Goal: Task Accomplishment & Management: Complete application form

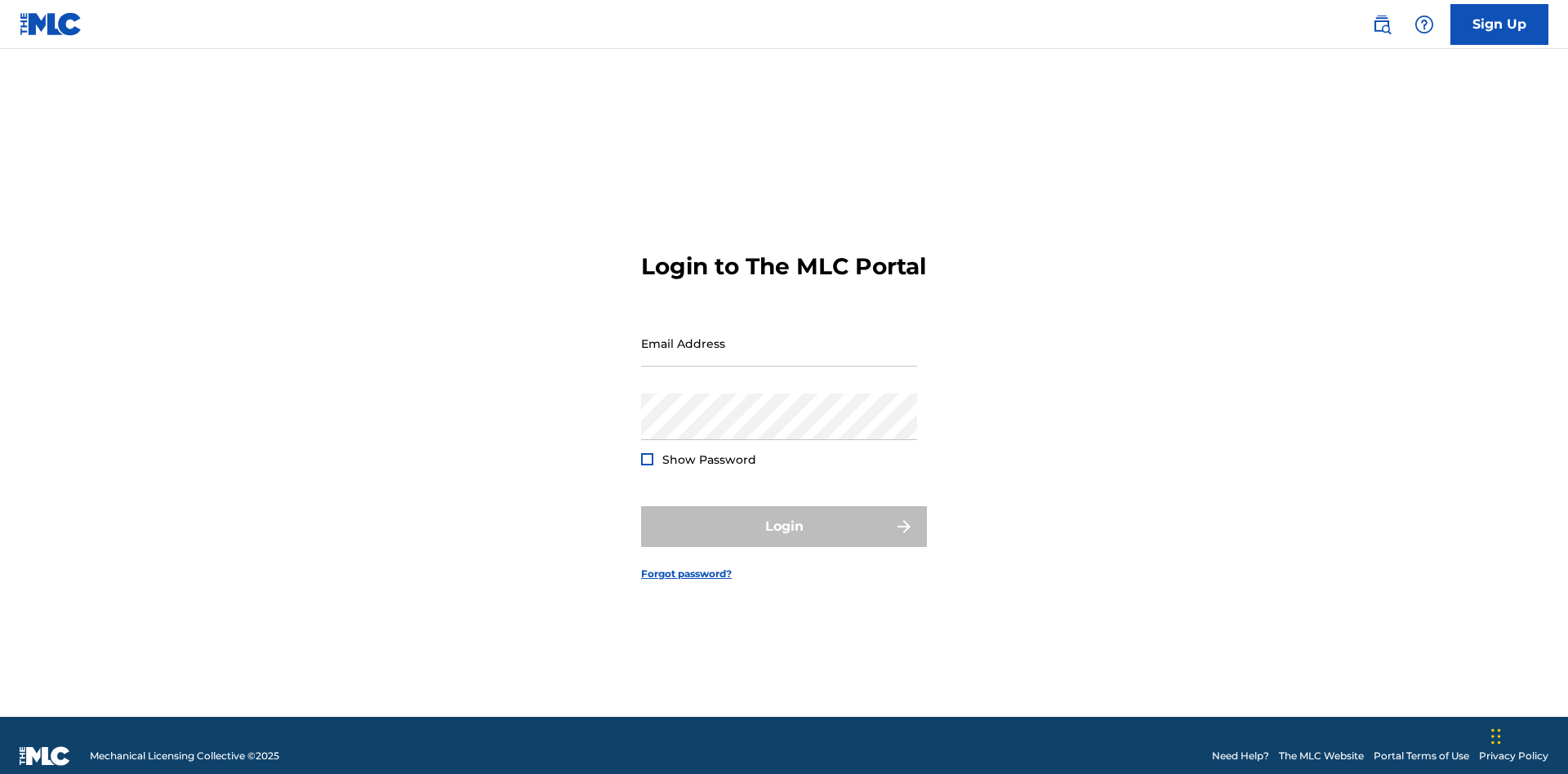
scroll to position [21, 0]
click at [779, 335] on input "Email Address" at bounding box center [779, 343] width 276 height 46
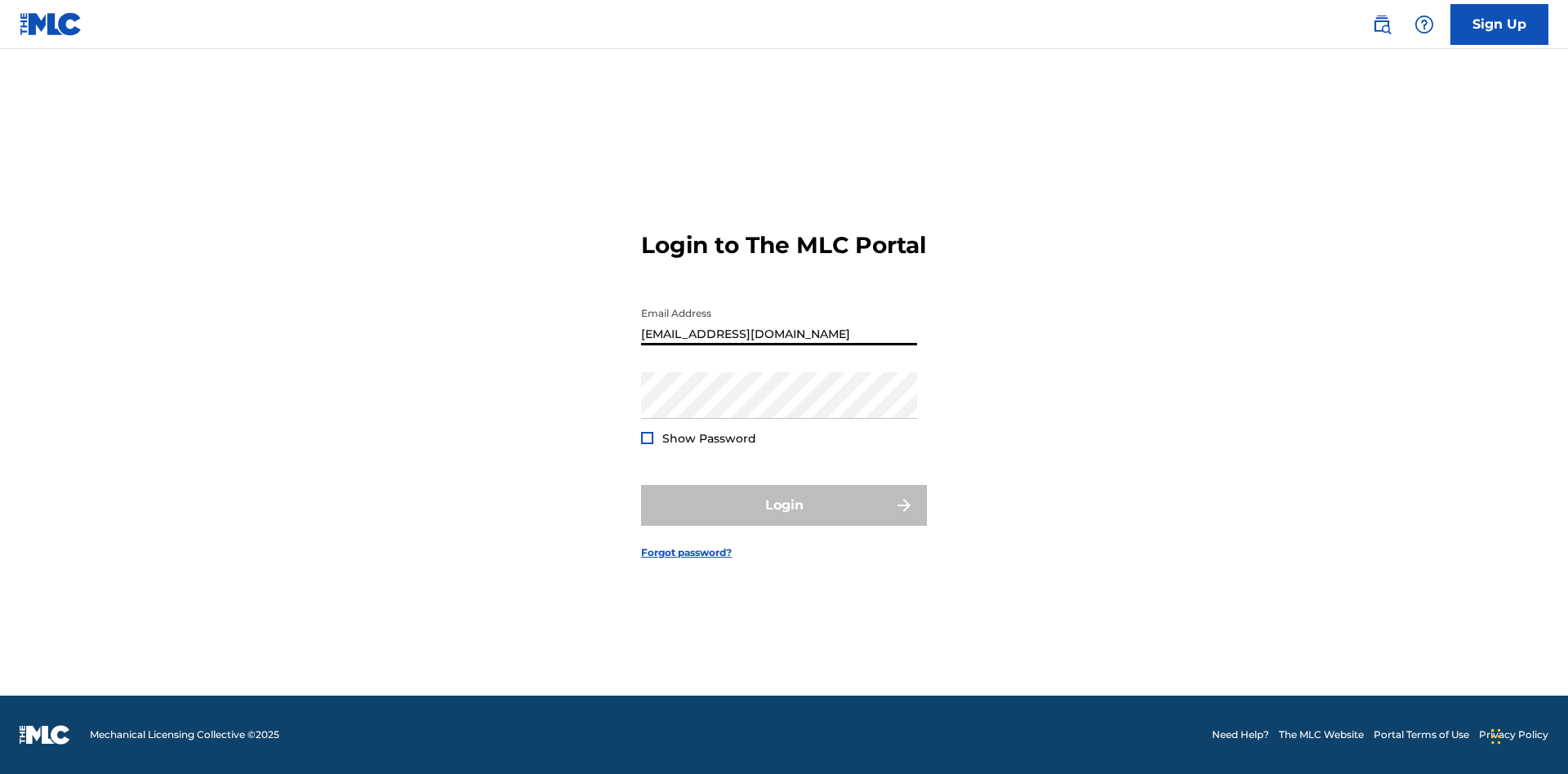
type input "Duke.McTesterson@gmail.com"
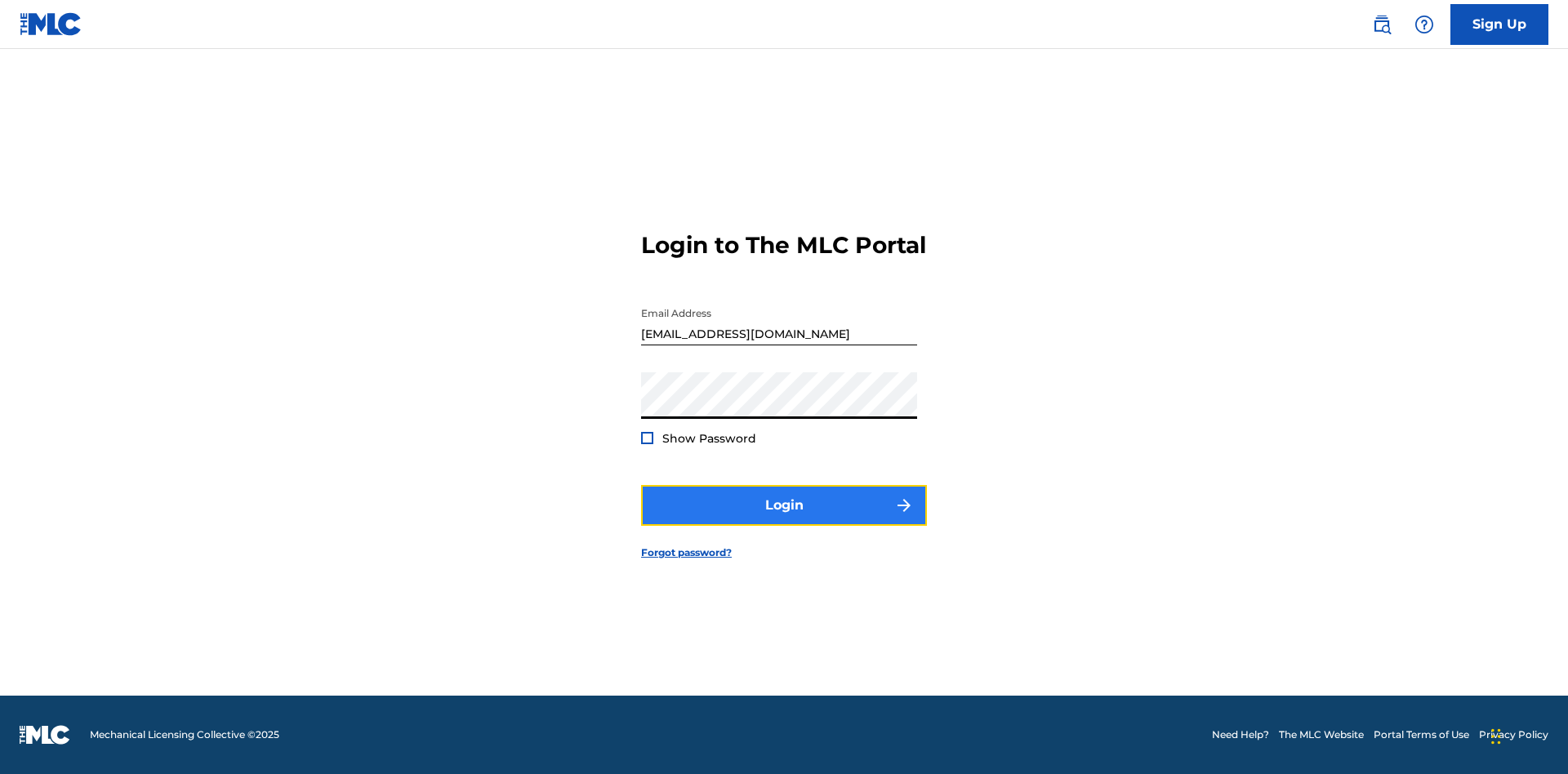
click at [784, 519] on button "Login" at bounding box center [784, 505] width 286 height 41
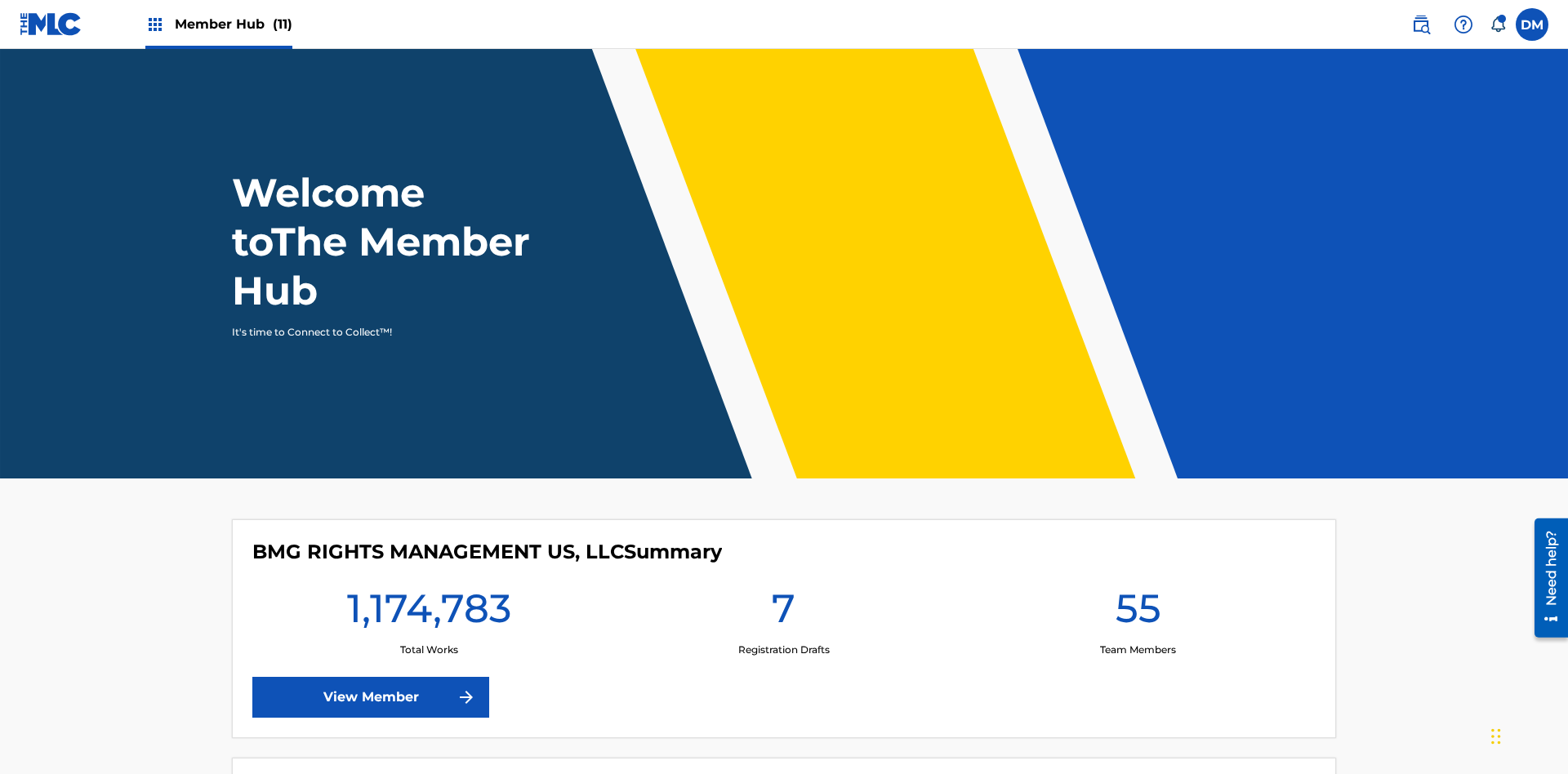
scroll to position [71, 0]
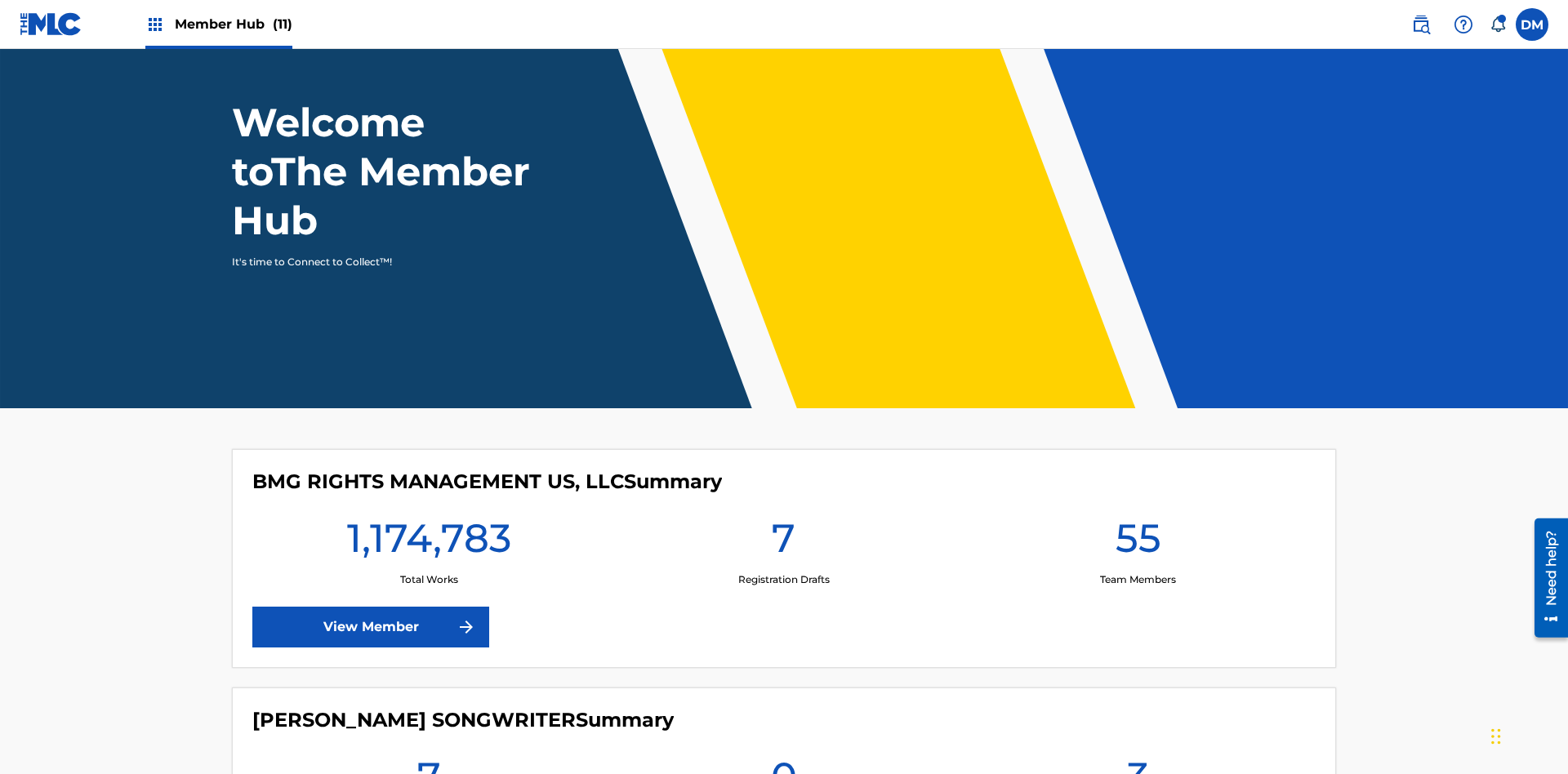
click at [218, 24] on span "Member Hub (11)" at bounding box center [234, 24] width 118 height 18
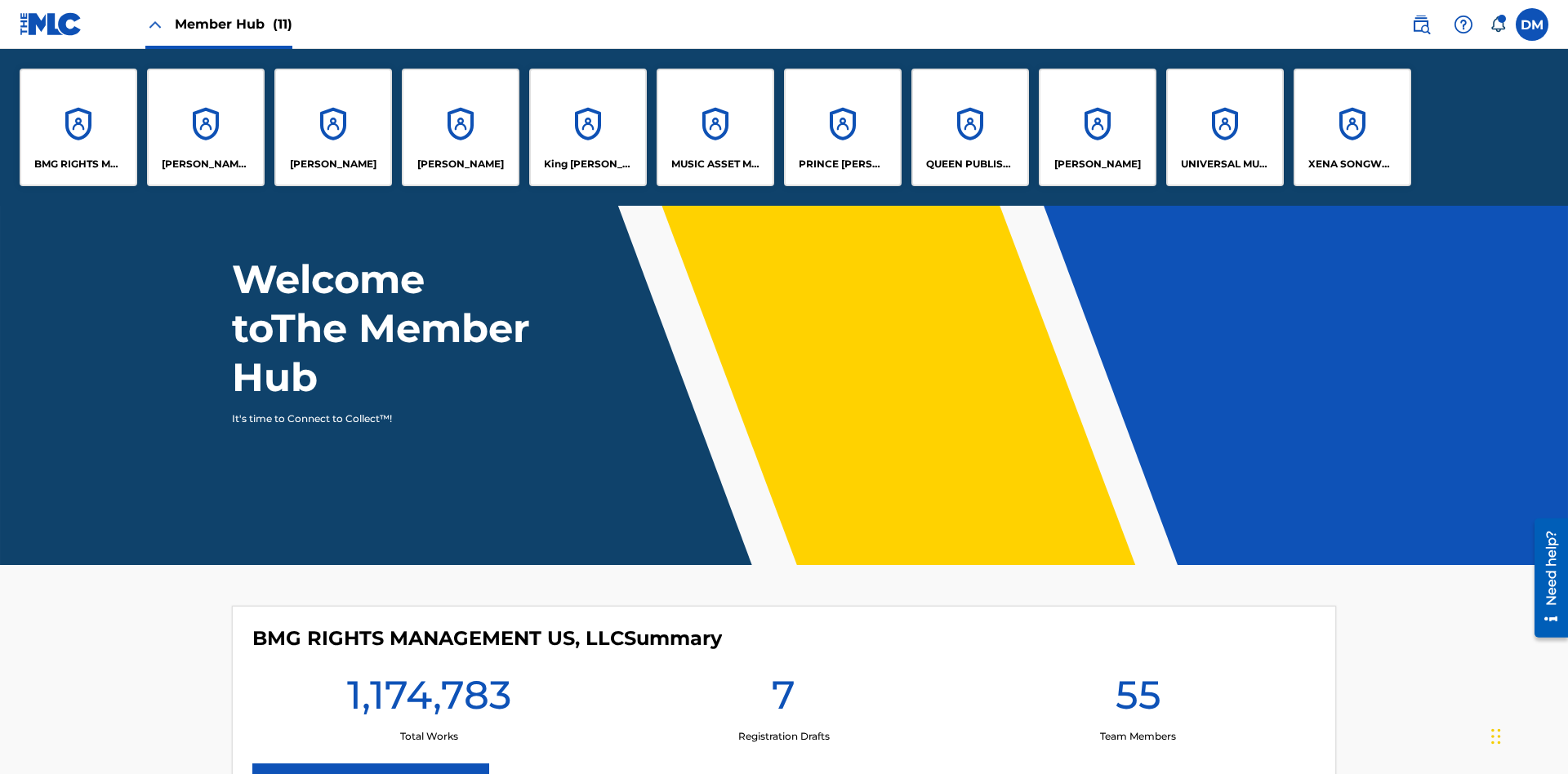
scroll to position [0, 0]
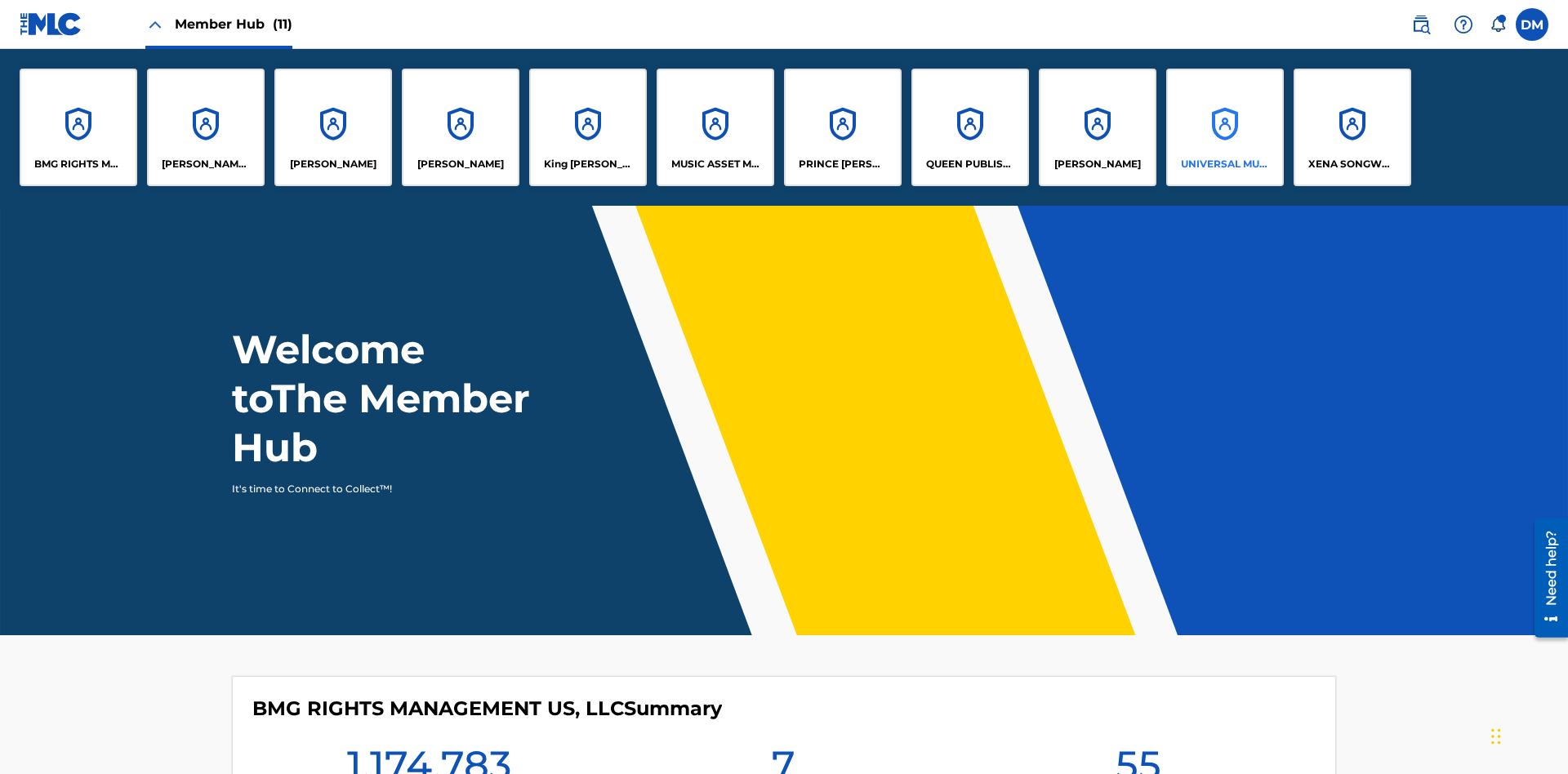
click at [1224, 164] on p "UNIVERSAL MUSIC PUB GROUP" at bounding box center [1225, 164] width 89 height 14
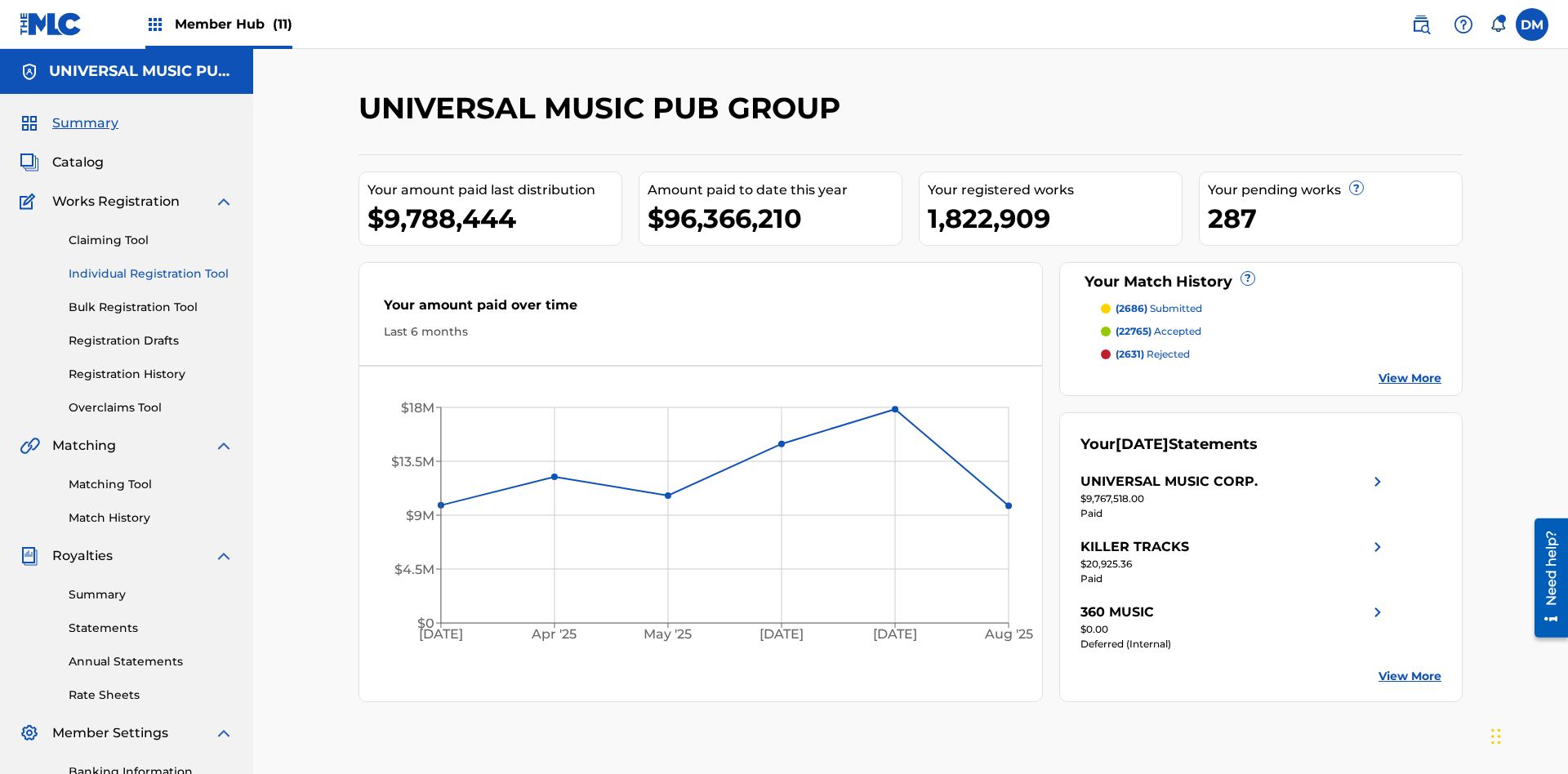
click at [151, 266] on link "Individual Registration Tool" at bounding box center [151, 274] width 165 height 17
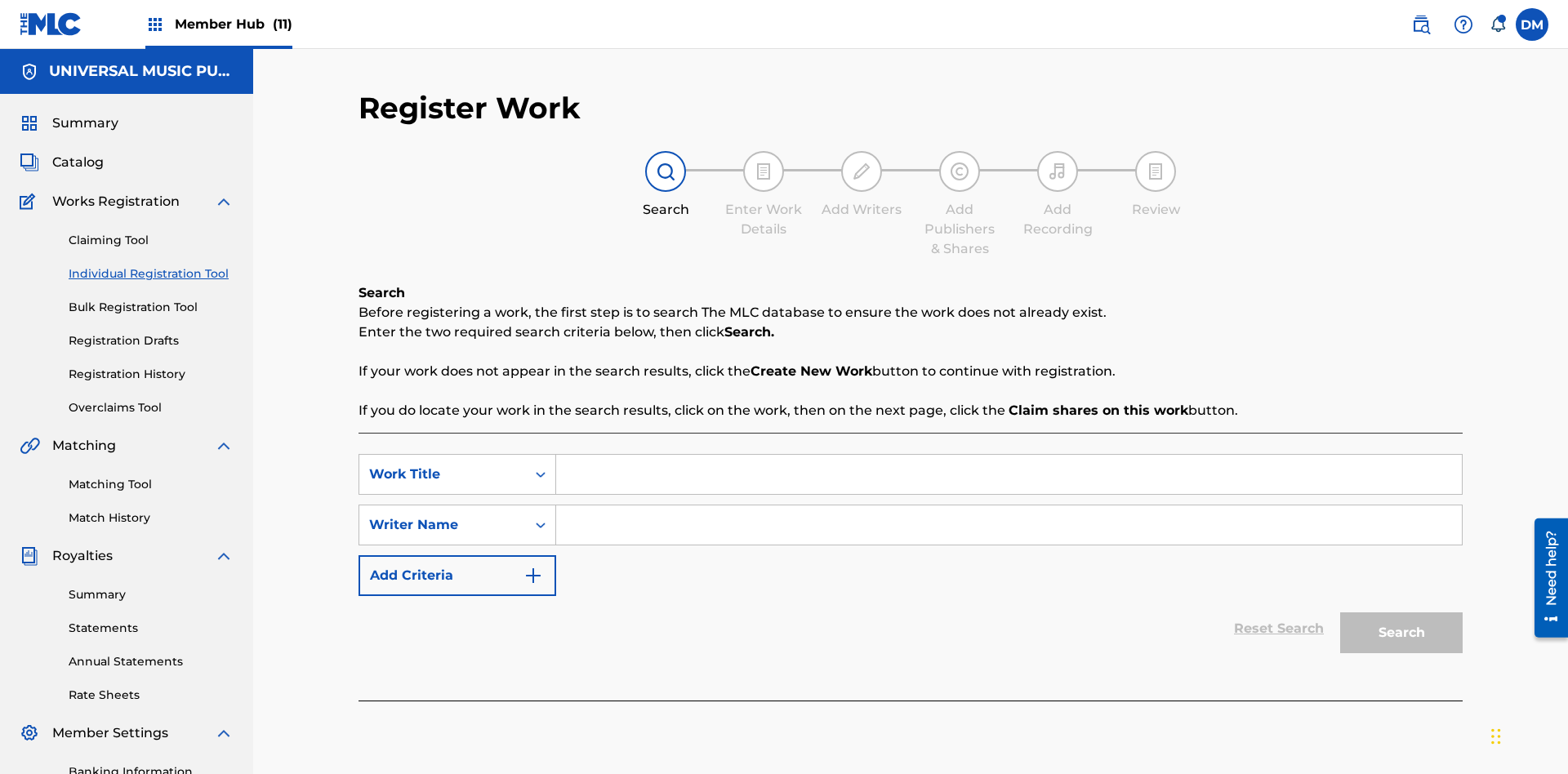
click at [1008, 455] on input "Search Form" at bounding box center [1009, 474] width 906 height 39
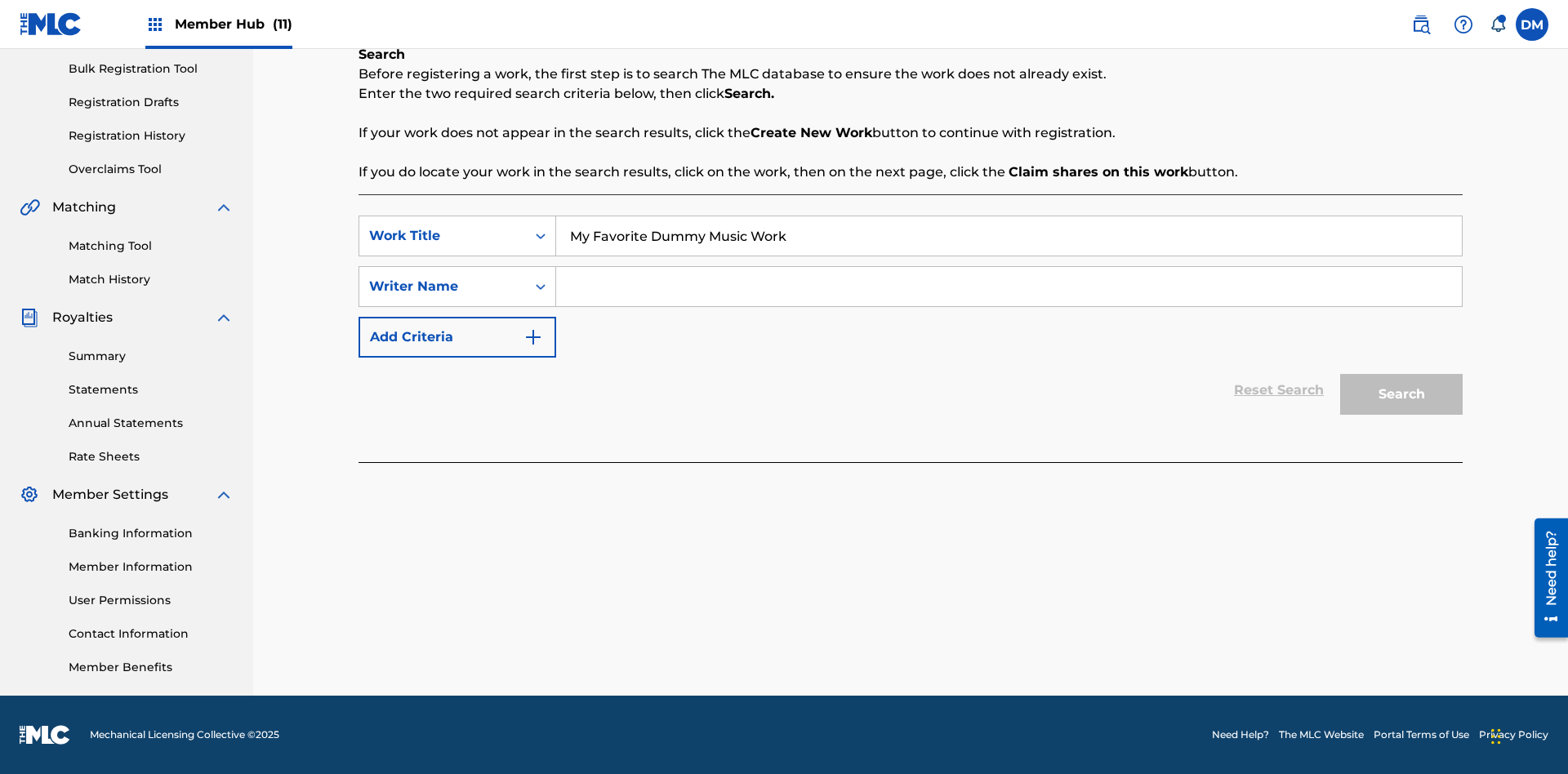
type input "My Favorite Dummy Music Work"
click at [1008, 287] on input "Search Form" at bounding box center [1009, 287] width 906 height 39
type input "QWERTYUIOP"
click at [1402, 394] on button "Search" at bounding box center [1402, 394] width 123 height 41
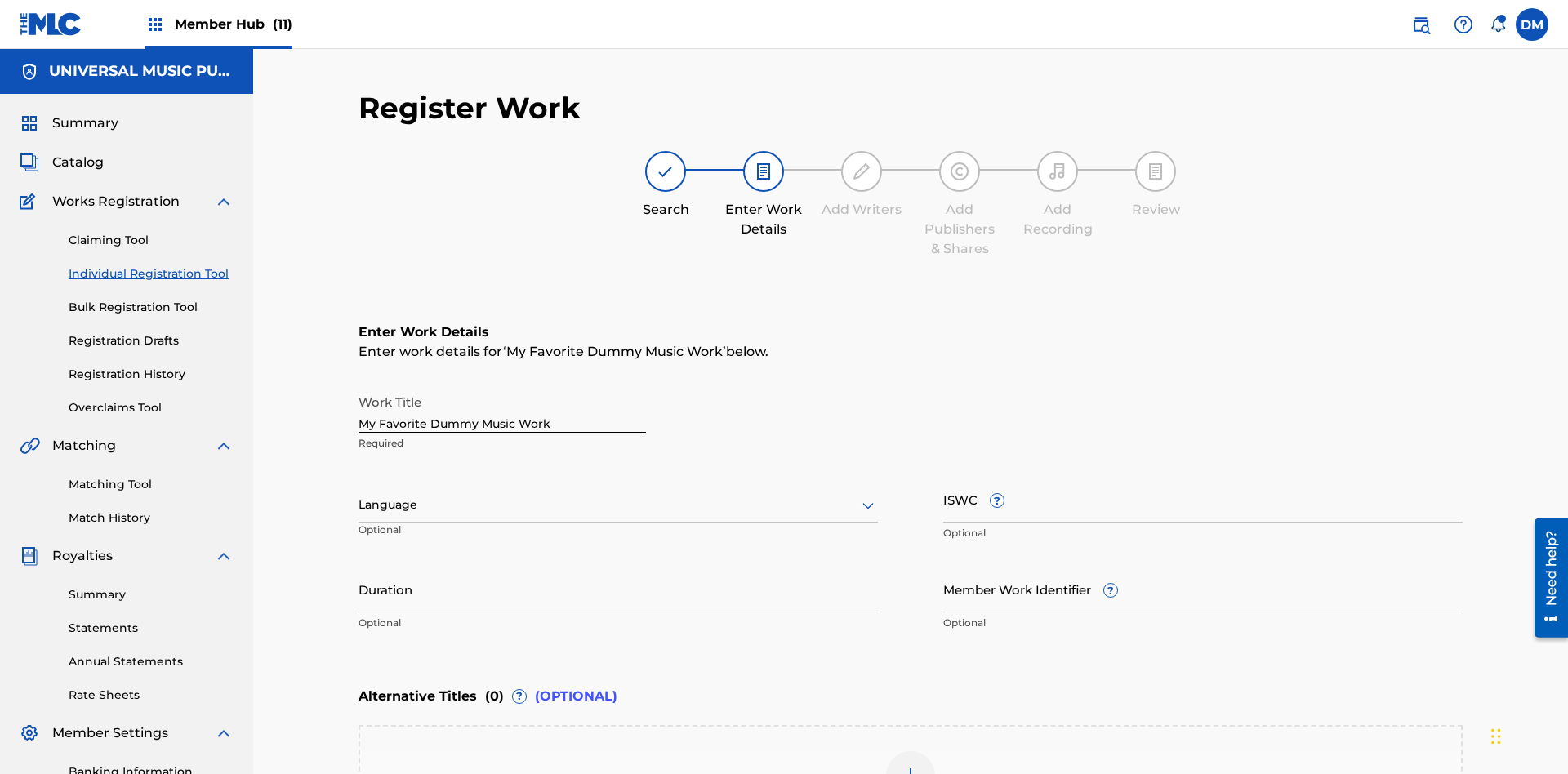
click at [618, 566] on input "Duration" at bounding box center [618, 589] width 519 height 46
click at [618, 566] on input "0" at bounding box center [618, 589] width 519 height 46
type input "00:00"
click at [868, 496] on icon at bounding box center [868, 505] width 19 height 19
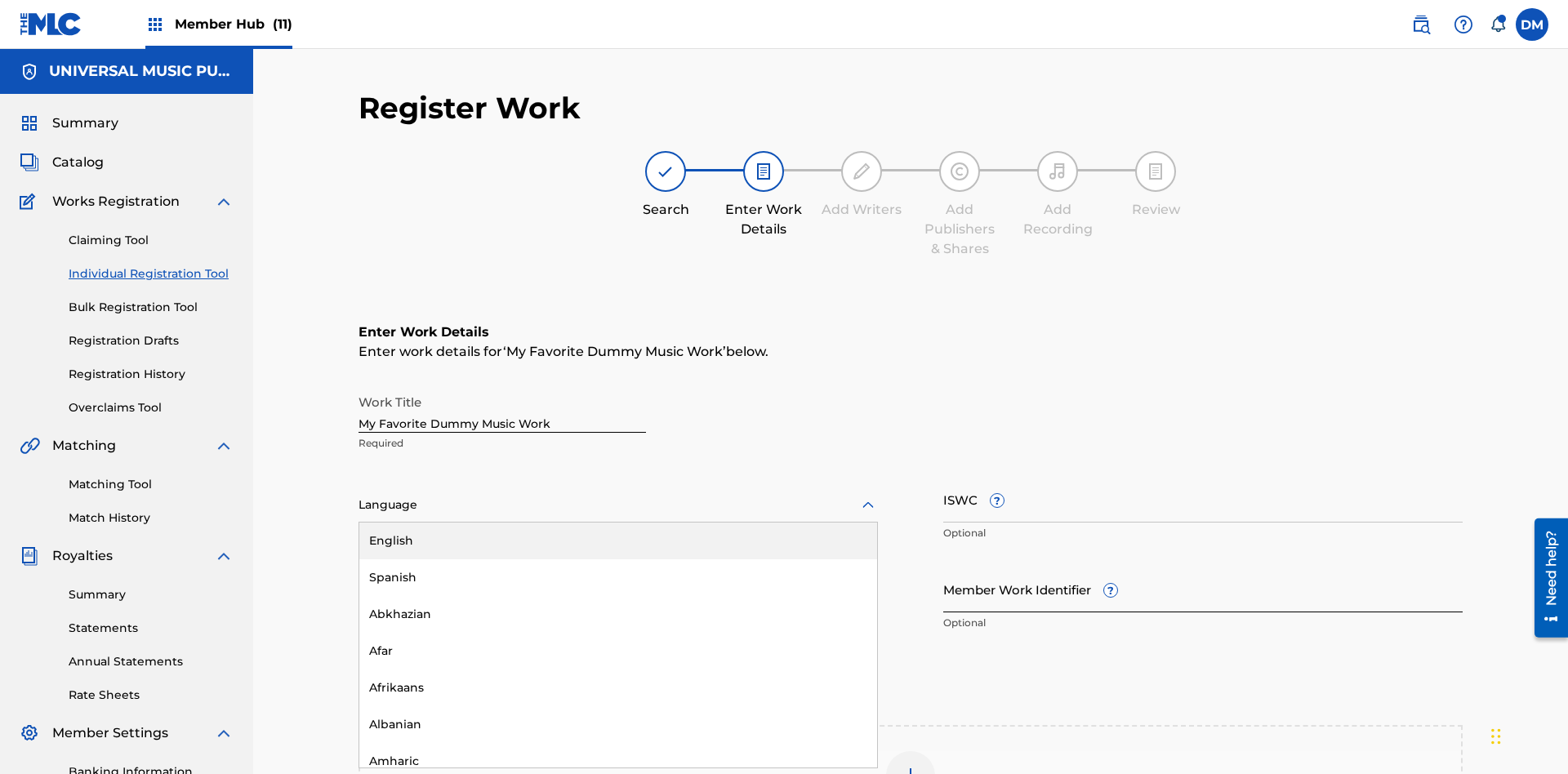
click at [1203, 566] on input "Member Work Identifier ?" at bounding box center [1203, 589] width 519 height 46
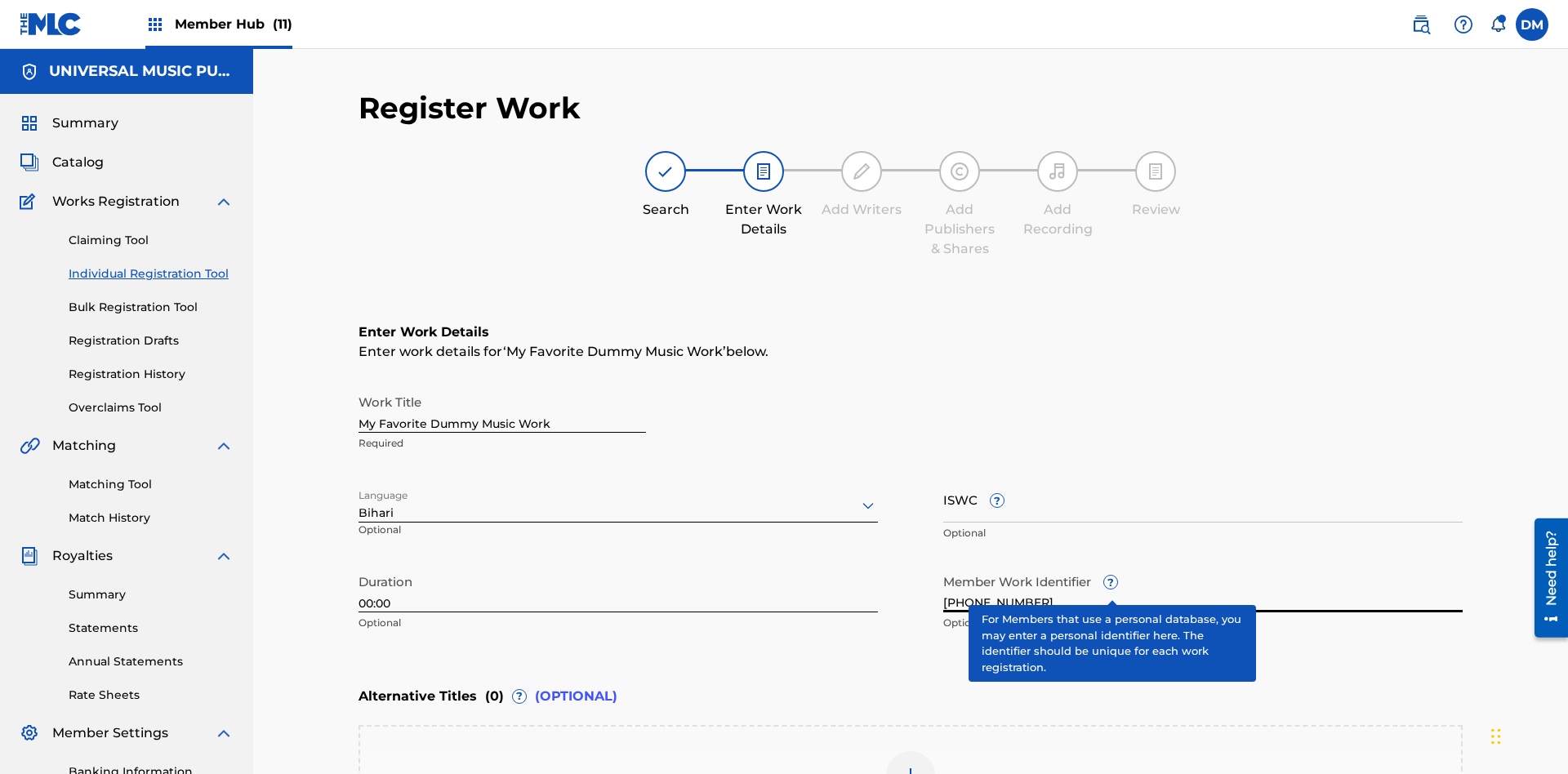
type input "2025.09.19.15"
click at [1203, 477] on input "ISWC ?" at bounding box center [1203, 499] width 519 height 46
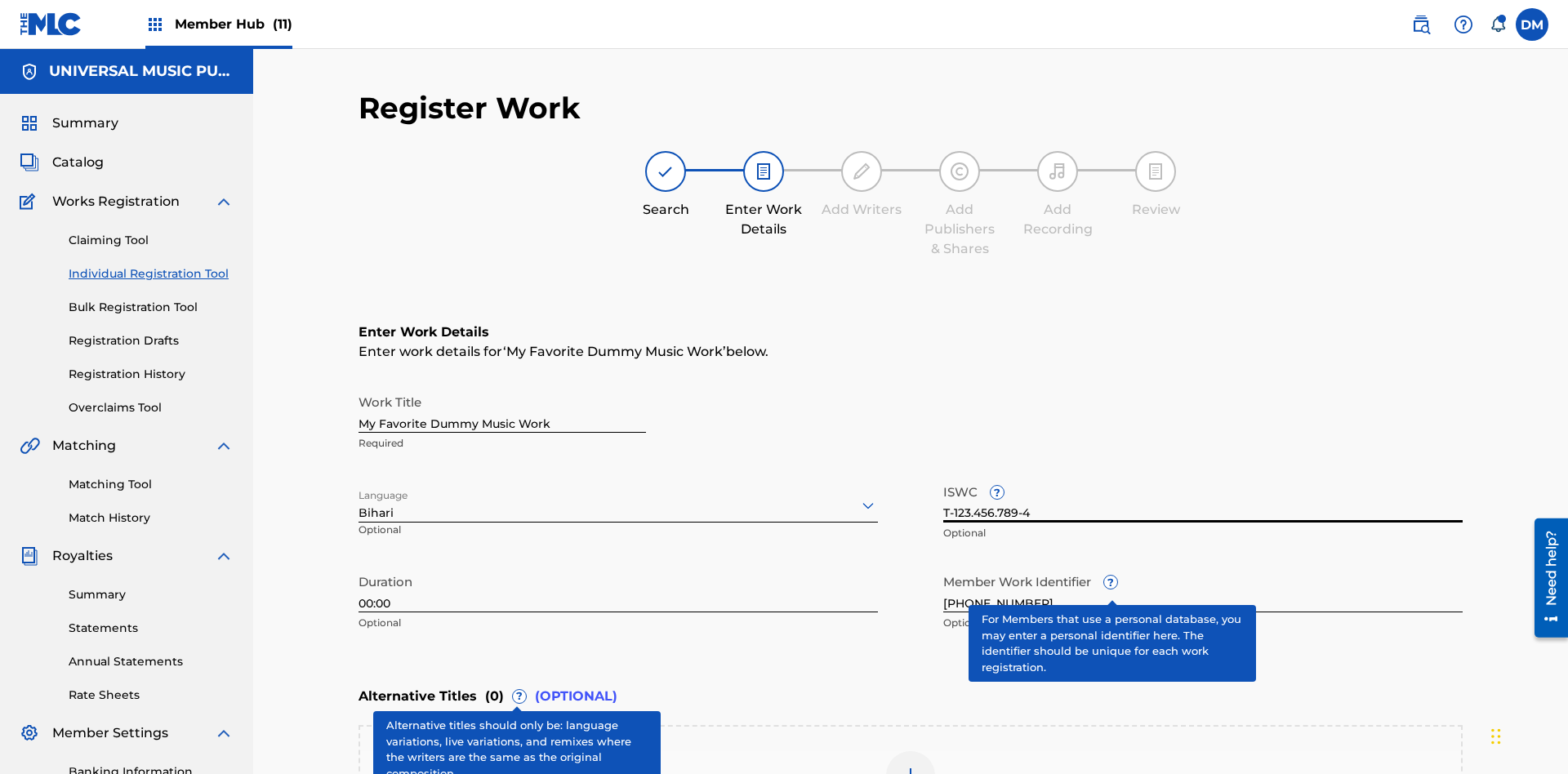
type input "T-123.456.789-4"
click at [911, 766] on img at bounding box center [910, 776] width 19 height 19
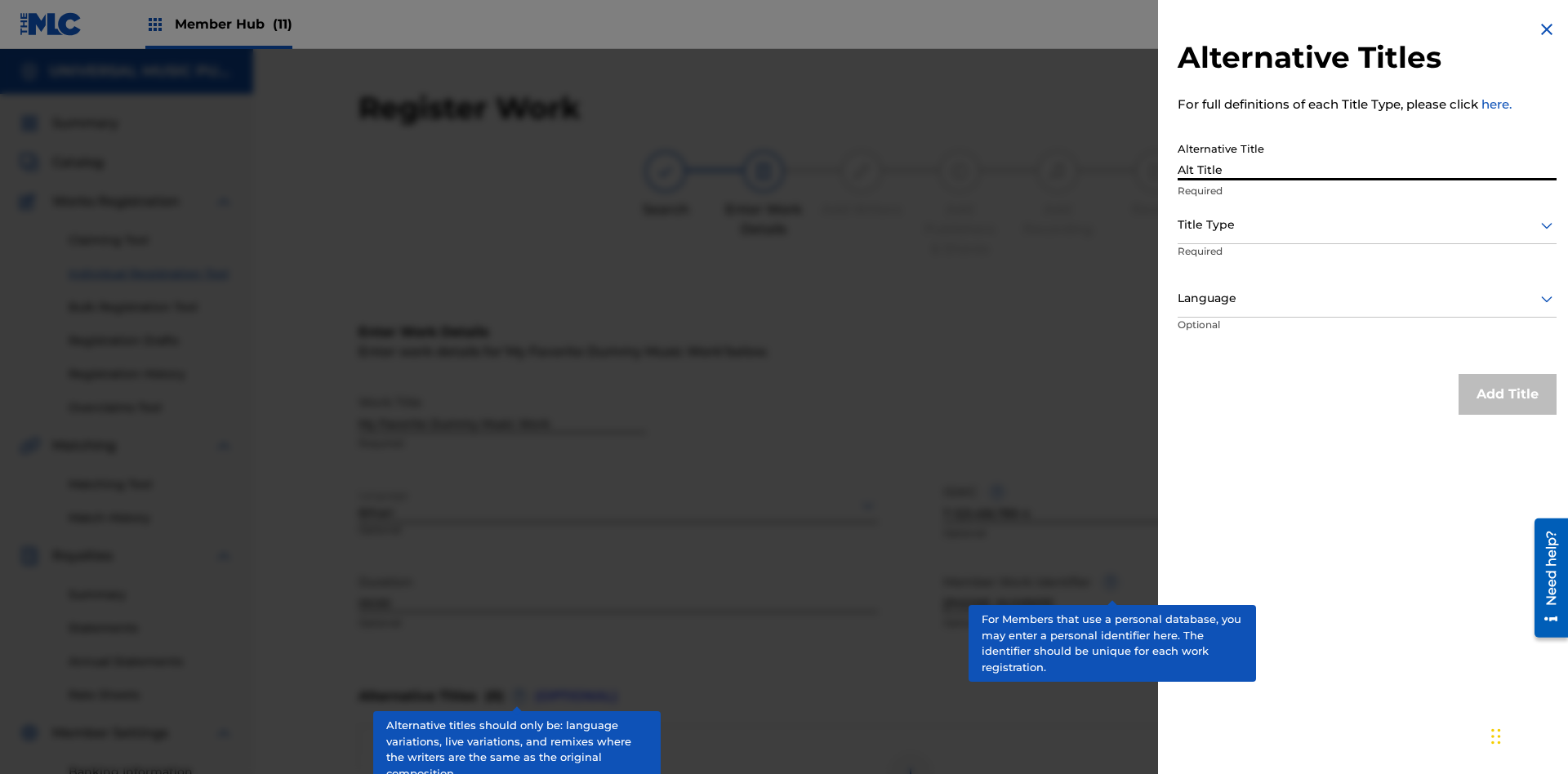
type input "Alt Title"
click at [1367, 224] on div at bounding box center [1367, 225] width 379 height 20
click at [1367, 298] on div at bounding box center [1367, 298] width 379 height 20
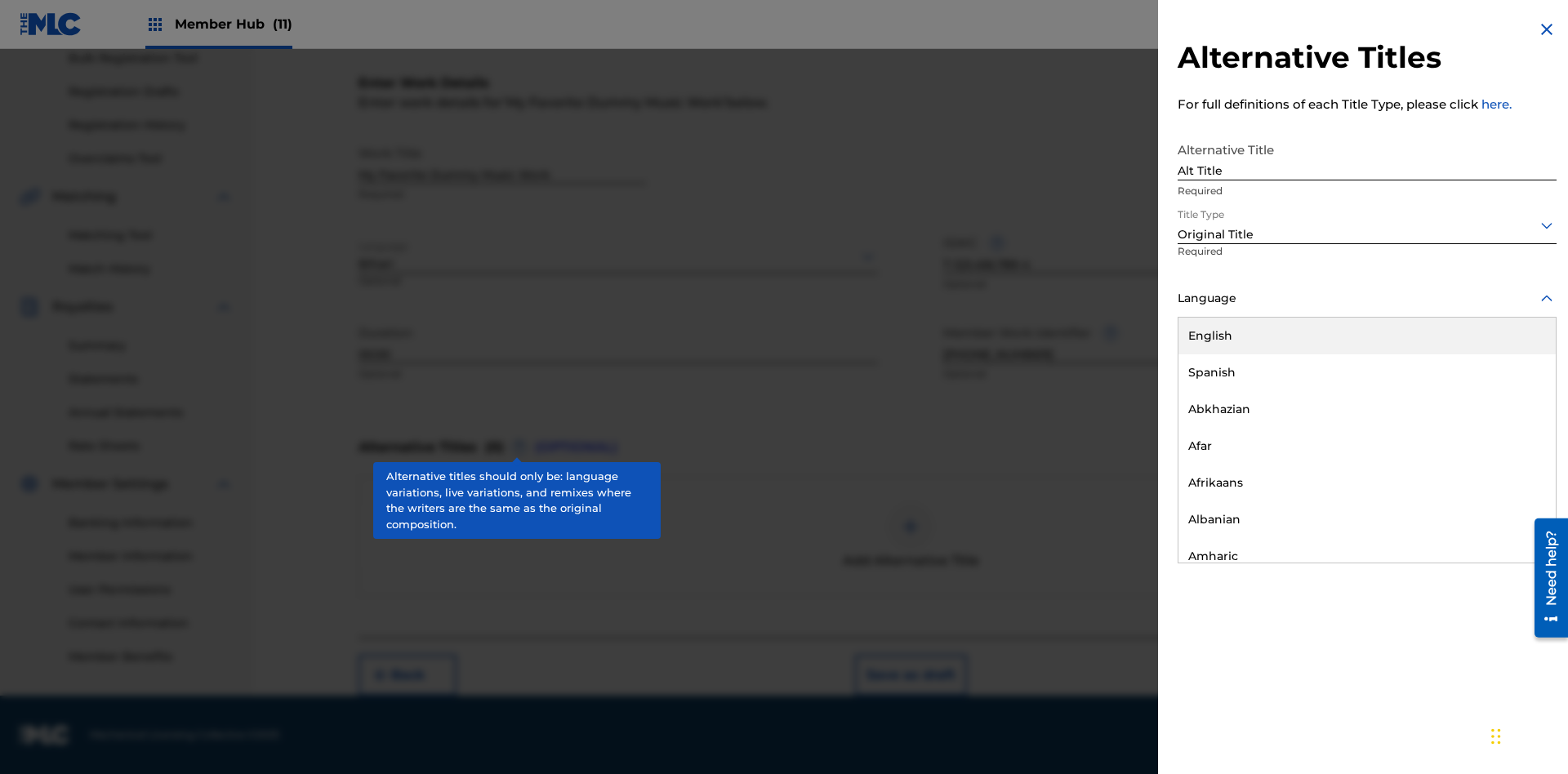
click at [1507, 393] on button "Add Title" at bounding box center [1507, 394] width 98 height 41
click at [911, 537] on div at bounding box center [911, 527] width 49 height 49
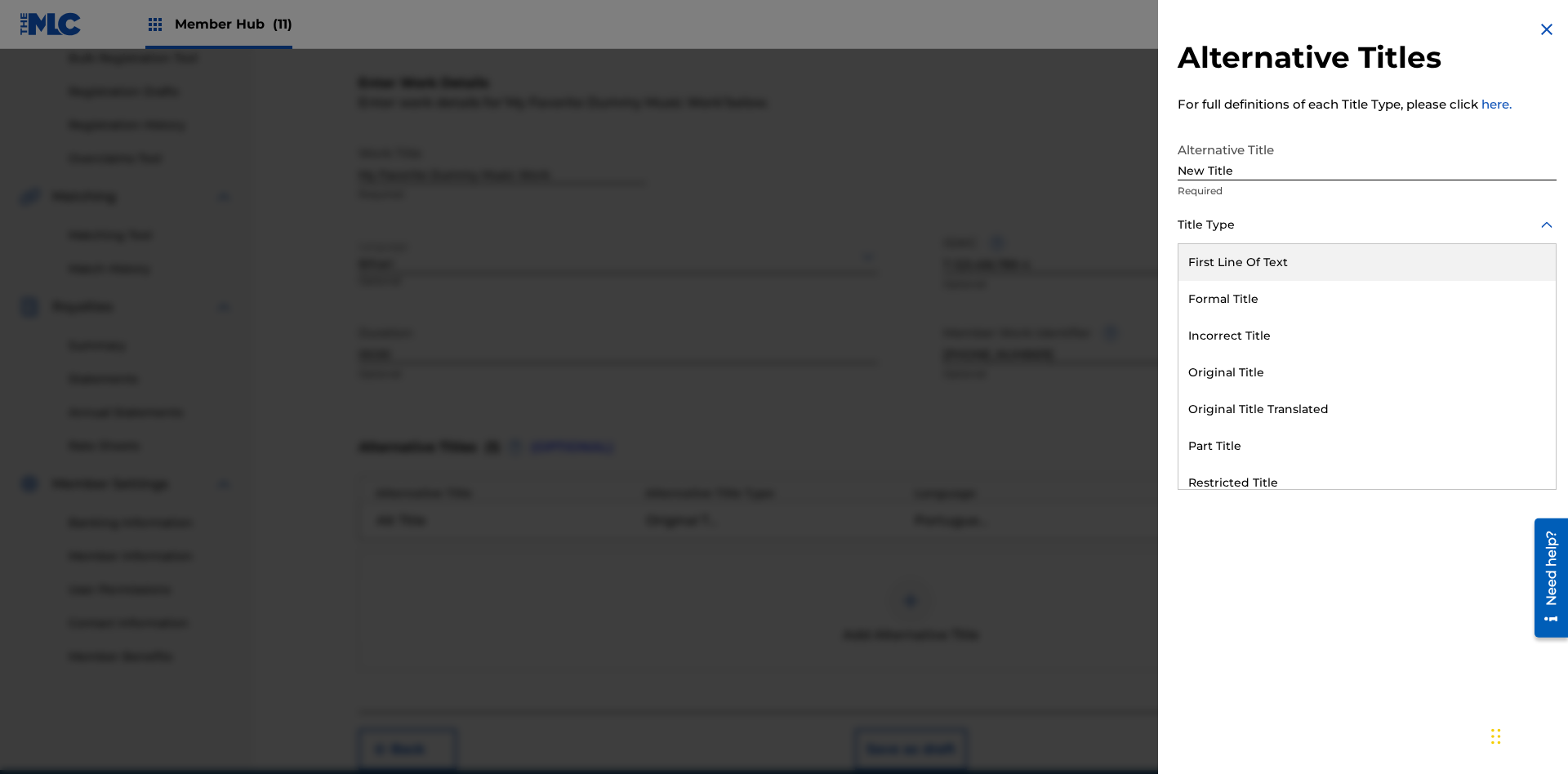
click at [1367, 335] on div "Incorrect Title" at bounding box center [1367, 336] width 377 height 37
click at [1367, 298] on div at bounding box center [1367, 298] width 379 height 20
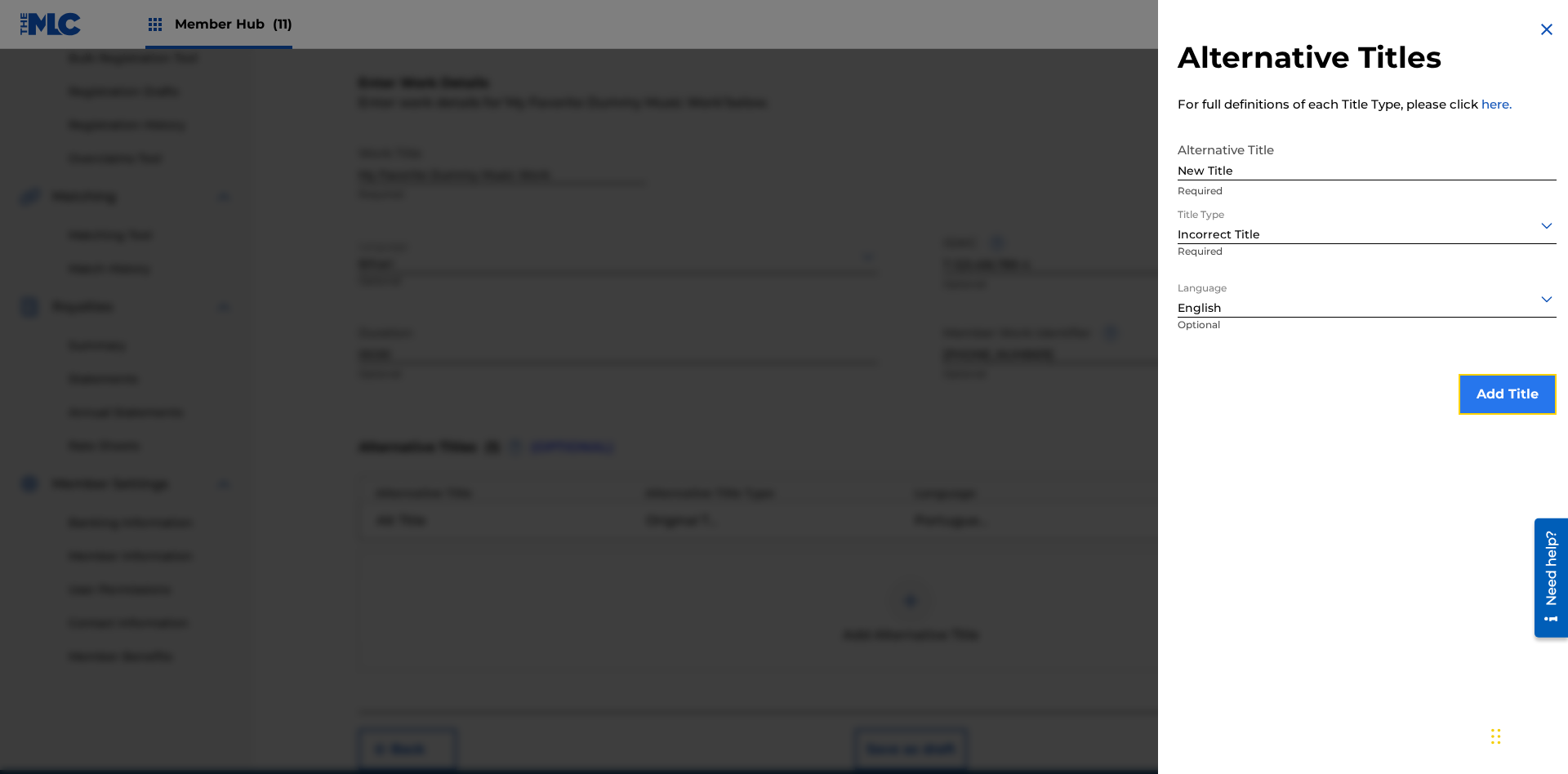
click at [1507, 393] on button "Add Title" at bounding box center [1507, 394] width 98 height 41
click at [911, 577] on div at bounding box center [911, 601] width 49 height 49
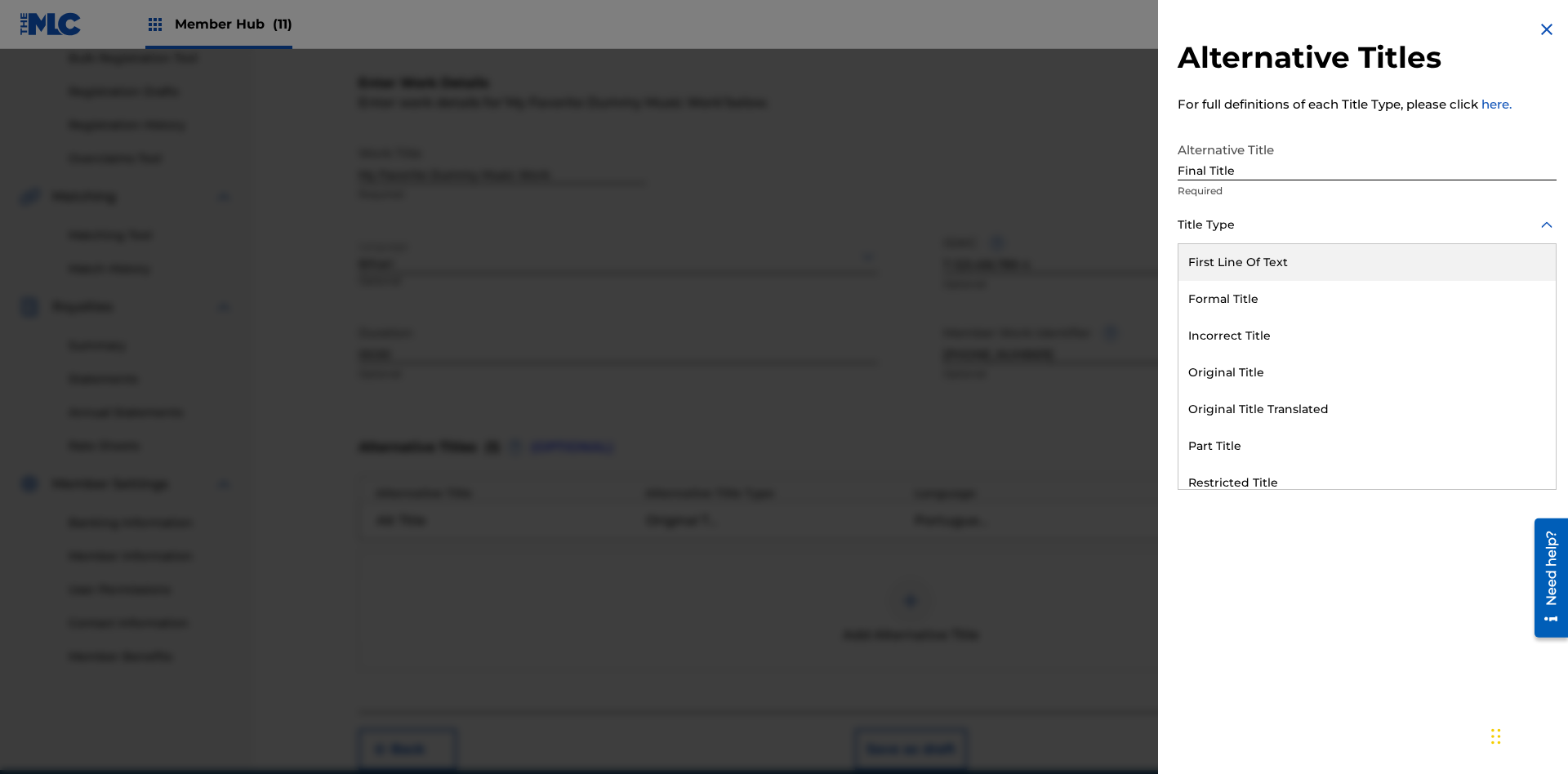
click at [1367, 446] on div "Part Title" at bounding box center [1367, 446] width 377 height 37
click at [1367, 298] on div at bounding box center [1367, 298] width 379 height 20
click at [1507, 393] on button "Add Title" at bounding box center [1507, 394] width 98 height 41
click at [1414, 729] on button "Next" at bounding box center [1413, 750] width 98 height 41
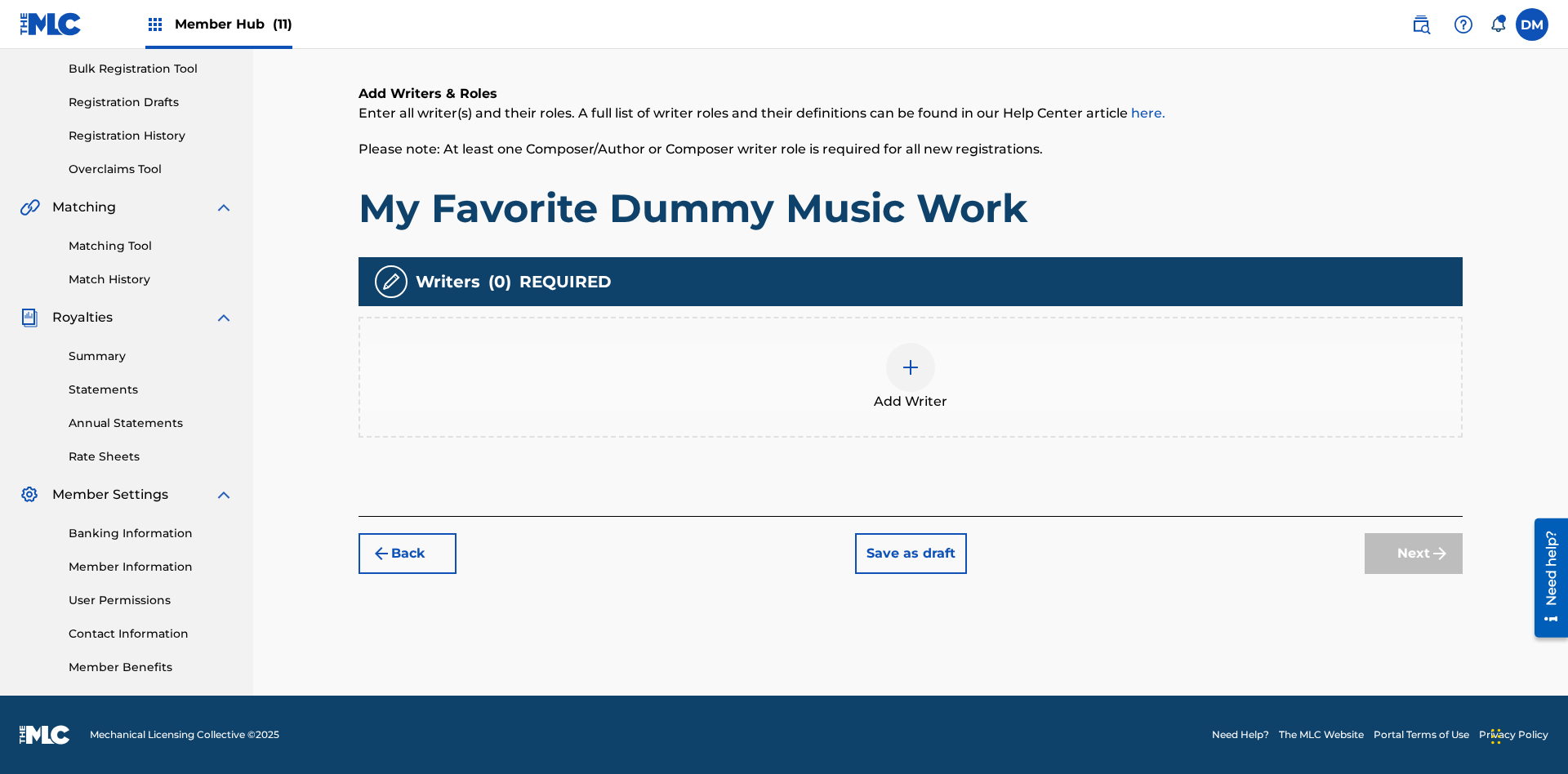
click at [911, 376] on img at bounding box center [910, 367] width 19 height 19
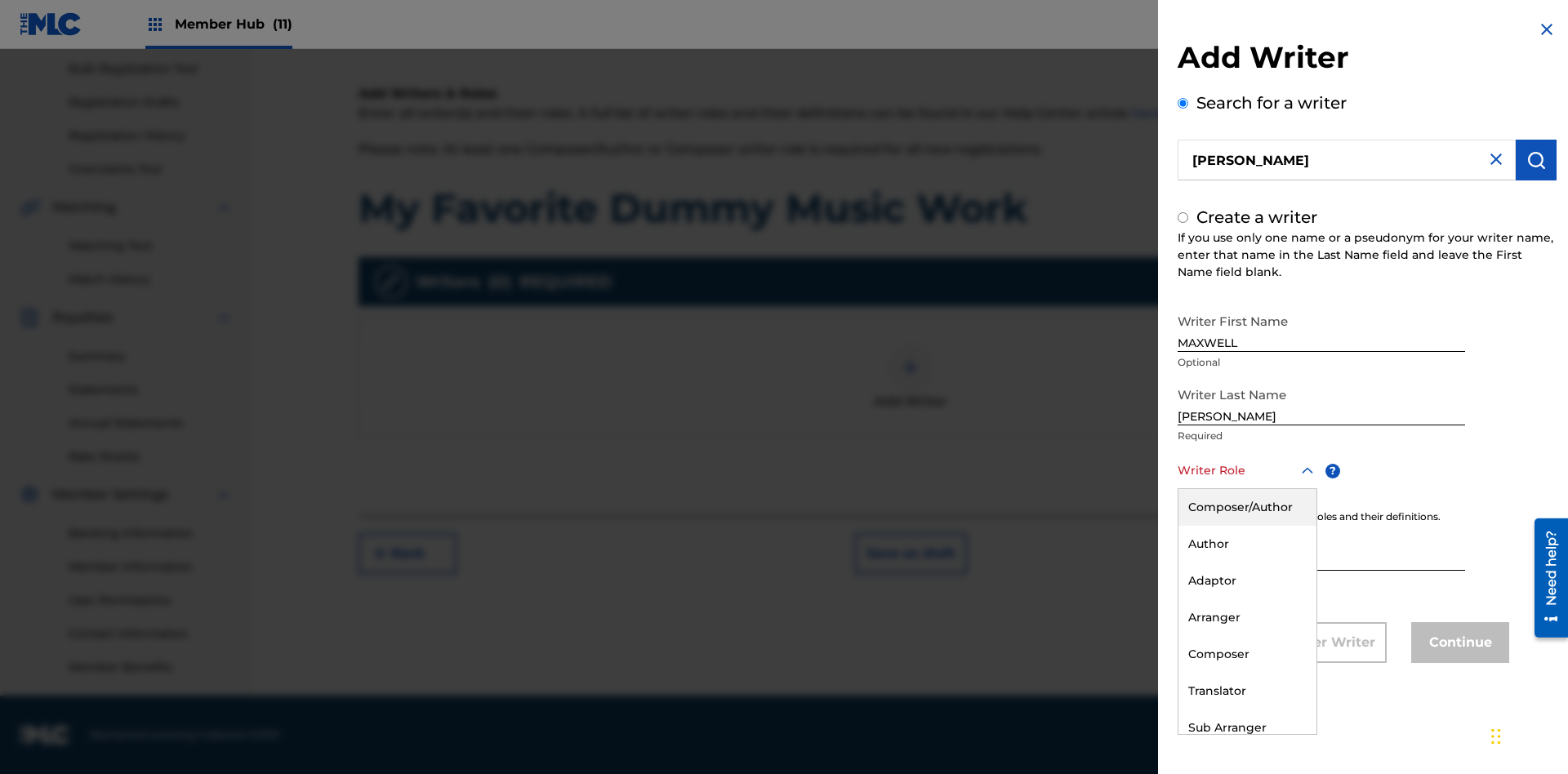
click at [1246, 544] on div "Author" at bounding box center [1248, 545] width 138 height 37
click at [1458, 645] on button "Continue" at bounding box center [1460, 643] width 98 height 41
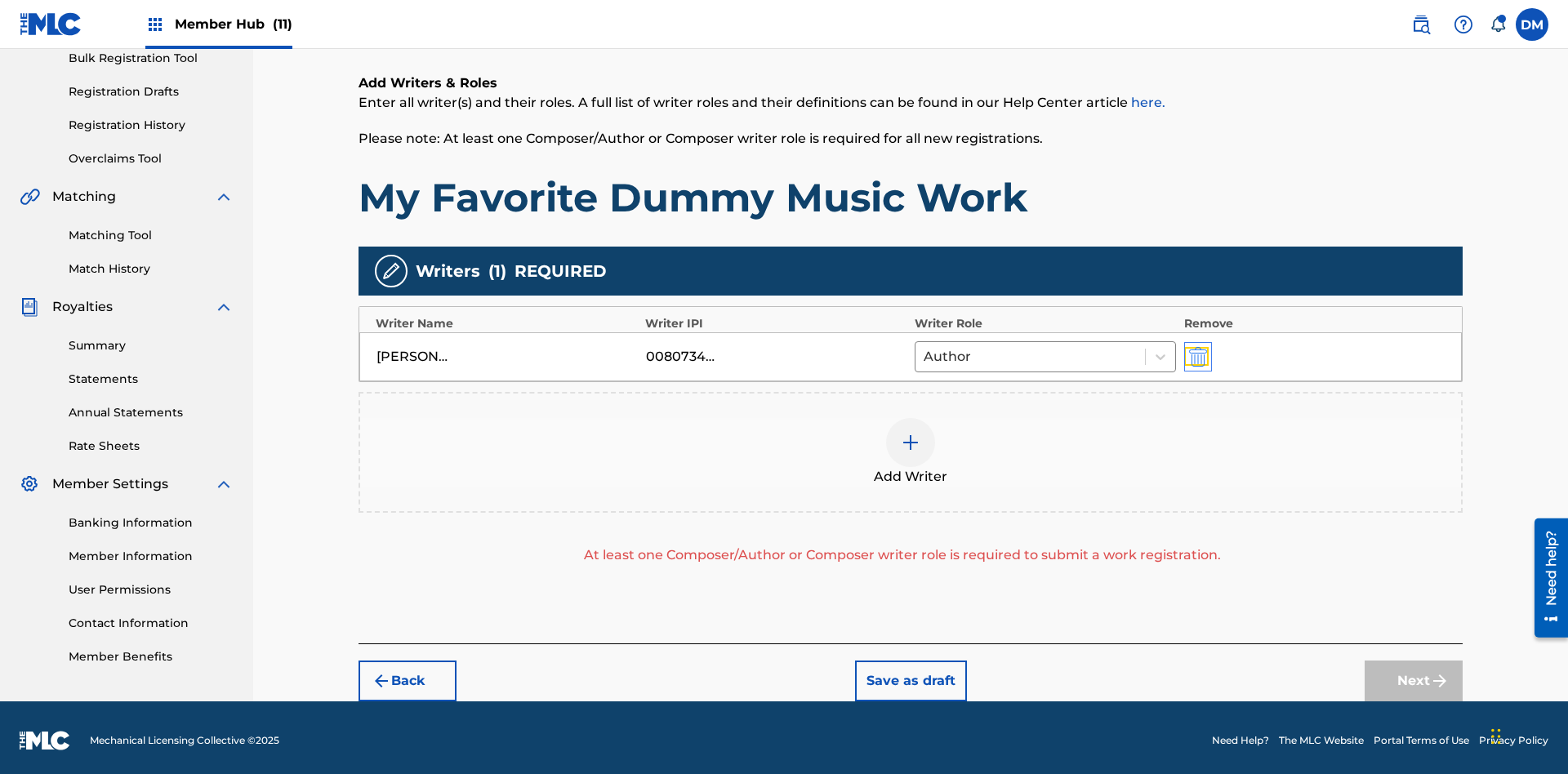
click at [1196, 350] on img "submit" at bounding box center [1197, 356] width 18 height 19
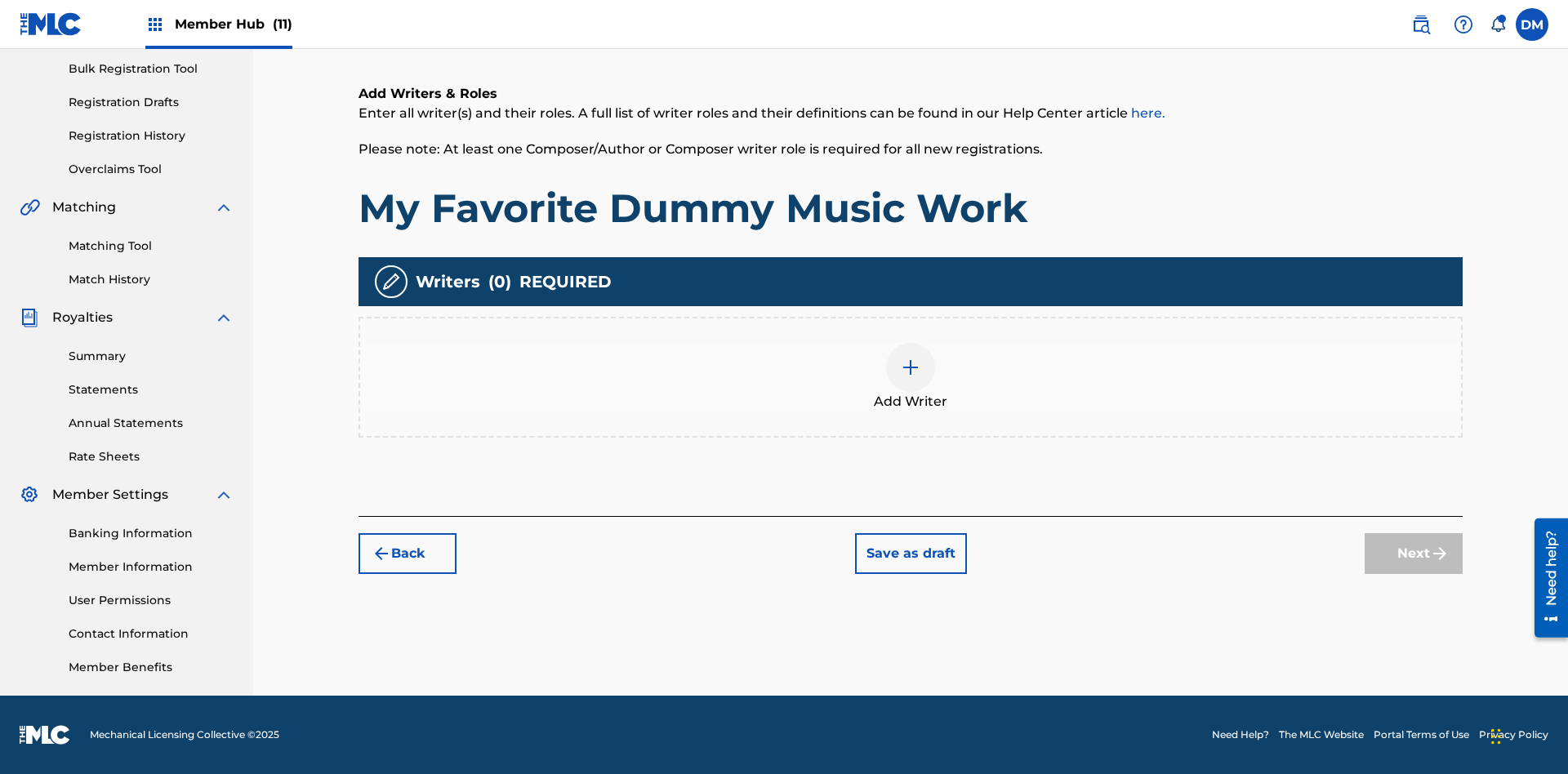
click at [911, 376] on img at bounding box center [910, 367] width 19 height 19
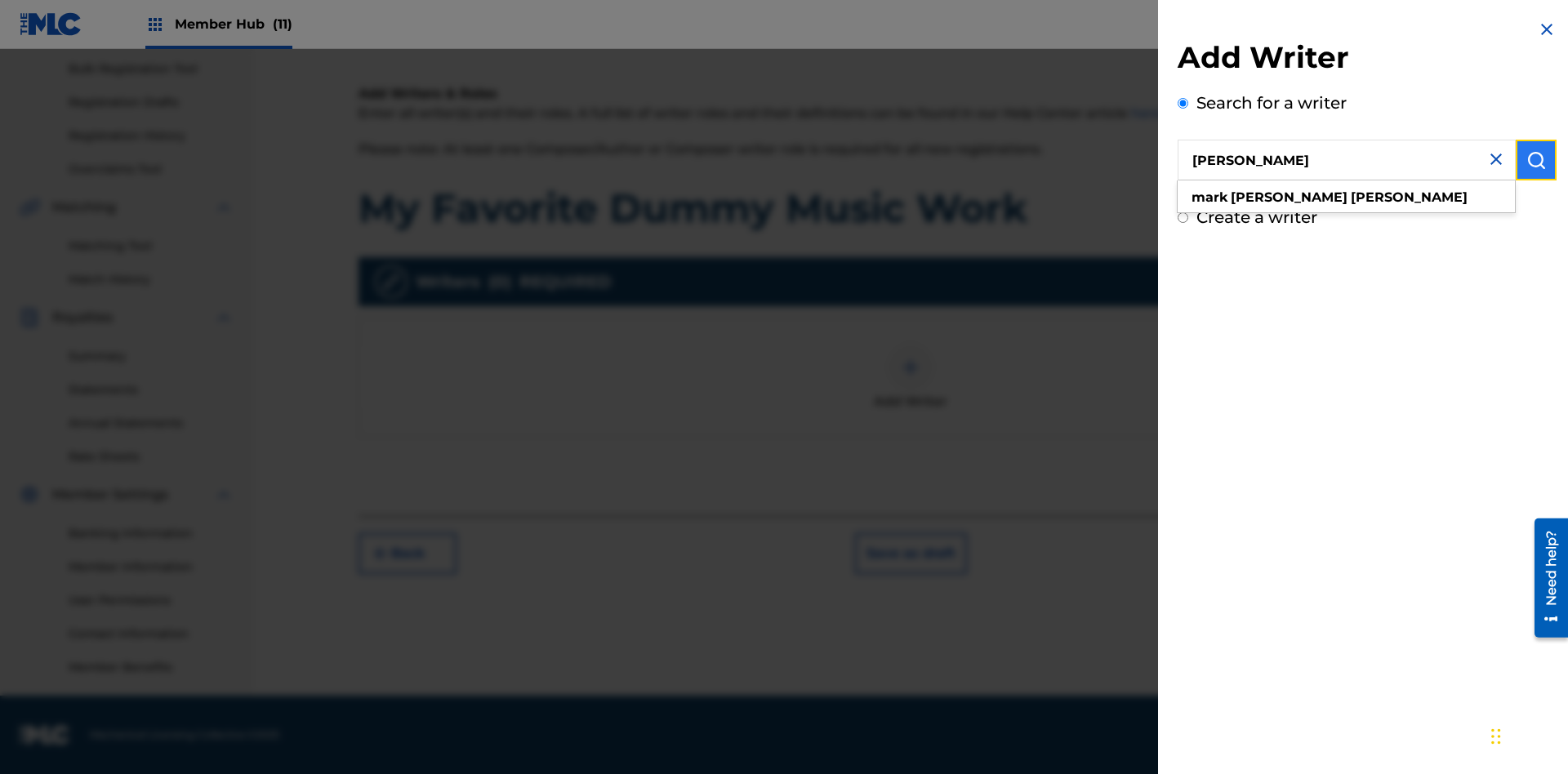
click at [1536, 161] on img "submit" at bounding box center [1536, 160] width 19 height 19
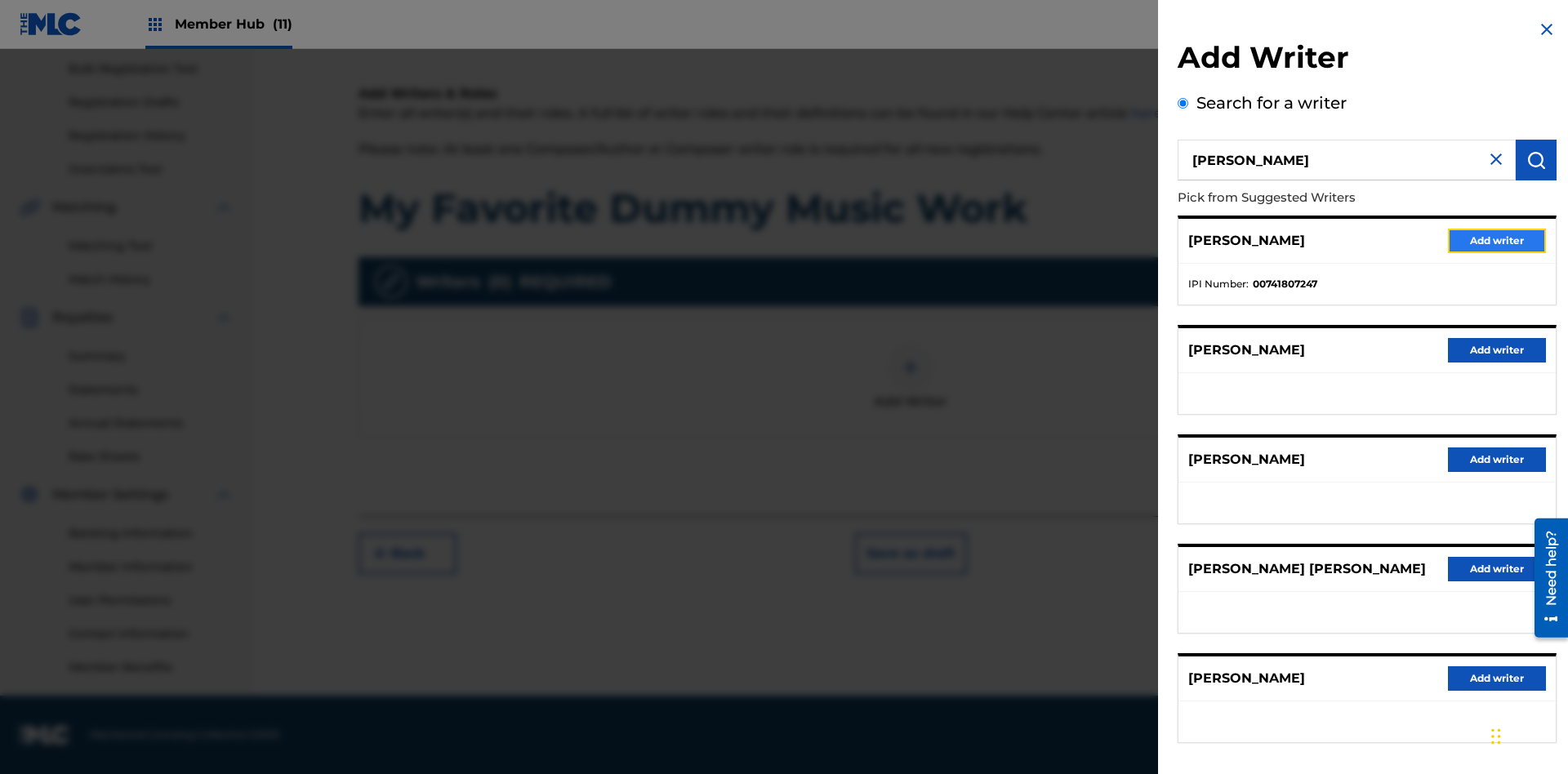
click at [1497, 240] on button "Add writer" at bounding box center [1497, 240] width 98 height 24
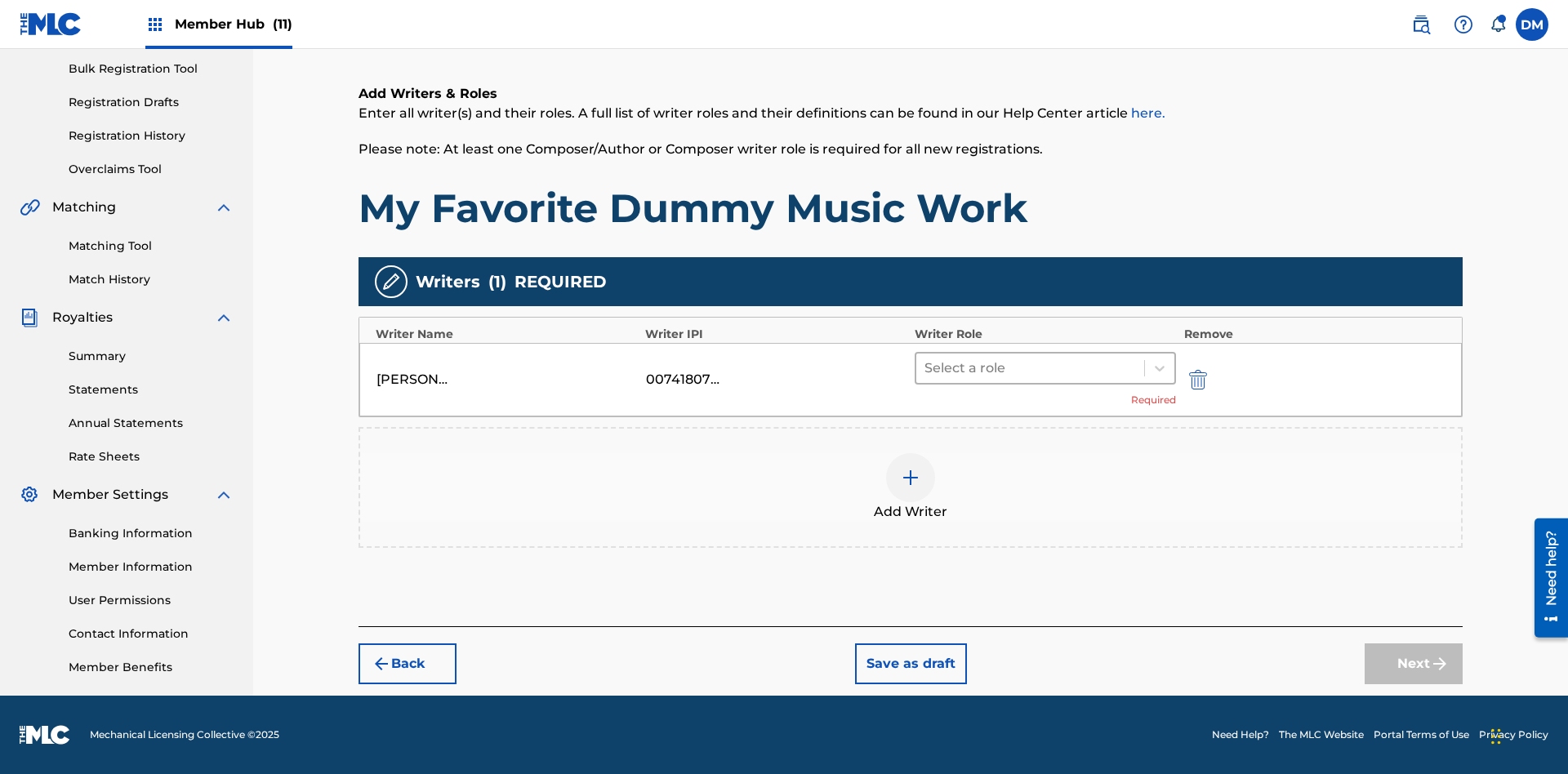
click at [926, 367] on input "text" at bounding box center [926, 368] width 3 height 19
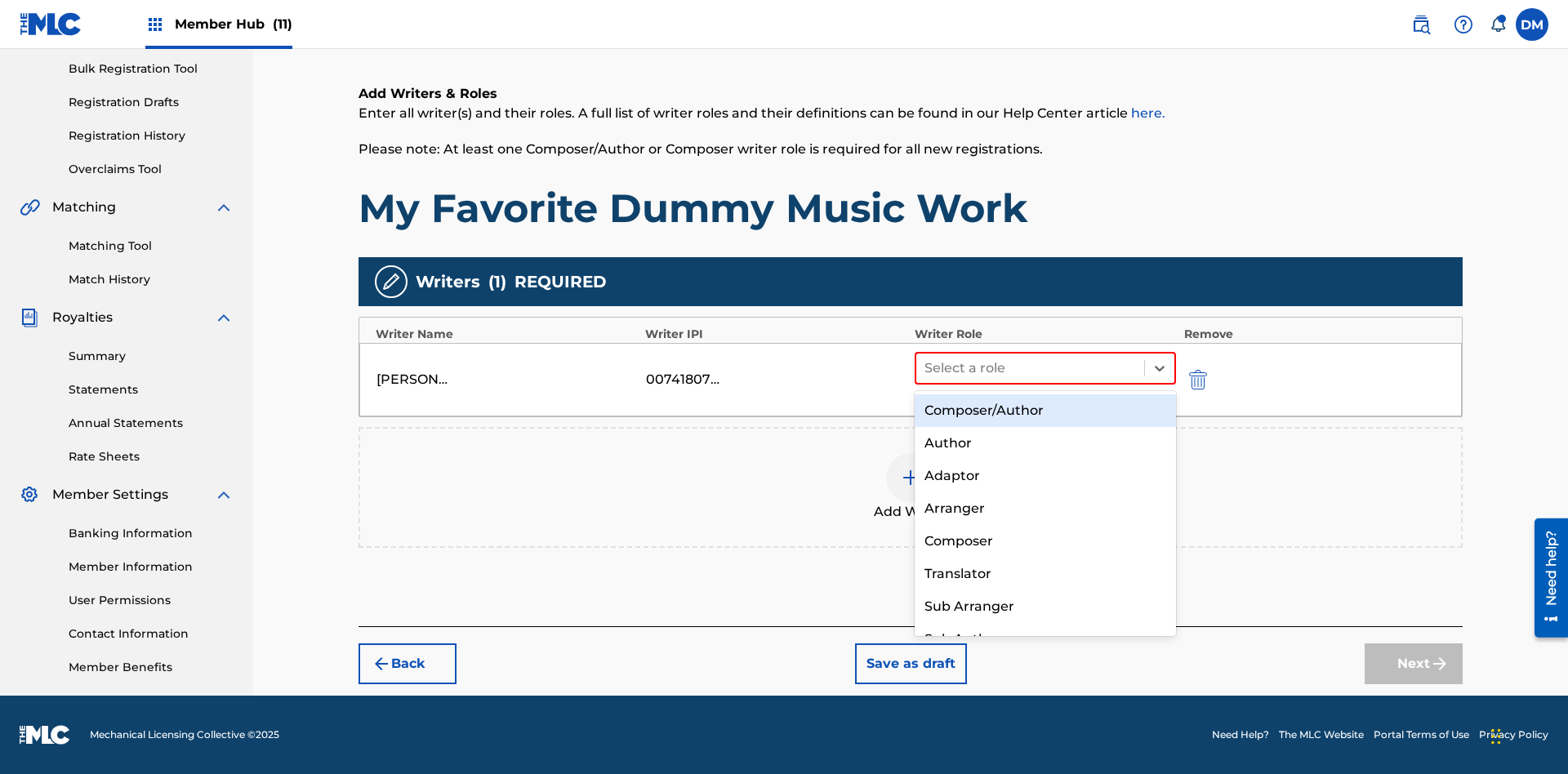
click at [1044, 573] on div "Translator" at bounding box center [1045, 574] width 261 height 33
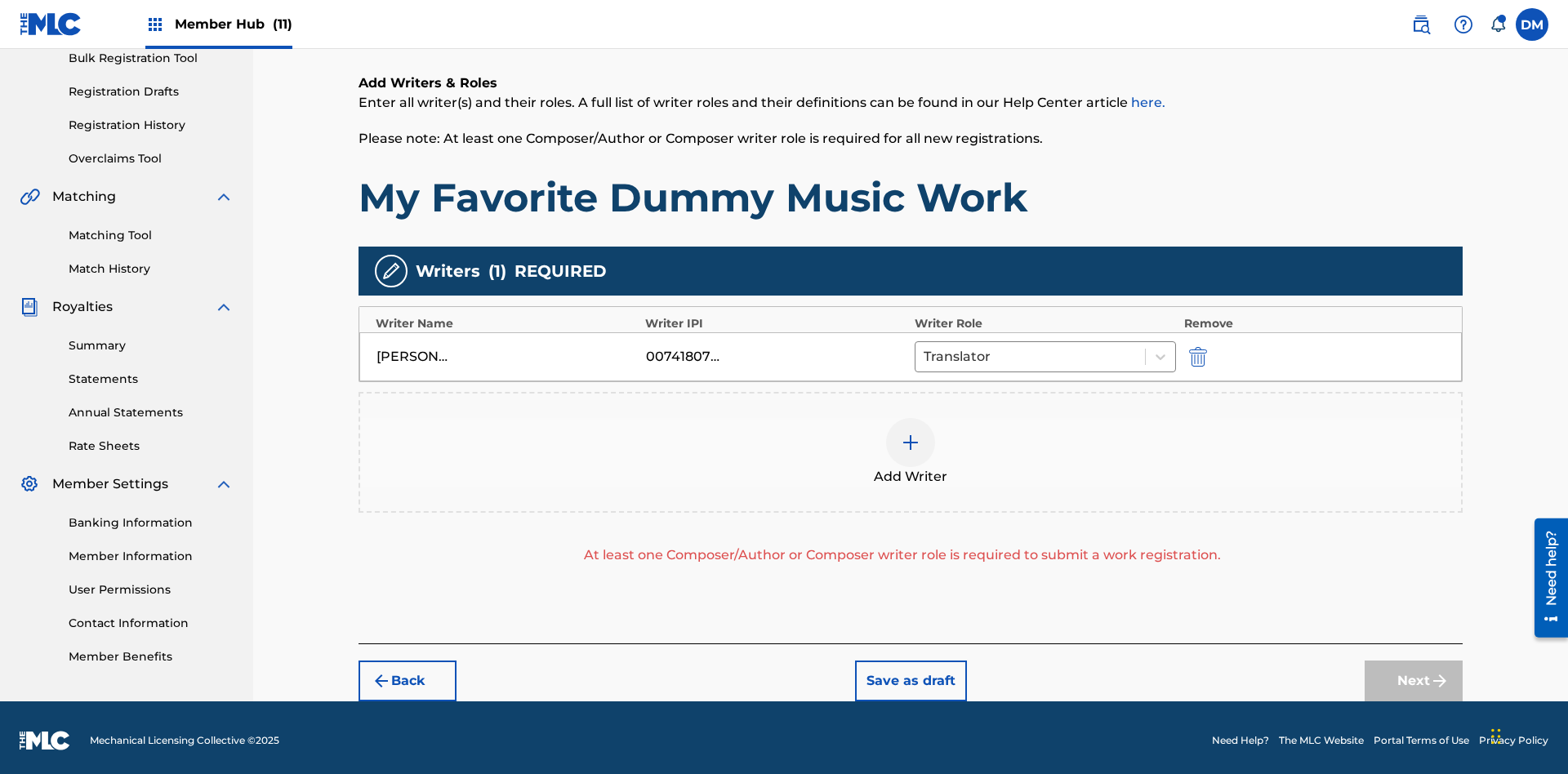
click at [911, 447] on div at bounding box center [911, 443] width 49 height 49
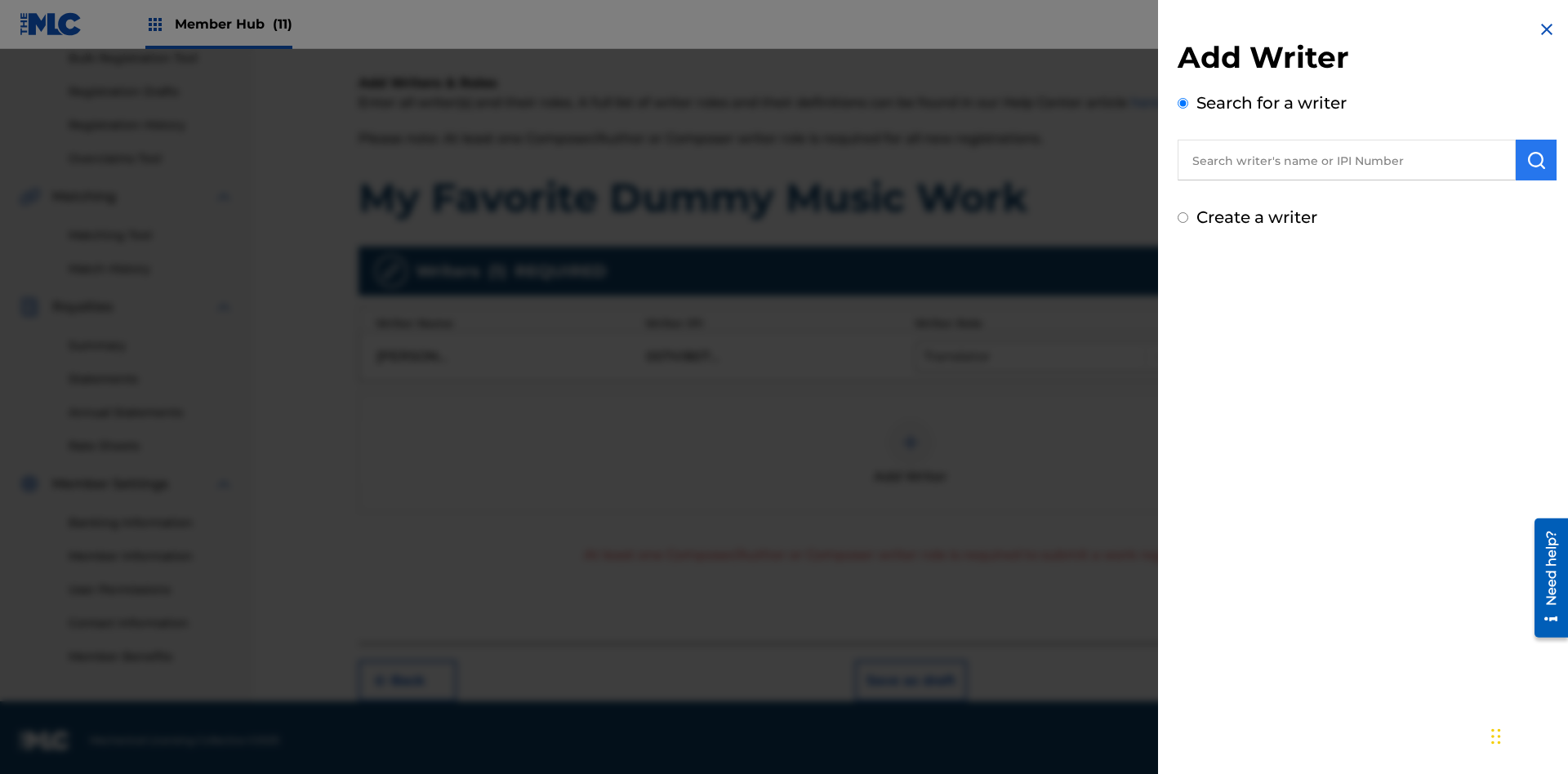
click at [1347, 161] on input "text" at bounding box center [1347, 160] width 338 height 41
type input "Test2025.09.19.15.47.08"
click at [1536, 161] on img "submit" at bounding box center [1536, 160] width 19 height 19
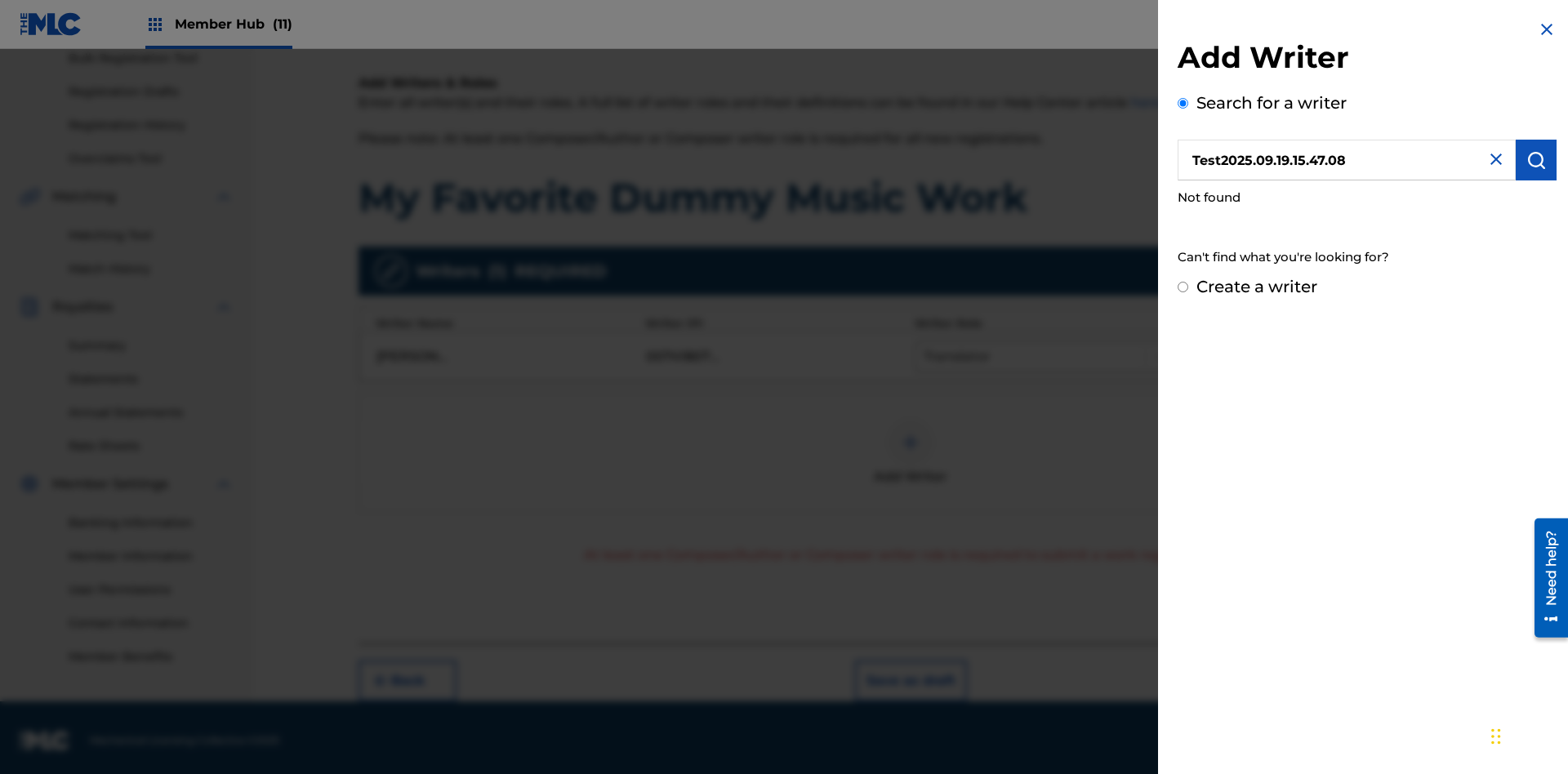
click at [1183, 287] on input "Create a writer" at bounding box center [1183, 287] width 11 height 11
radio input "false"
radio input "true"
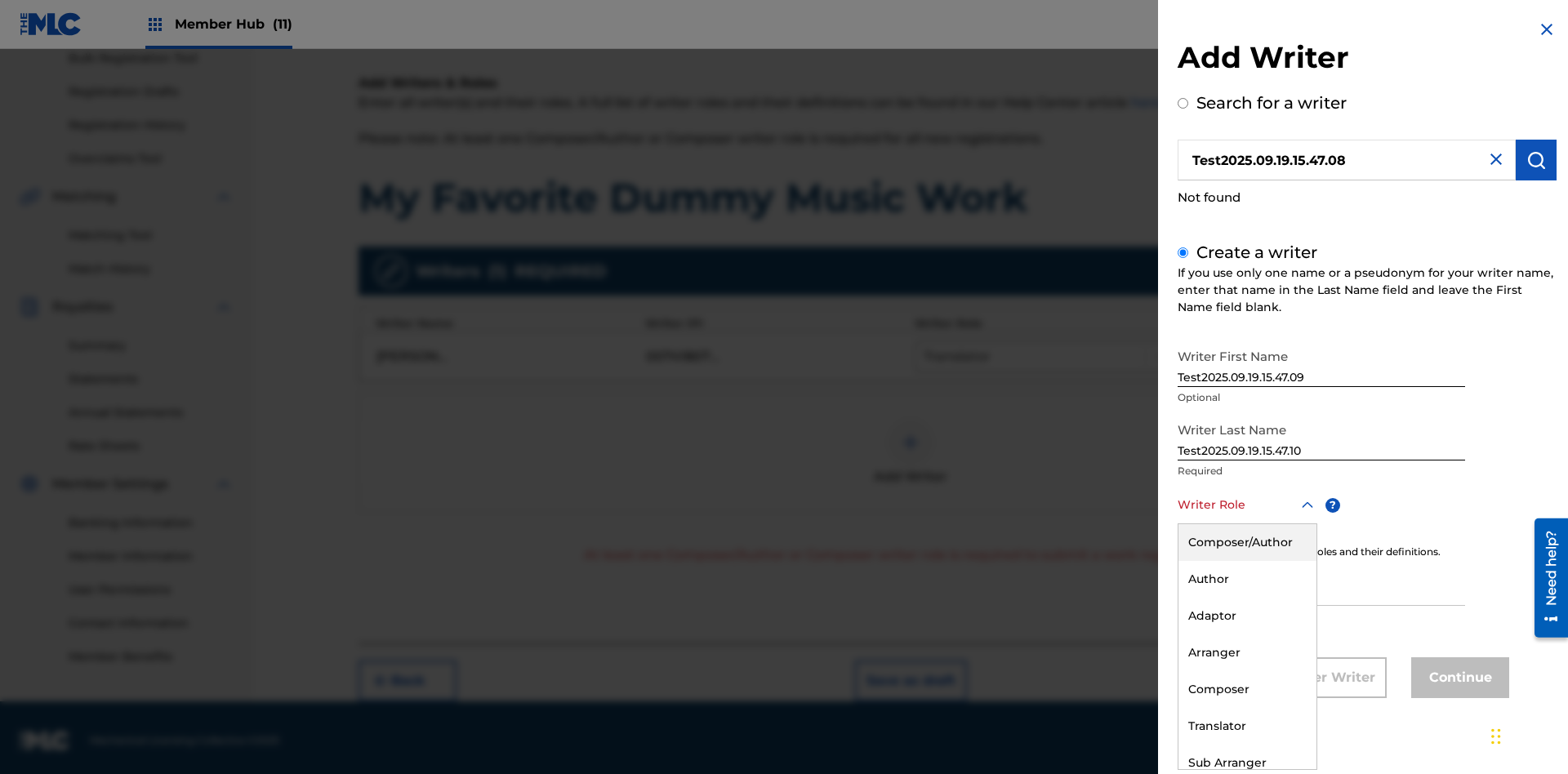
click at [1246, 689] on div "Composer" at bounding box center [1248, 690] width 138 height 37
click at [1322, 584] on input "IPI" at bounding box center [1322, 582] width 287 height 46
click at [1458, 679] on button "Continue" at bounding box center [1460, 677] width 98 height 41
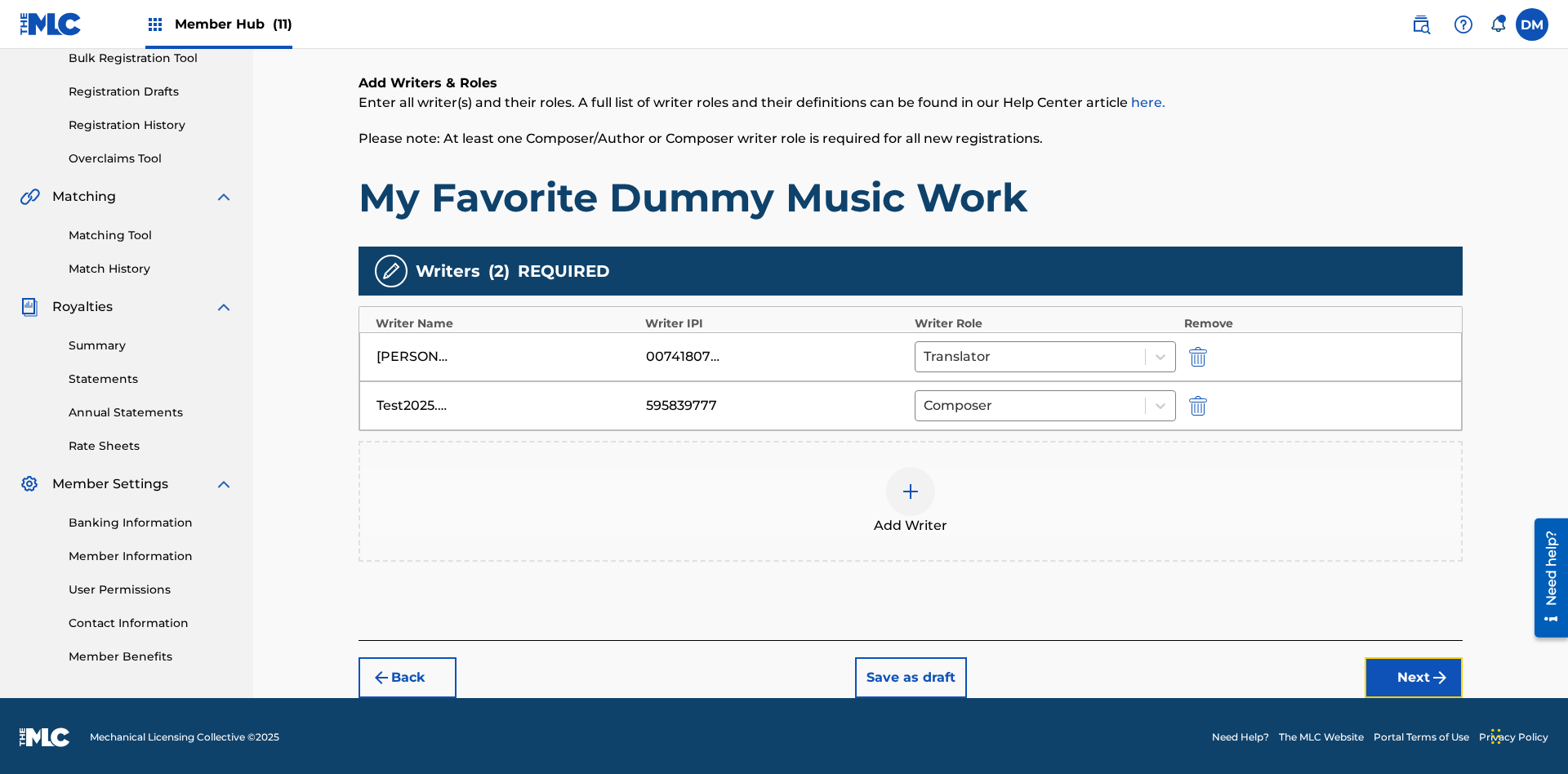
click at [1414, 676] on button "Next" at bounding box center [1413, 677] width 98 height 41
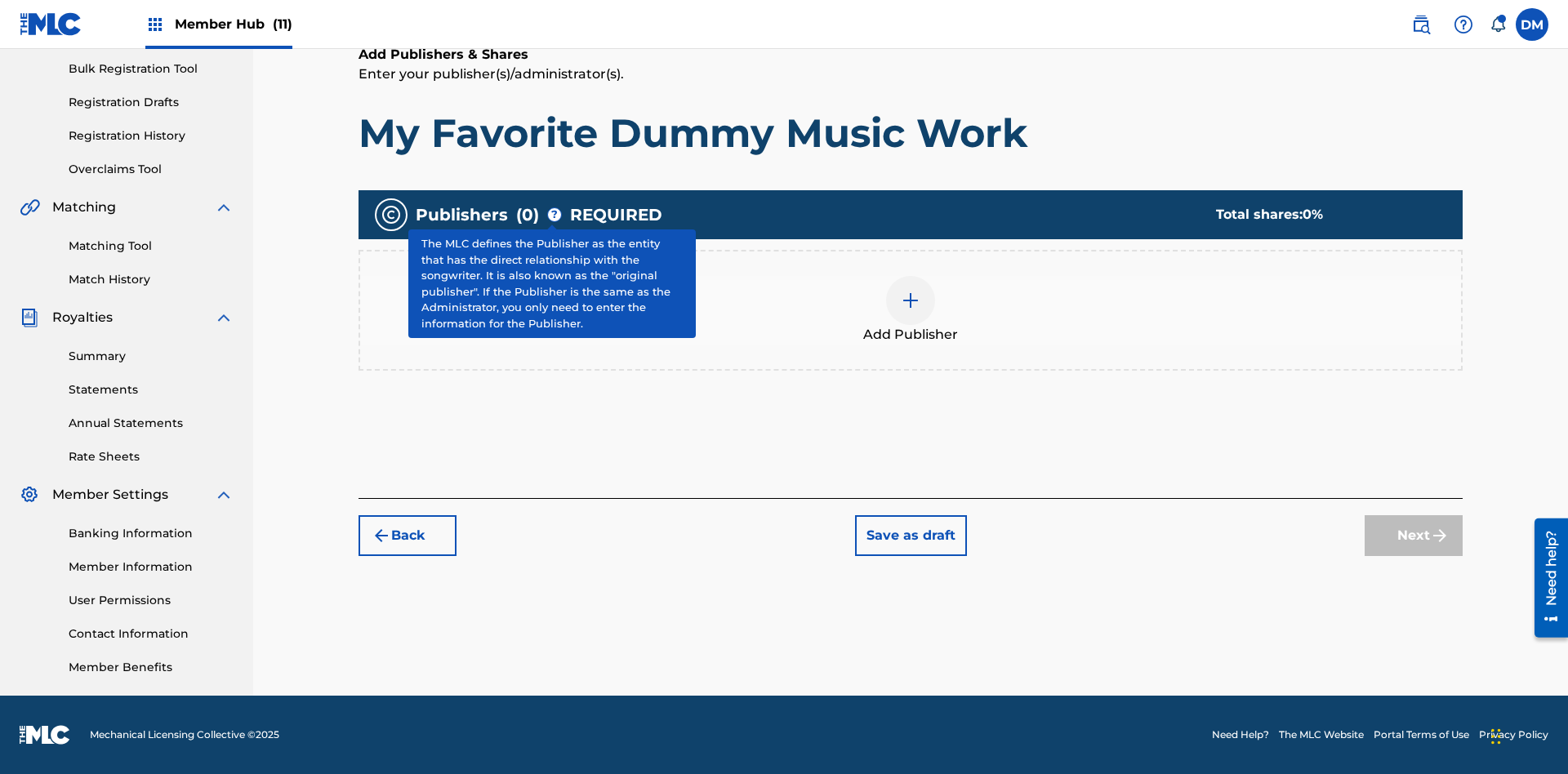
click at [911, 300] on img at bounding box center [910, 300] width 19 height 19
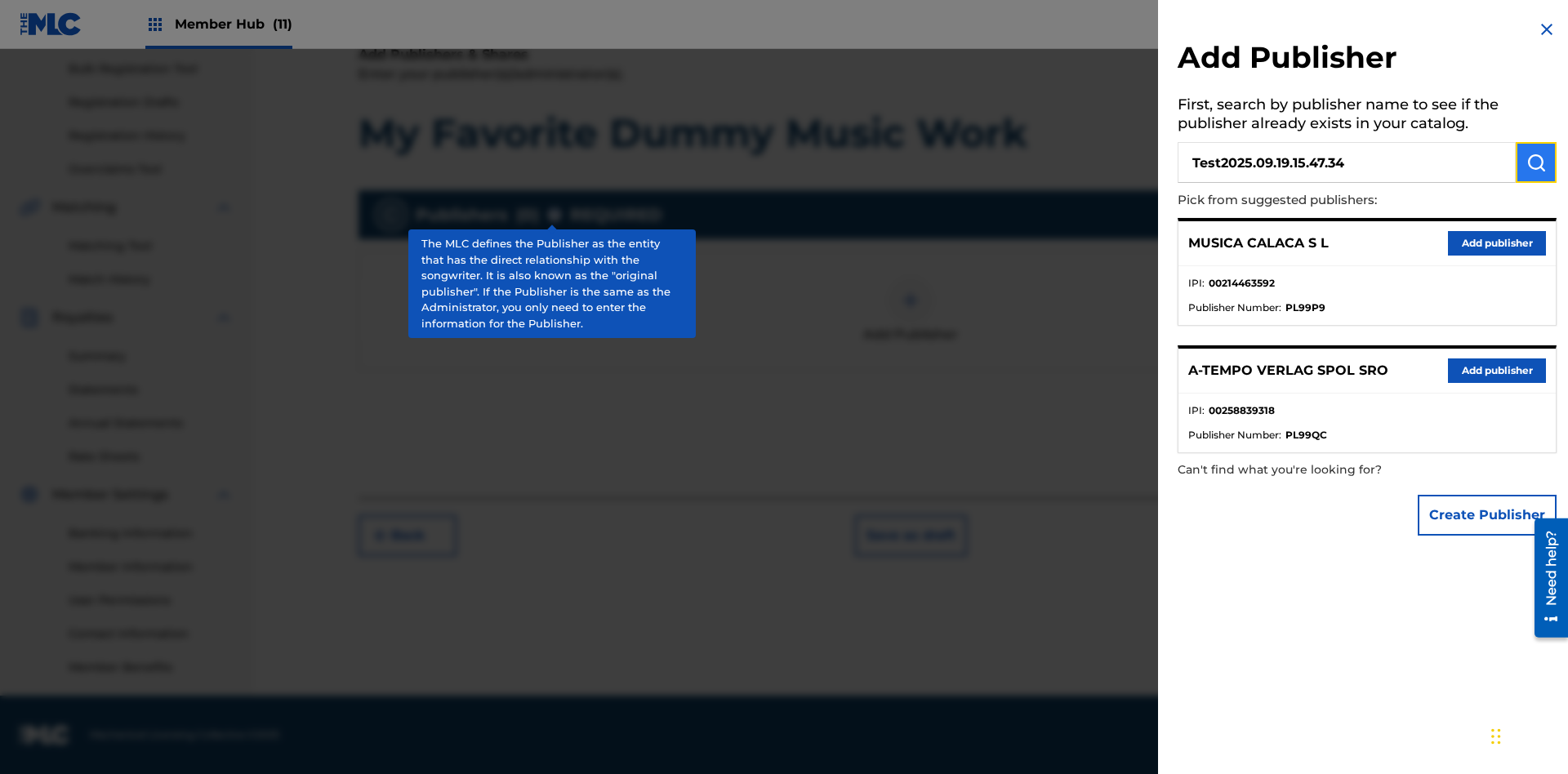
click at [1536, 162] on img "submit" at bounding box center [1536, 162] width 19 height 19
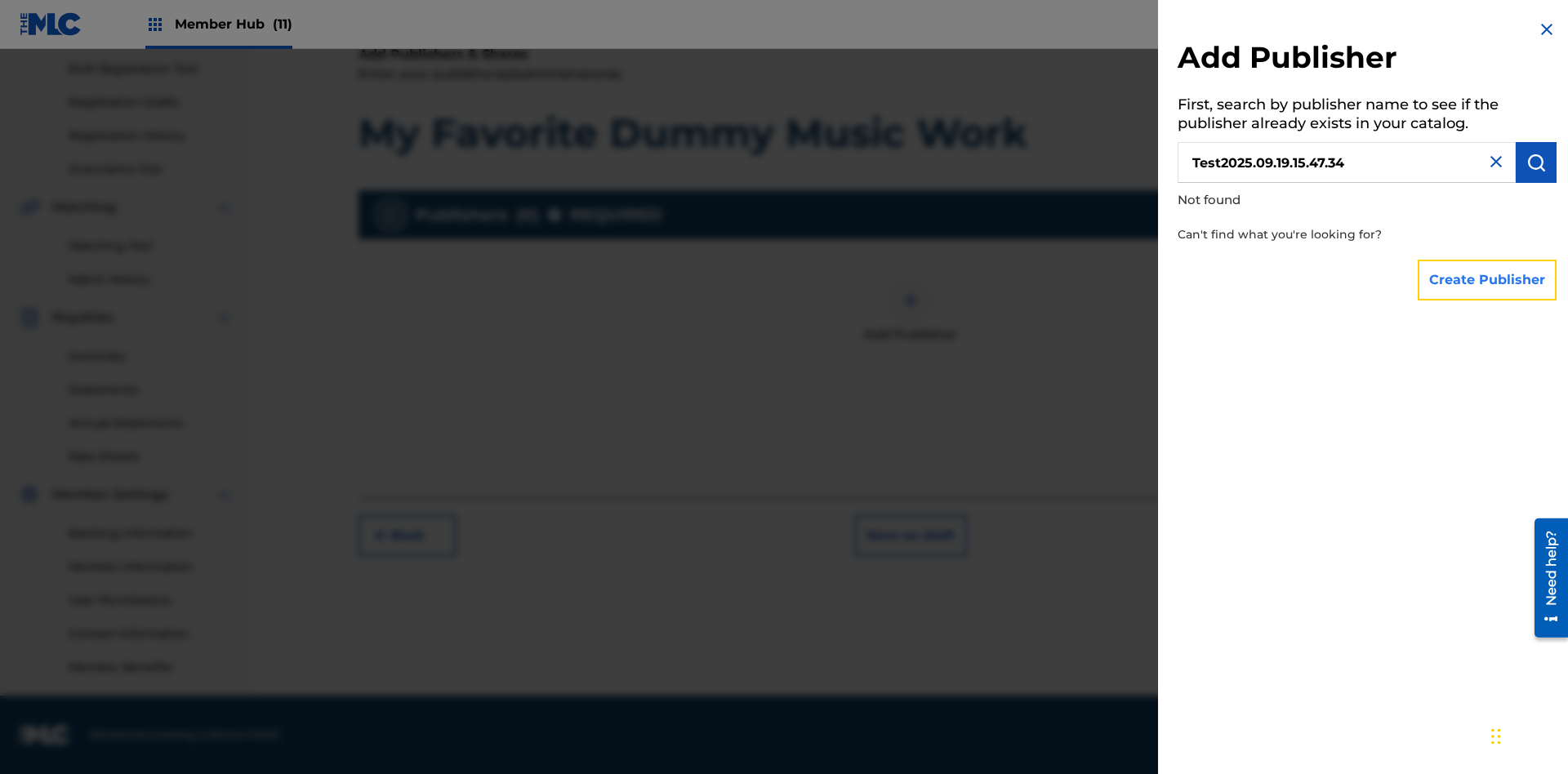
click at [1488, 279] on button "Create Publisher" at bounding box center [1486, 280] width 139 height 41
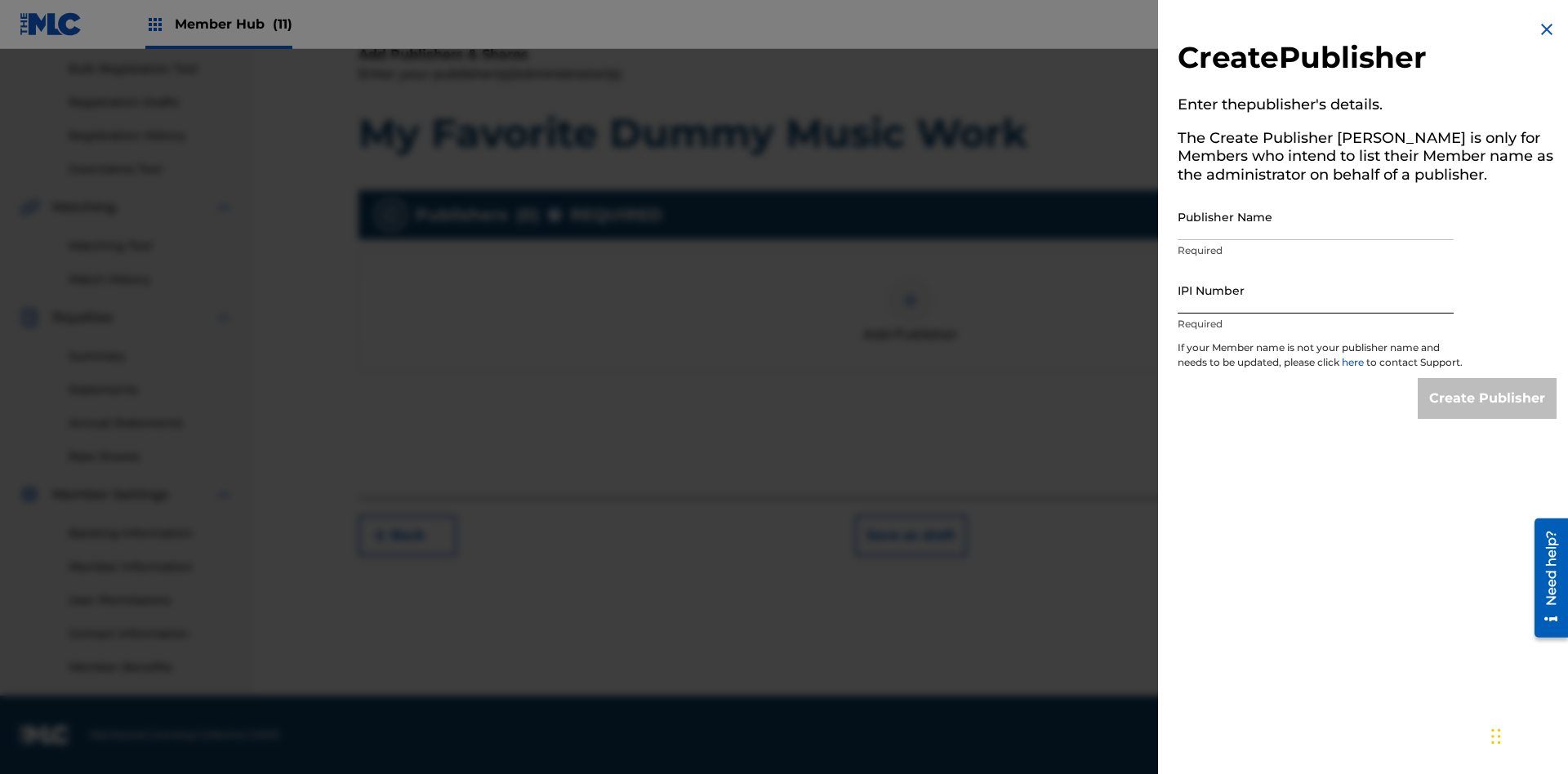
click at [1316, 217] on input "Publisher Name" at bounding box center [1316, 216] width 276 height 46
click at [1316, 290] on input "IPI Number" at bounding box center [1316, 290] width 276 height 46
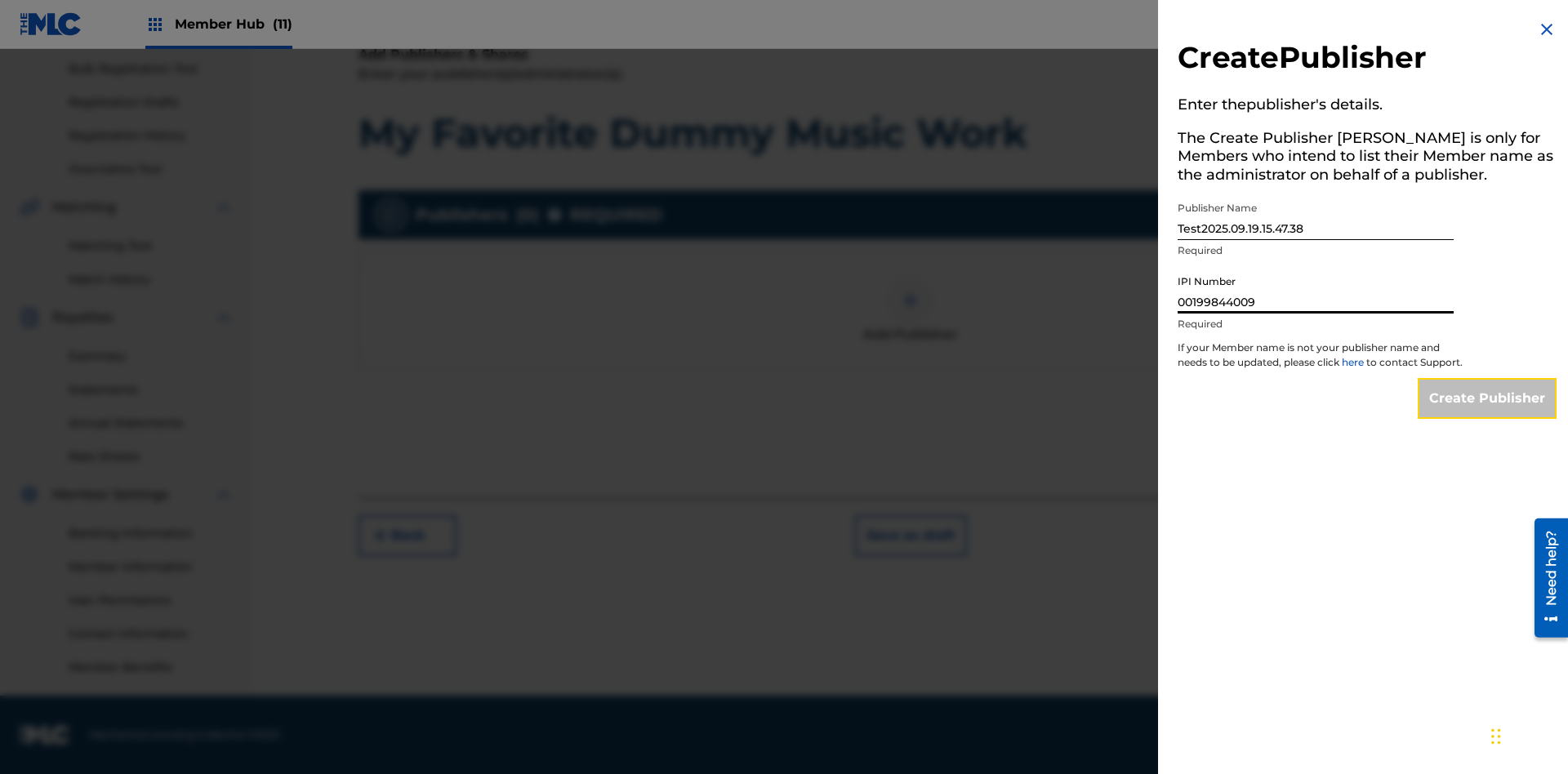
click at [1488, 413] on input "Create Publisher" at bounding box center [1486, 398] width 139 height 41
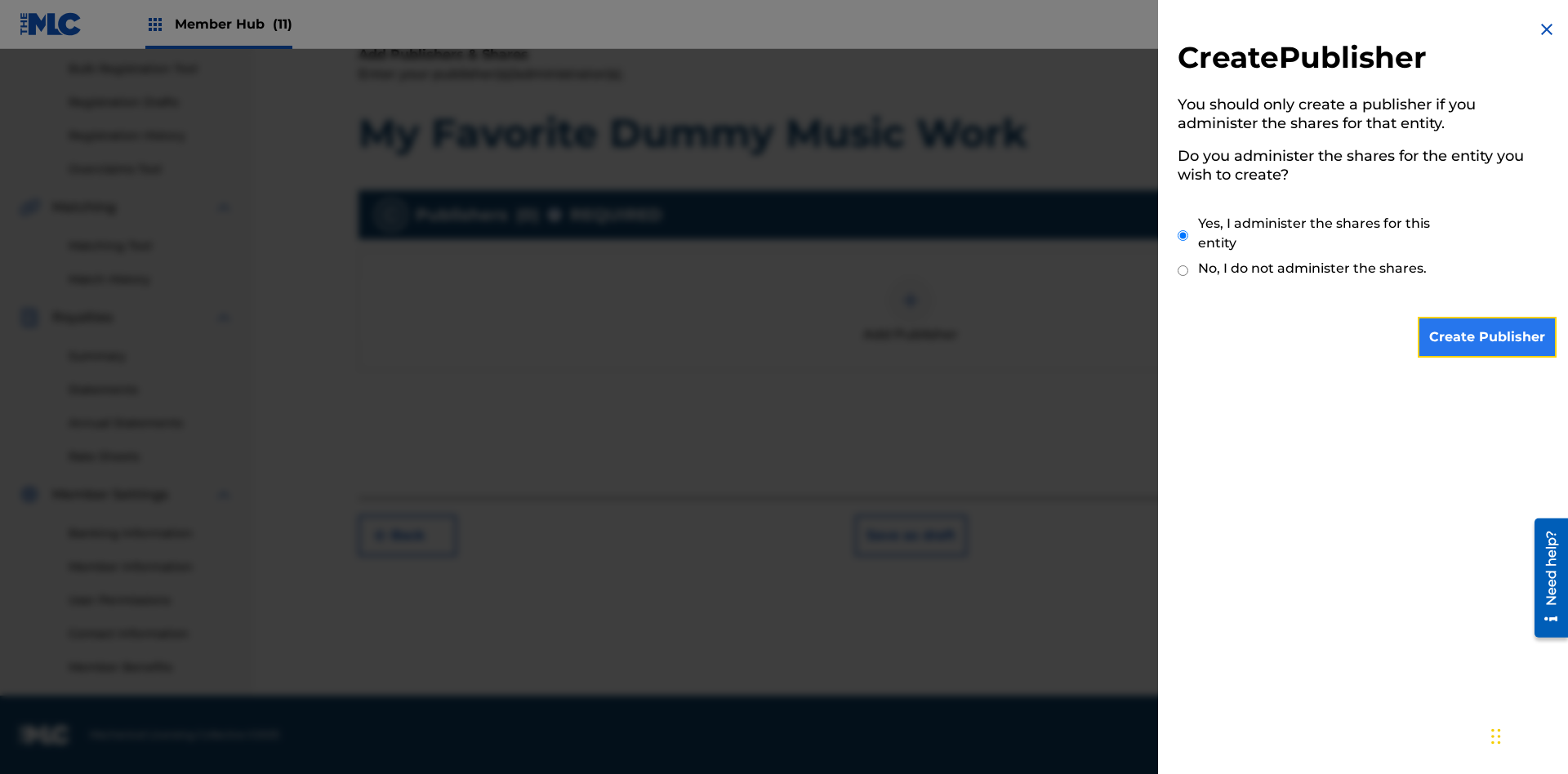
click at [1488, 337] on input "Create Publisher" at bounding box center [1486, 337] width 139 height 41
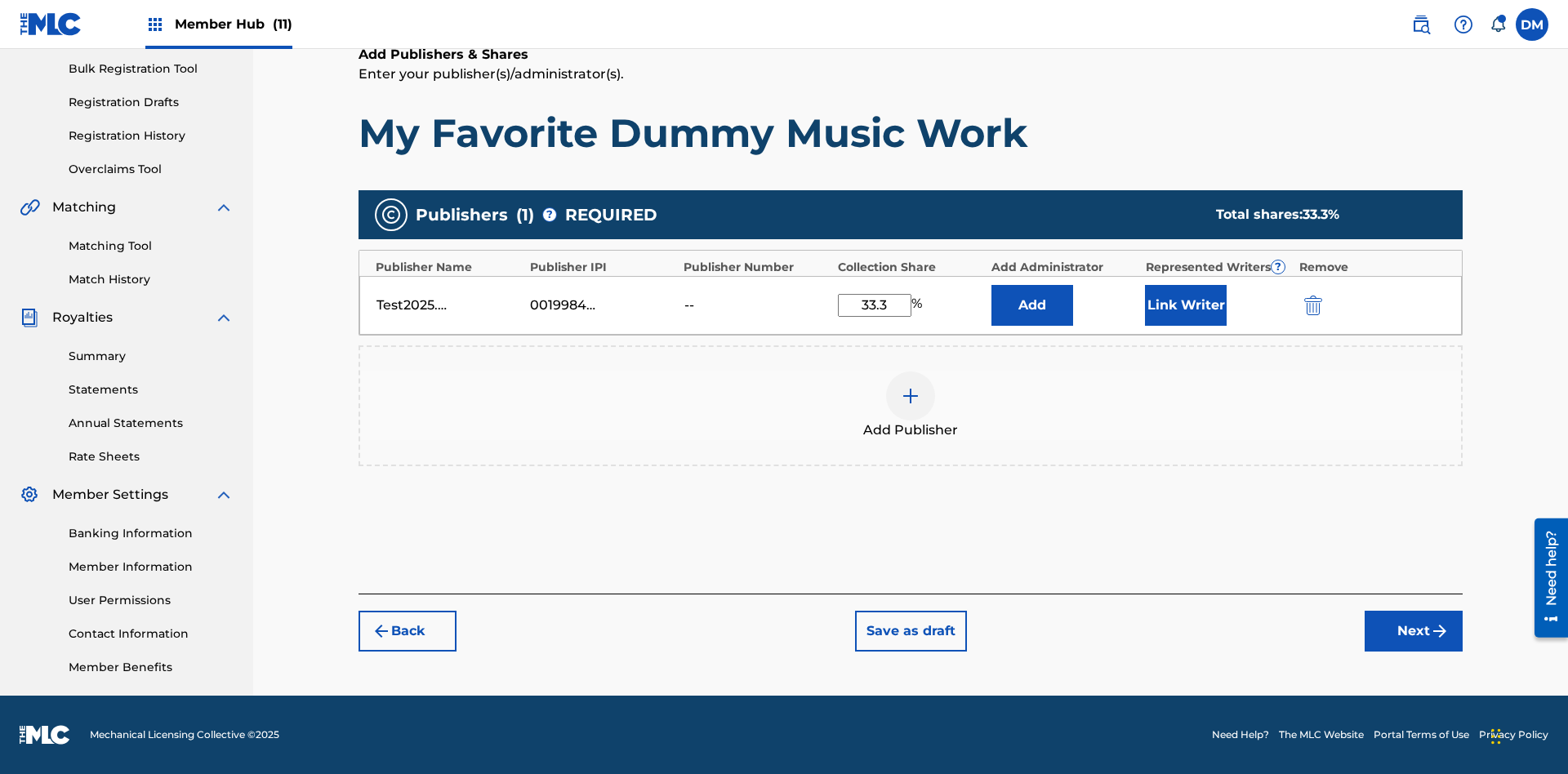
scroll to position [239, 0]
type input "33.3"
click at [1186, 305] on button "Link Writer" at bounding box center [1186, 305] width 82 height 41
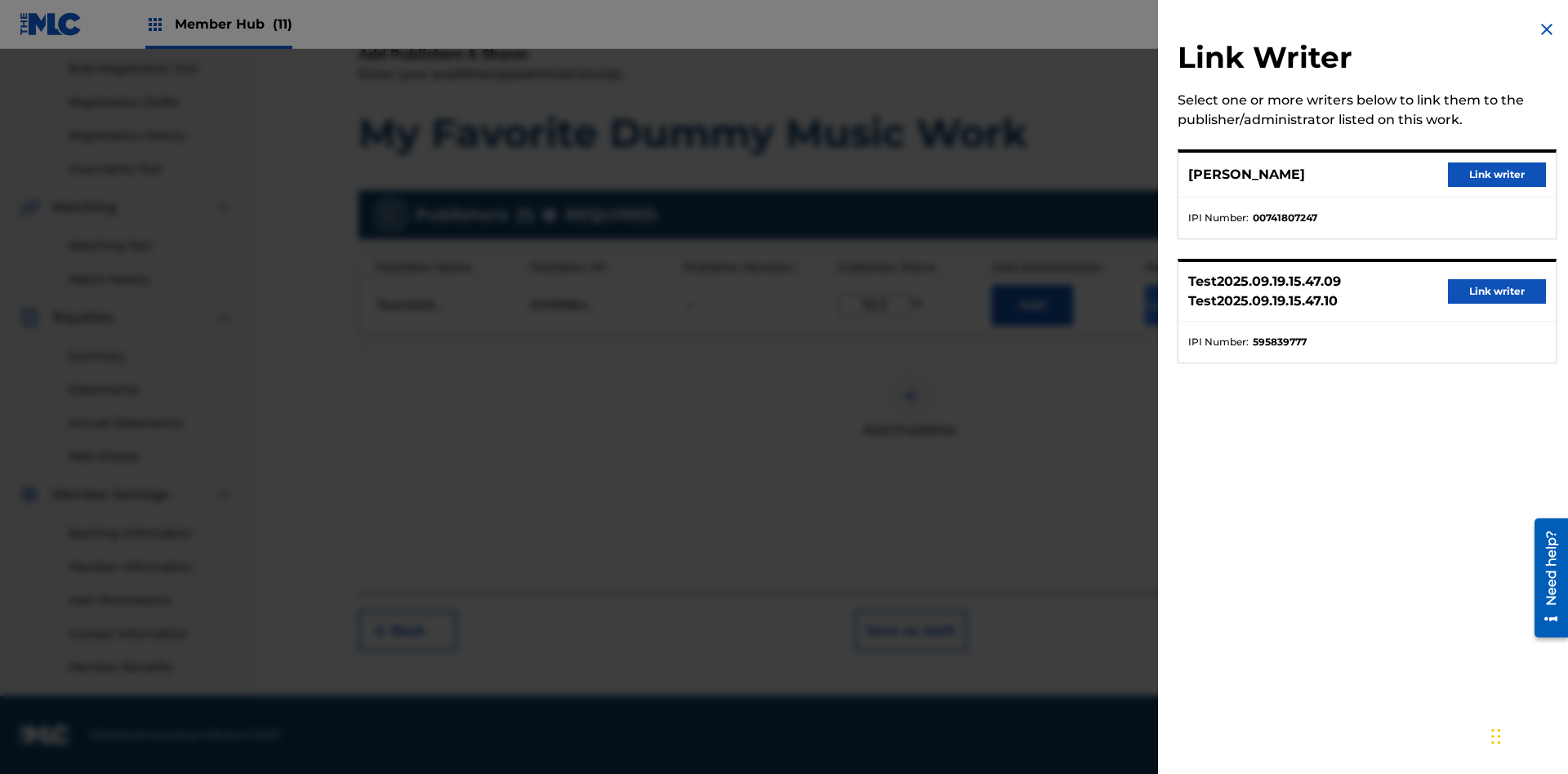
click at [1497, 175] on button "Link writer" at bounding box center [1497, 174] width 98 height 24
click at [1186, 326] on button "Link Writer" at bounding box center [1186, 305] width 82 height 41
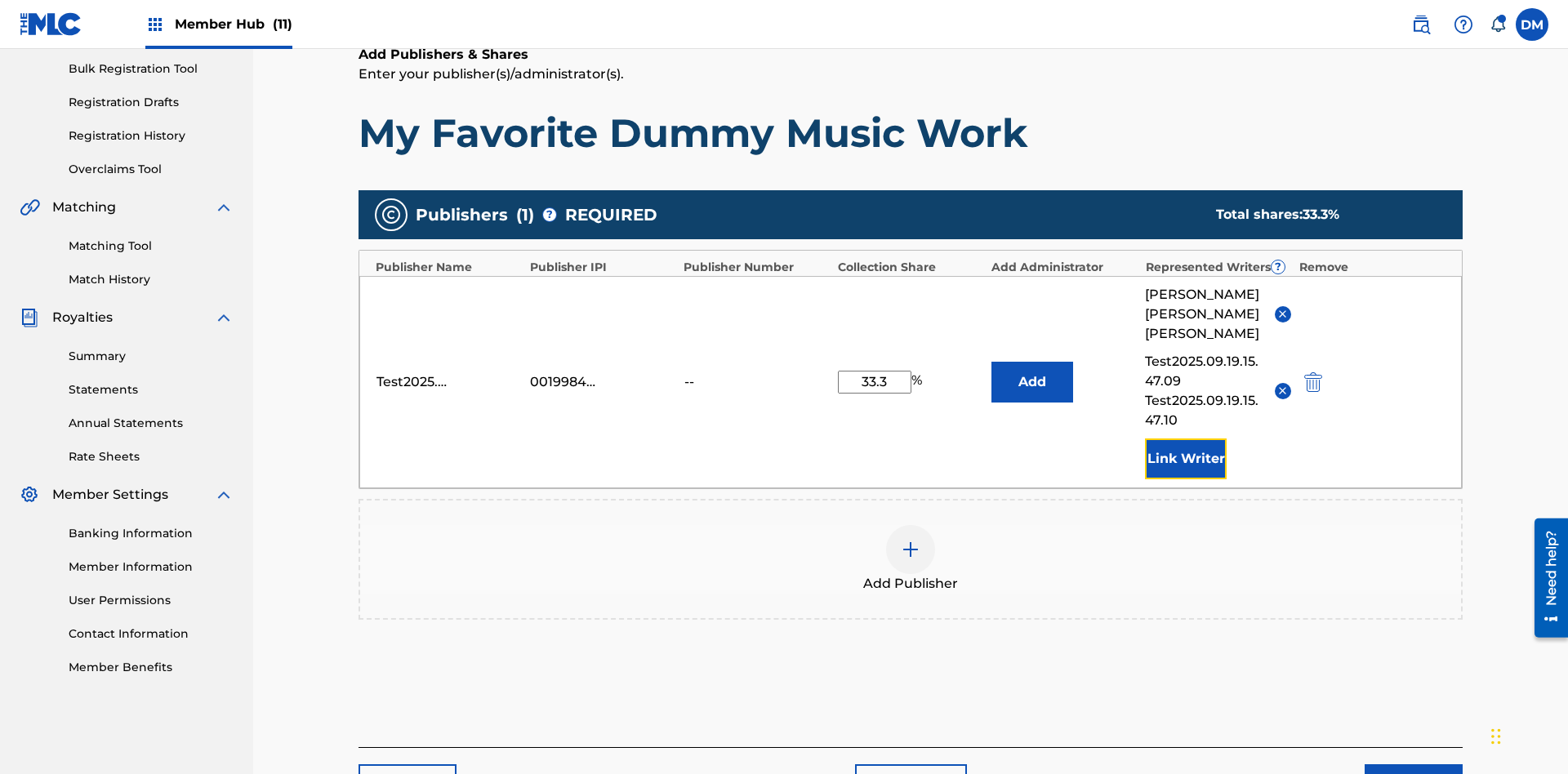
click at [1186, 439] on button "Link Writer" at bounding box center [1186, 459] width 82 height 41
click at [911, 540] on img at bounding box center [910, 549] width 19 height 19
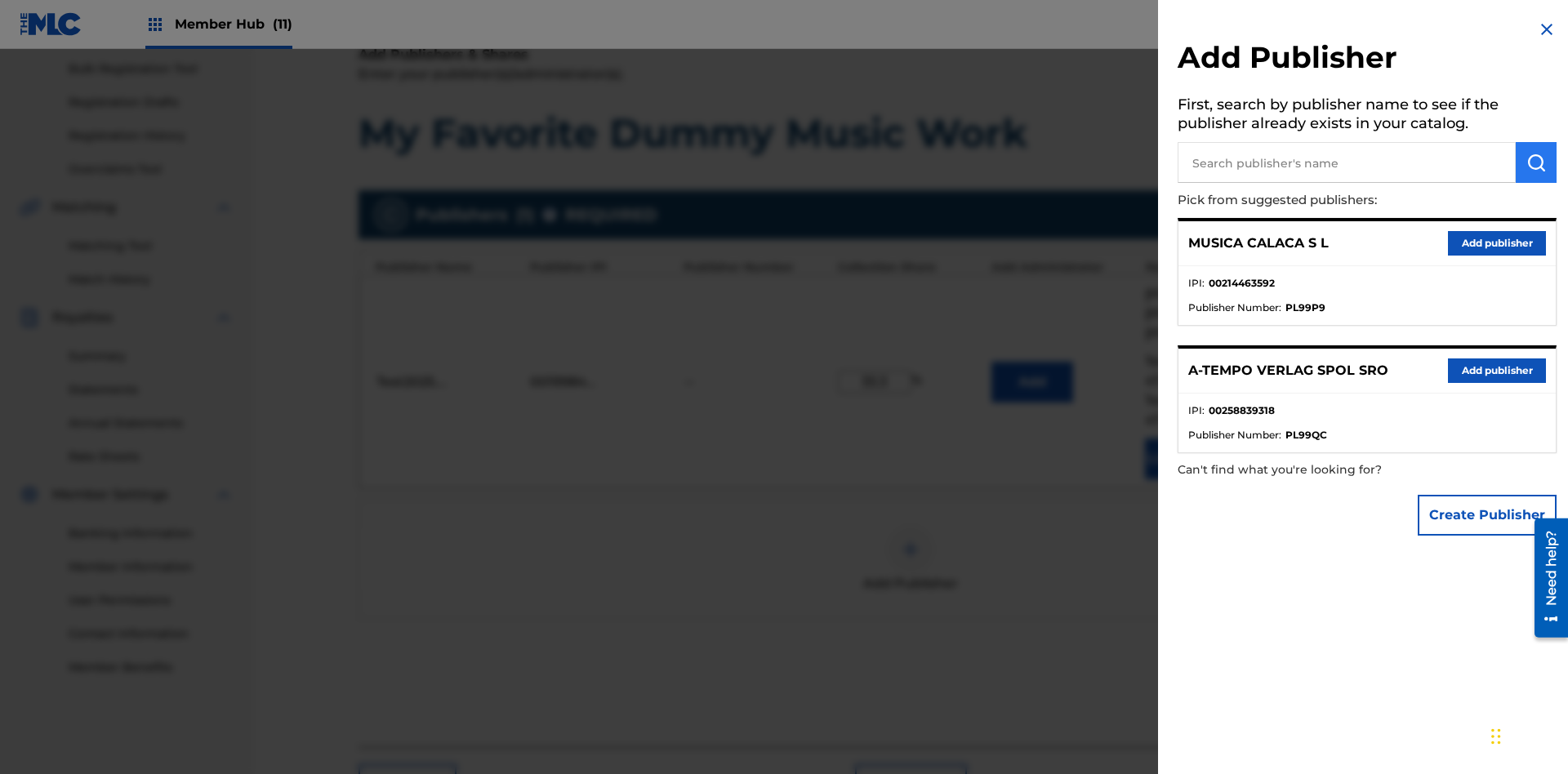
click at [1347, 162] on input "text" at bounding box center [1347, 162] width 338 height 41
click at [1536, 162] on img "submit" at bounding box center [1536, 162] width 19 height 19
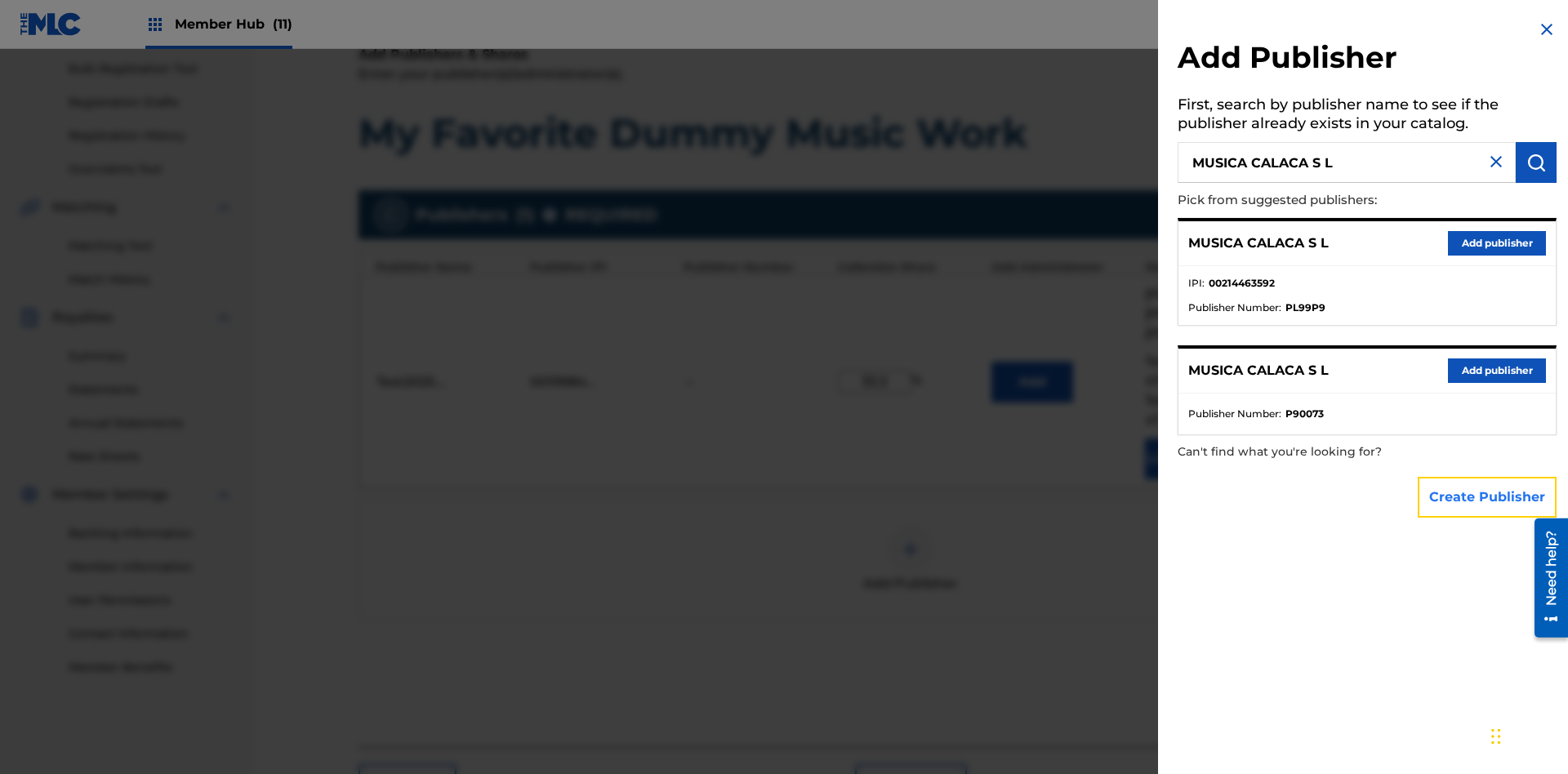
click at [1488, 497] on button "Create Publisher" at bounding box center [1486, 498] width 139 height 41
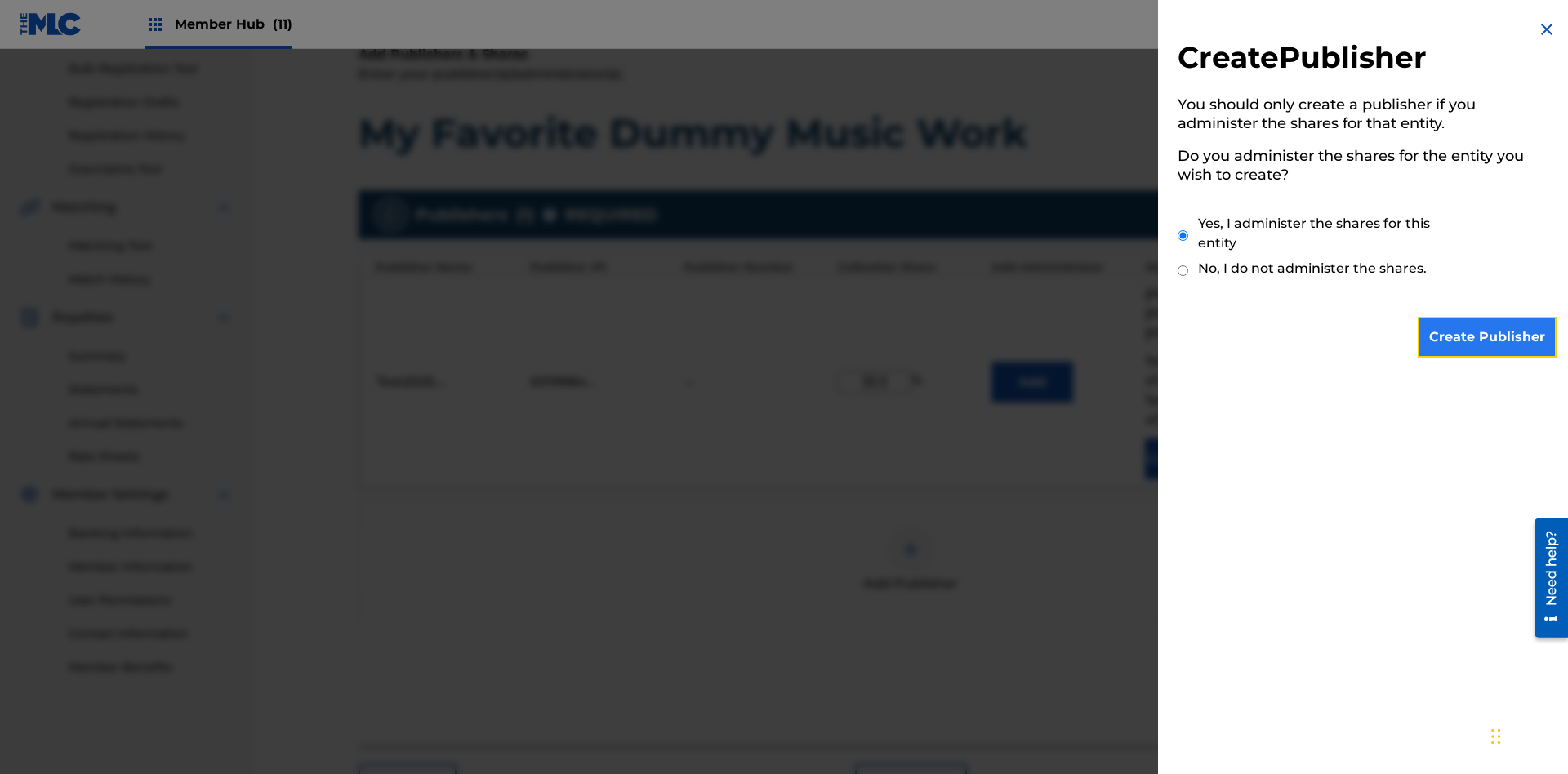
click at [1488, 337] on input "Create Publisher" at bounding box center [1486, 337] width 139 height 41
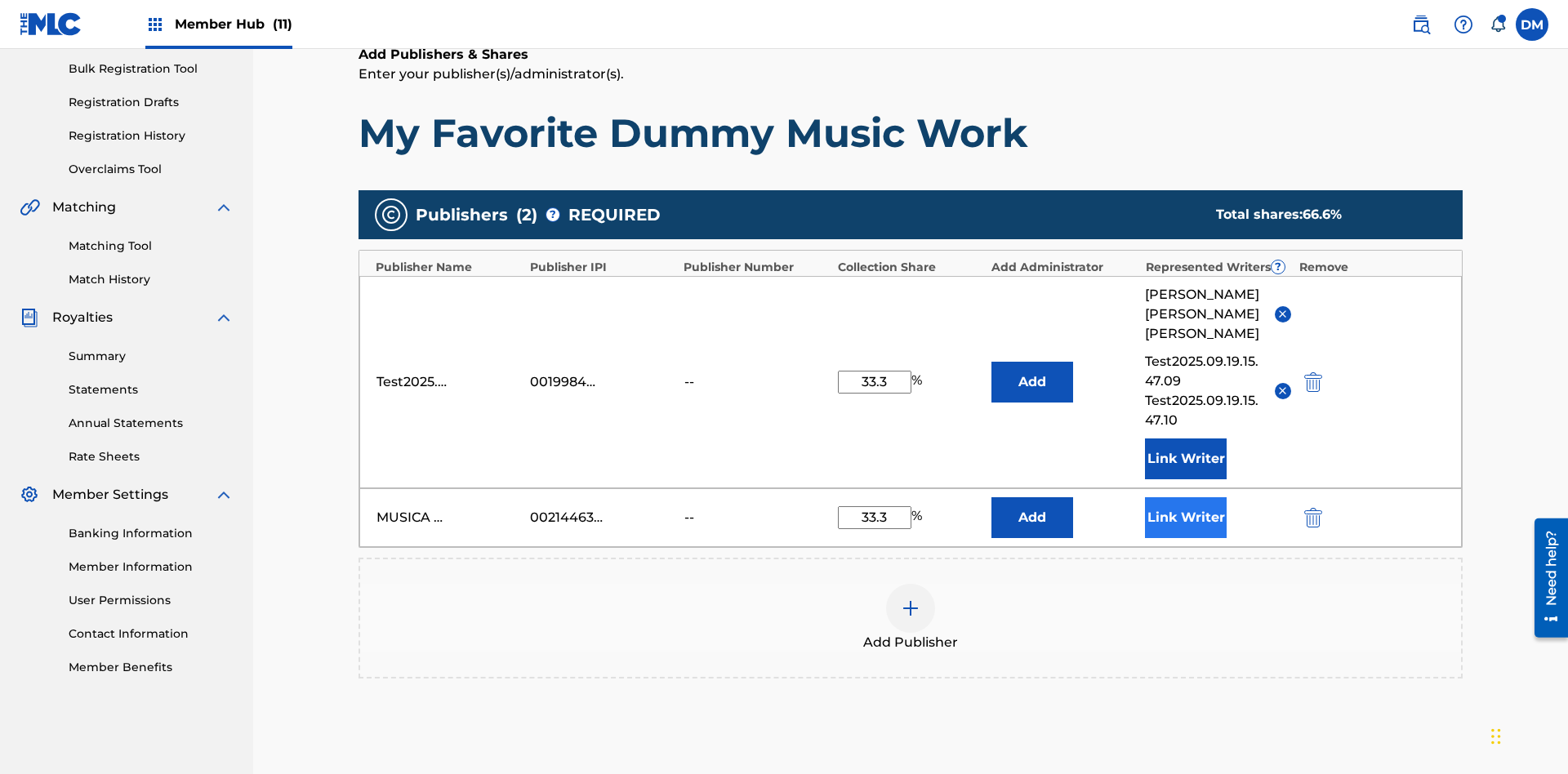
type input "33.3"
click at [1186, 498] on button "Link Writer" at bounding box center [1186, 518] width 82 height 41
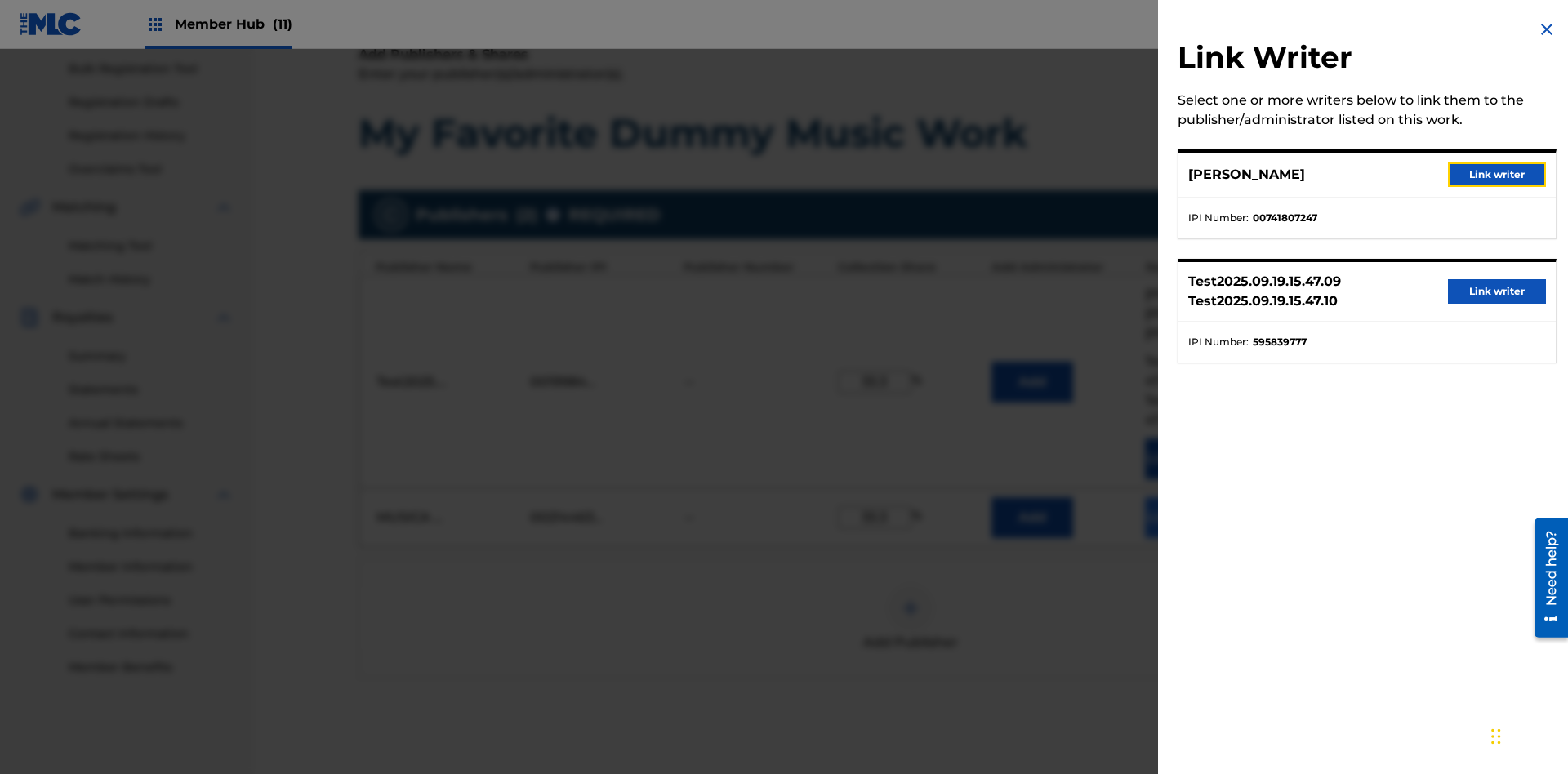
click at [1497, 175] on button "Link writer" at bounding box center [1497, 174] width 98 height 24
click at [1186, 498] on button "Link Writer" at bounding box center [1186, 518] width 82 height 41
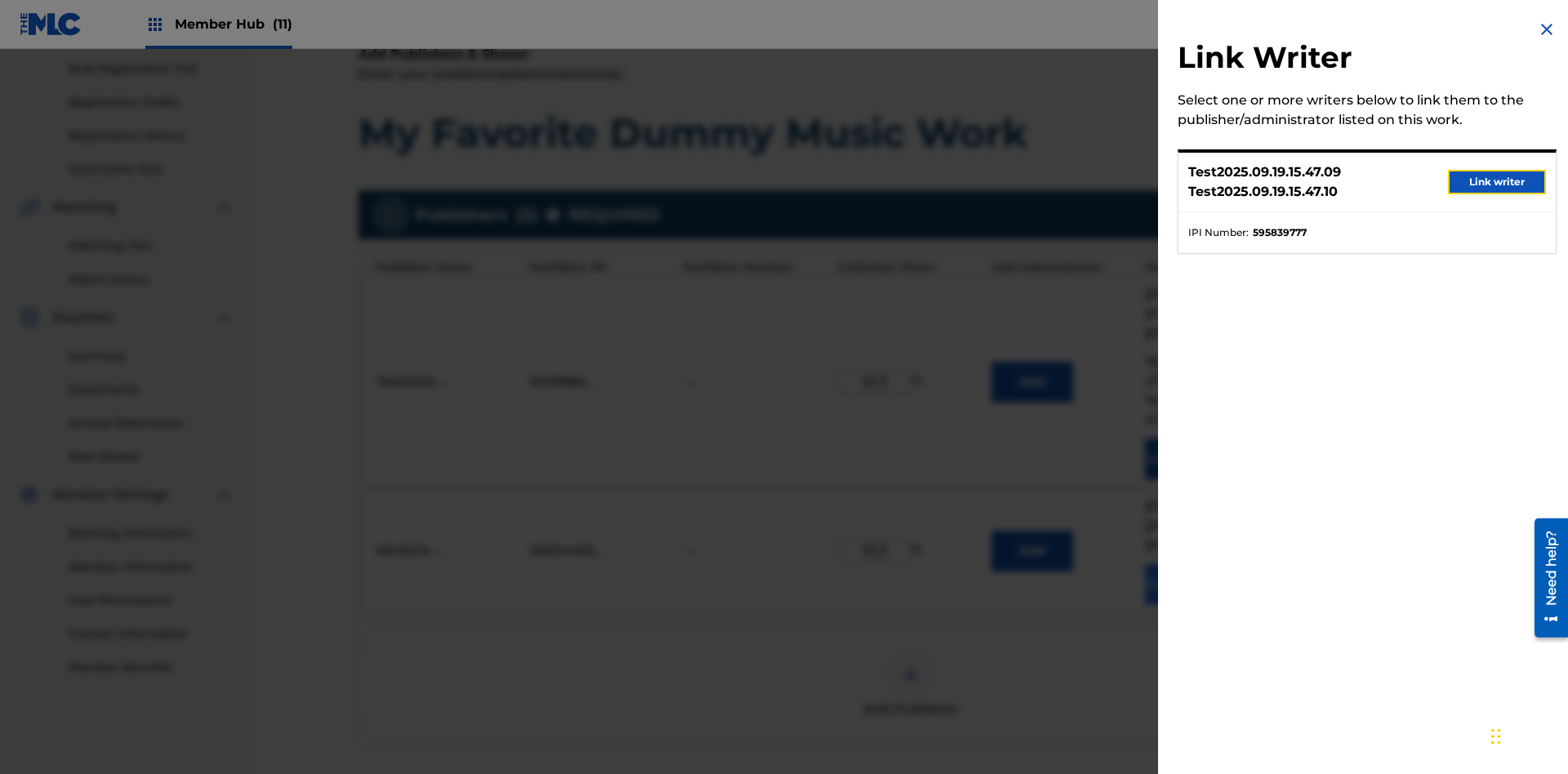
click at [1497, 182] on button "Link writer" at bounding box center [1497, 182] width 98 height 24
click at [1186, 565] on button "Link Writer" at bounding box center [1186, 585] width 82 height 41
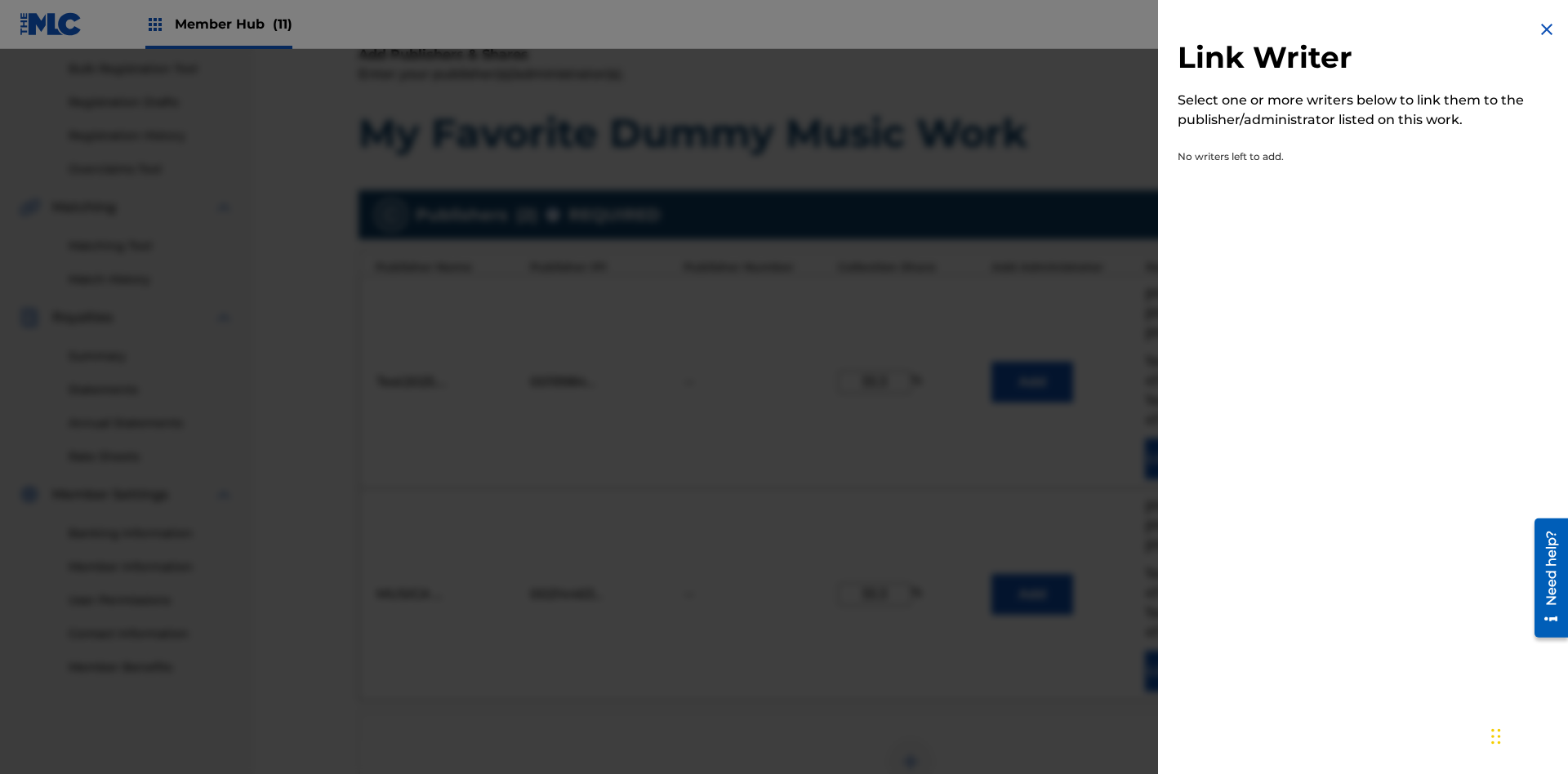
click at [1547, 29] on img at bounding box center [1546, 29] width 19 height 19
click at [911, 752] on img at bounding box center [910, 761] width 19 height 19
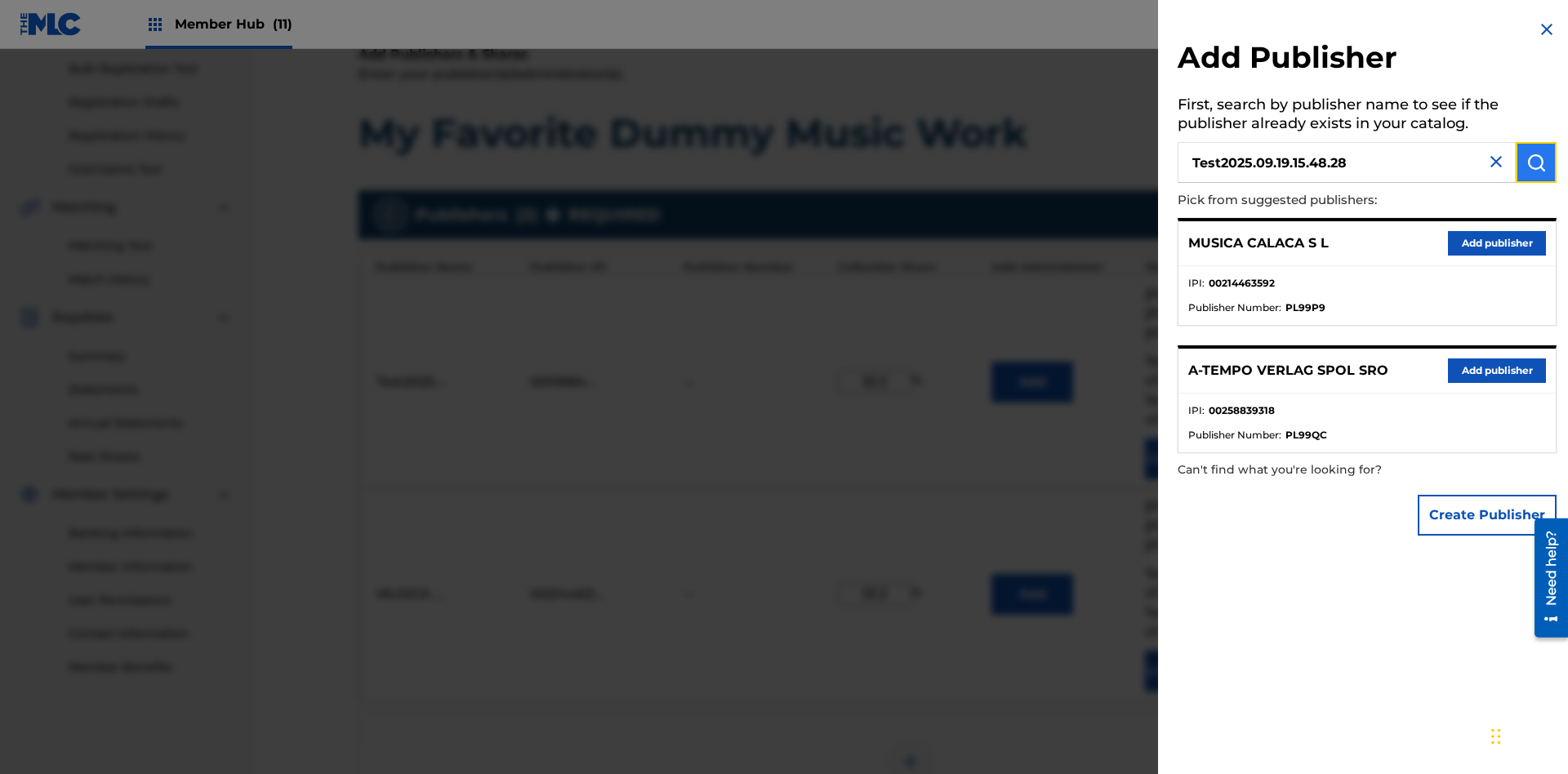
click at [1536, 162] on img "submit" at bounding box center [1536, 162] width 19 height 19
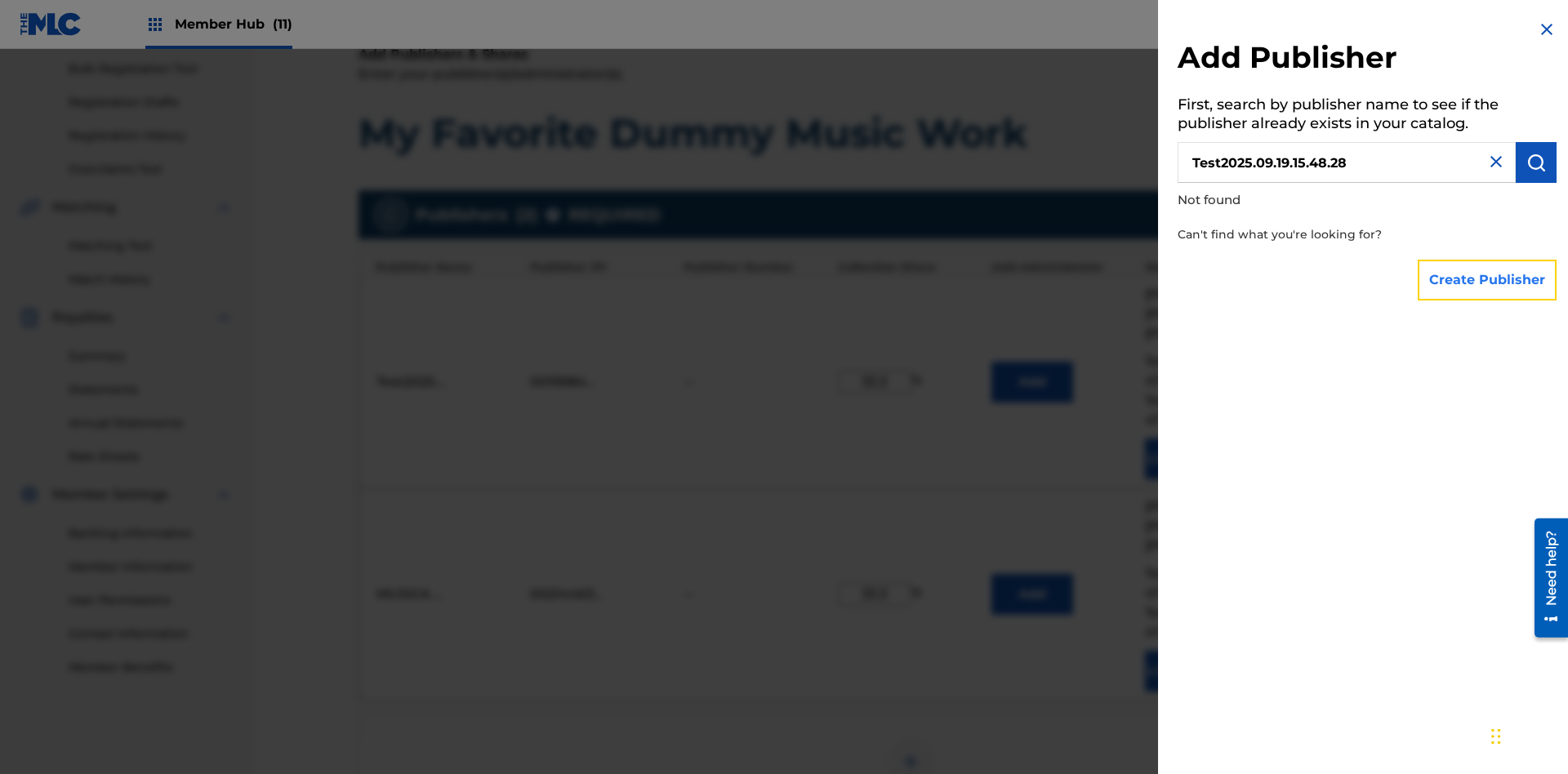
click at [1488, 279] on button "Create Publisher" at bounding box center [1486, 280] width 139 height 41
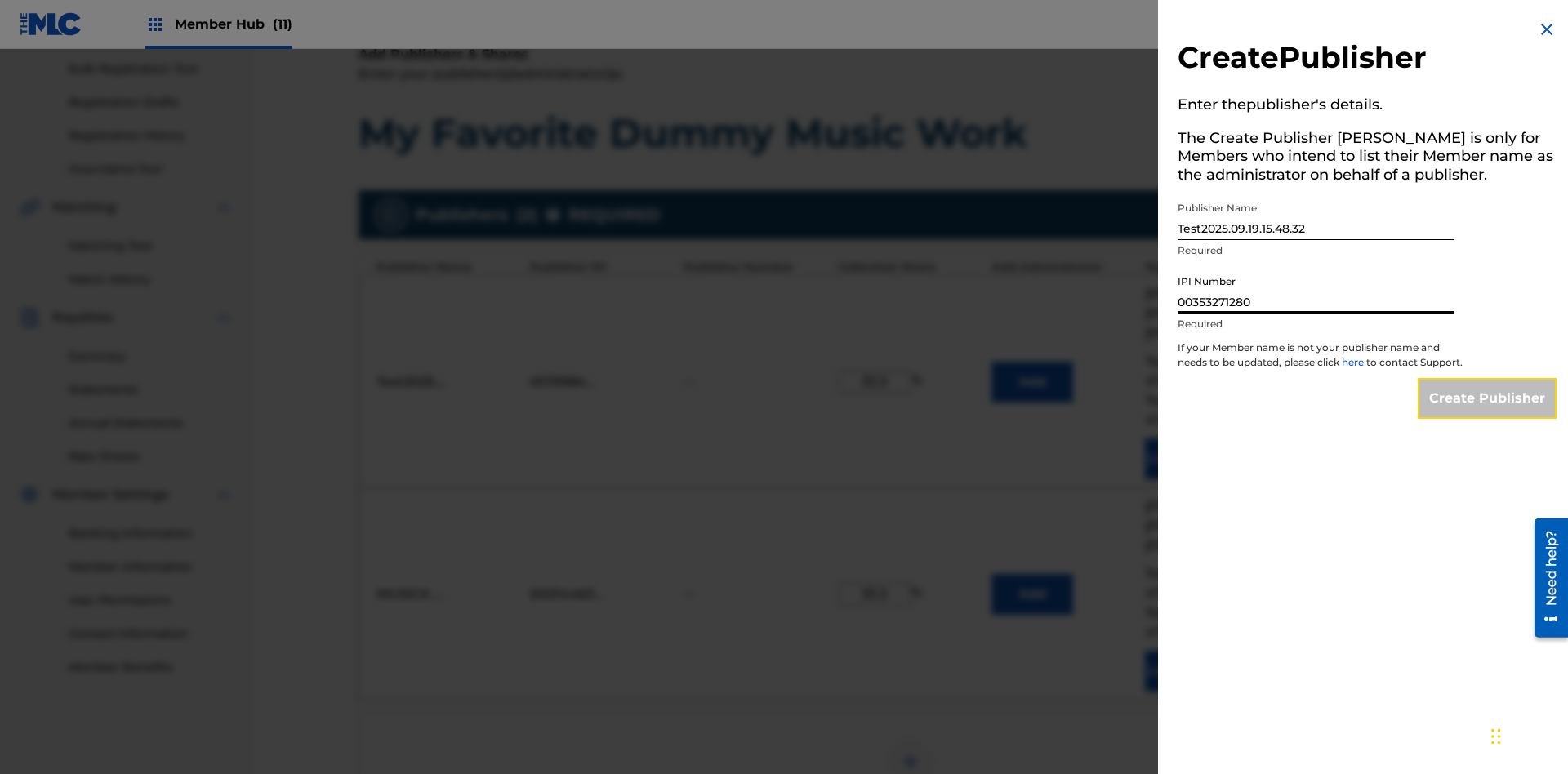
click at [1488, 413] on input "Create Publisher" at bounding box center [1486, 398] width 139 height 41
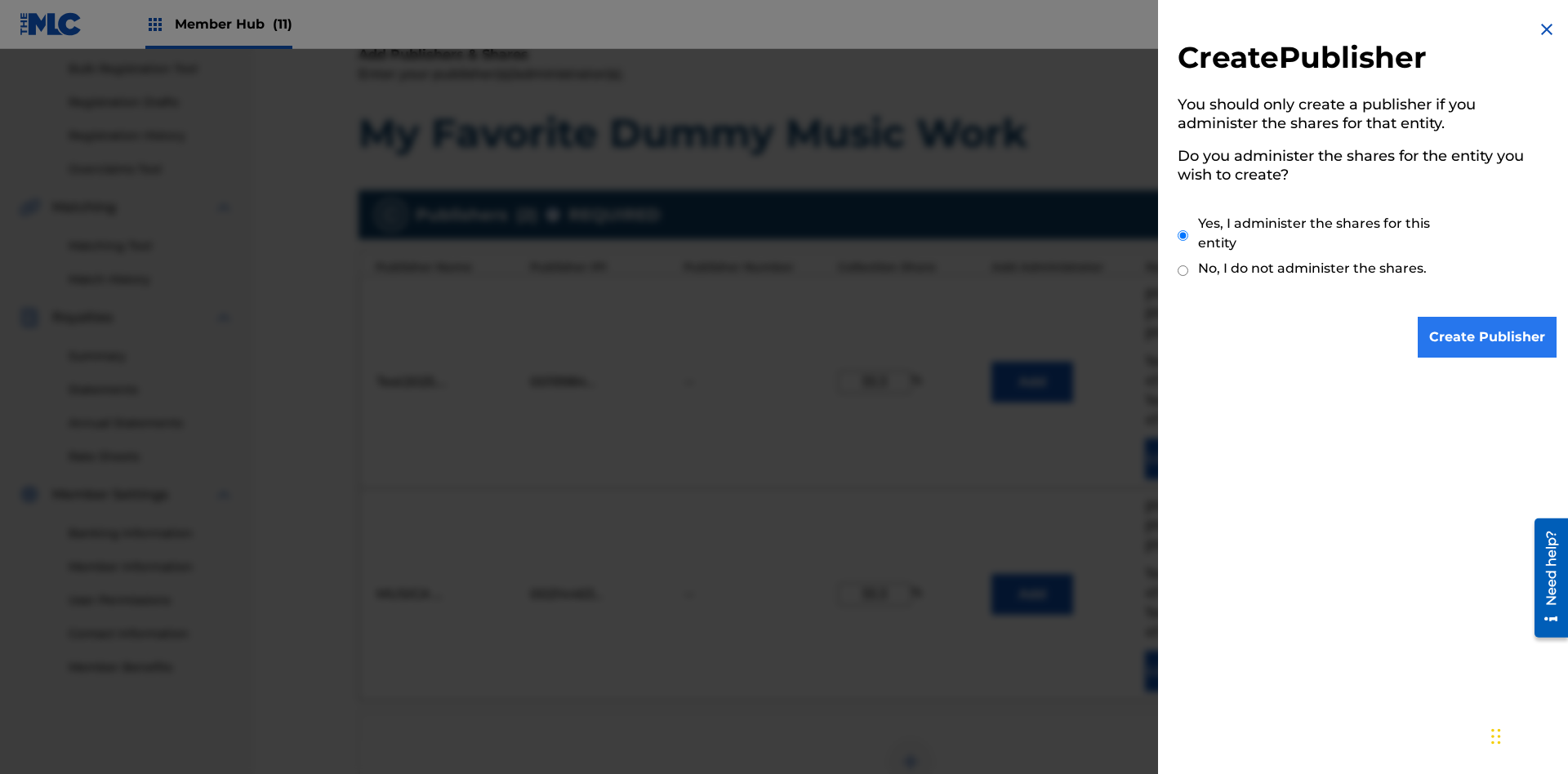
click at [1488, 337] on input "Create Publisher" at bounding box center [1486, 337] width 139 height 41
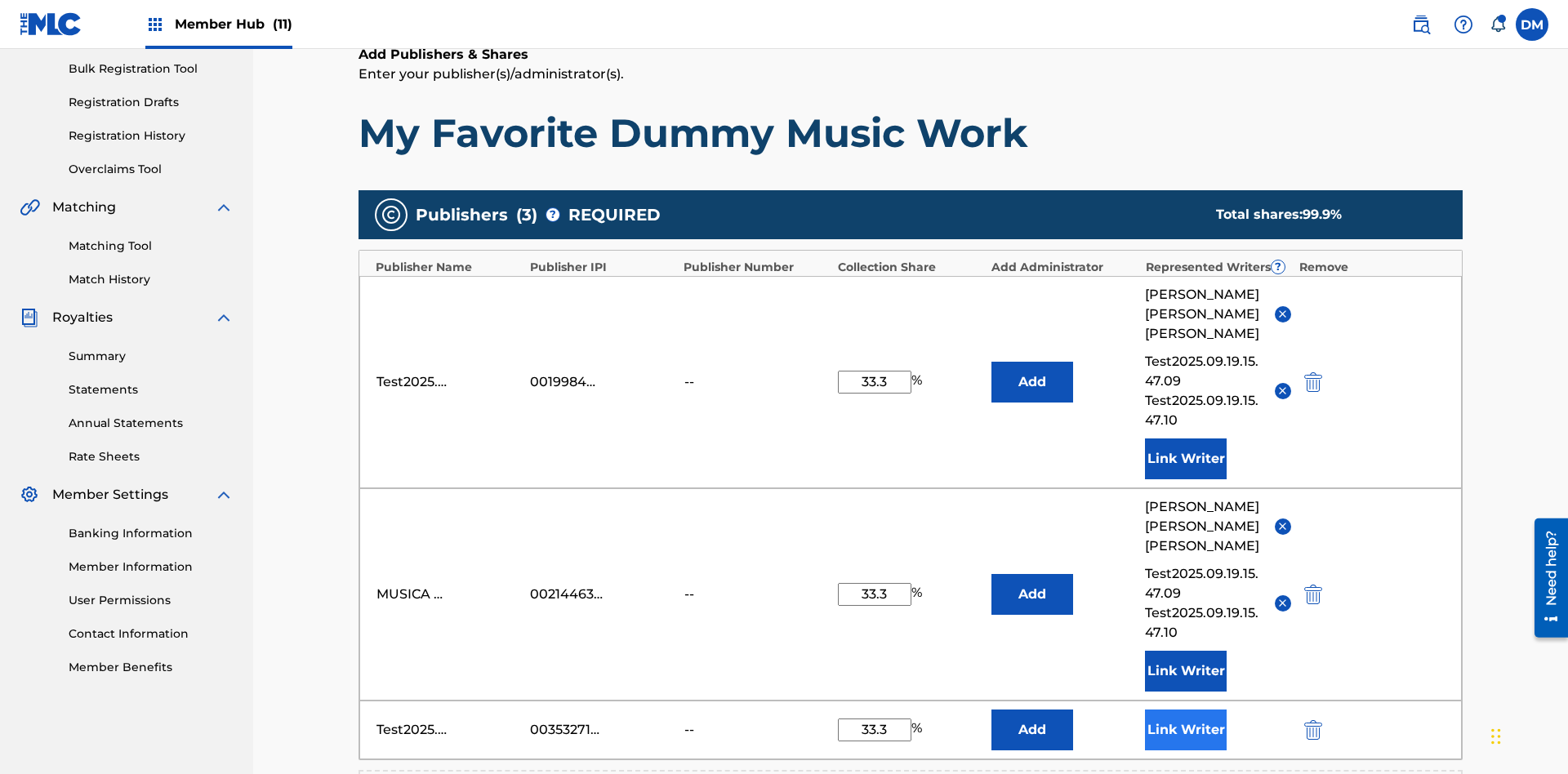
type input "33.3"
click at [1186, 710] on button "Link Writer" at bounding box center [1186, 730] width 82 height 41
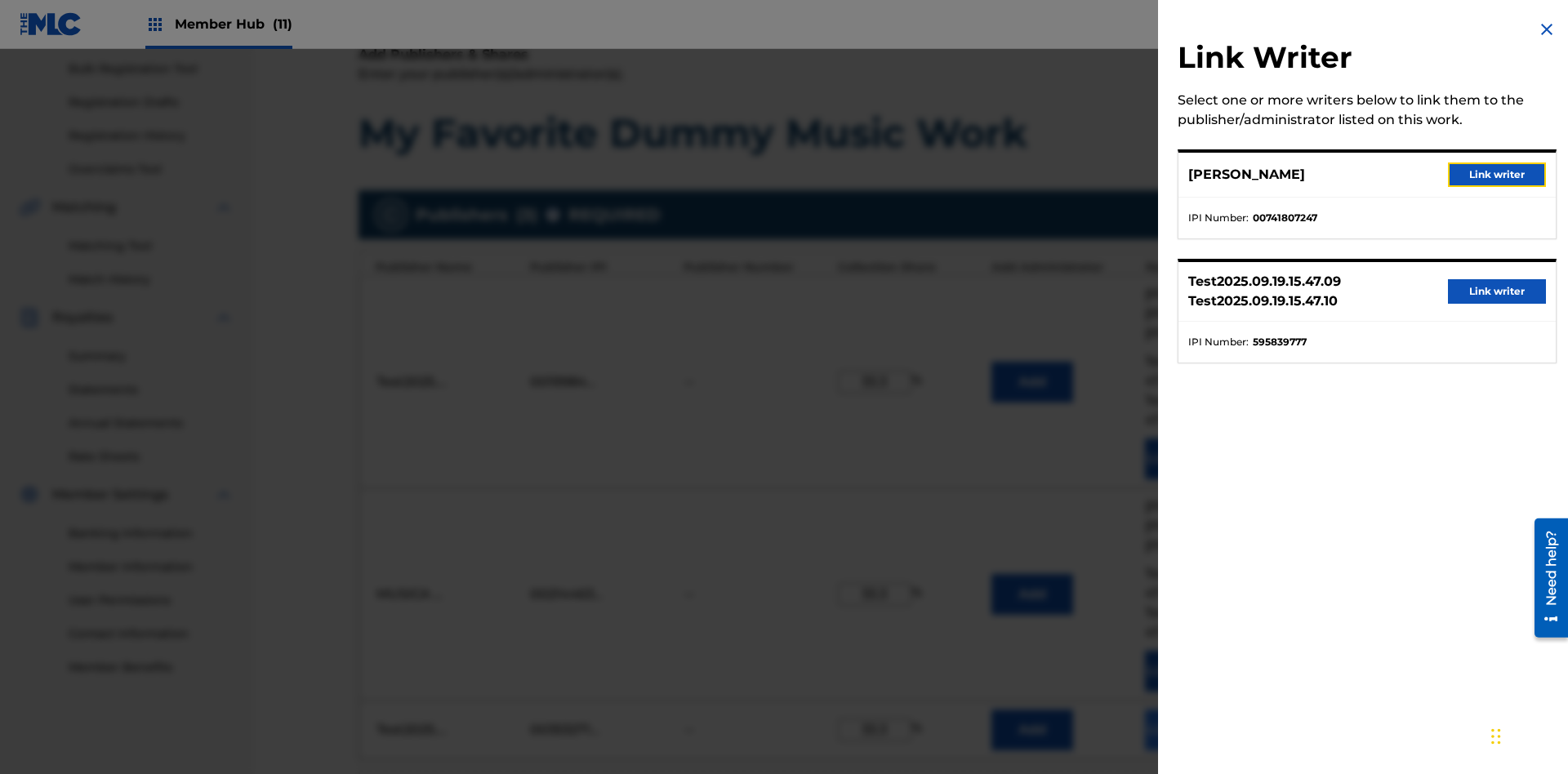
click at [1497, 175] on button "Link writer" at bounding box center [1497, 174] width 98 height 24
click at [1186, 710] on button "Link Writer" at bounding box center [1186, 730] width 82 height 41
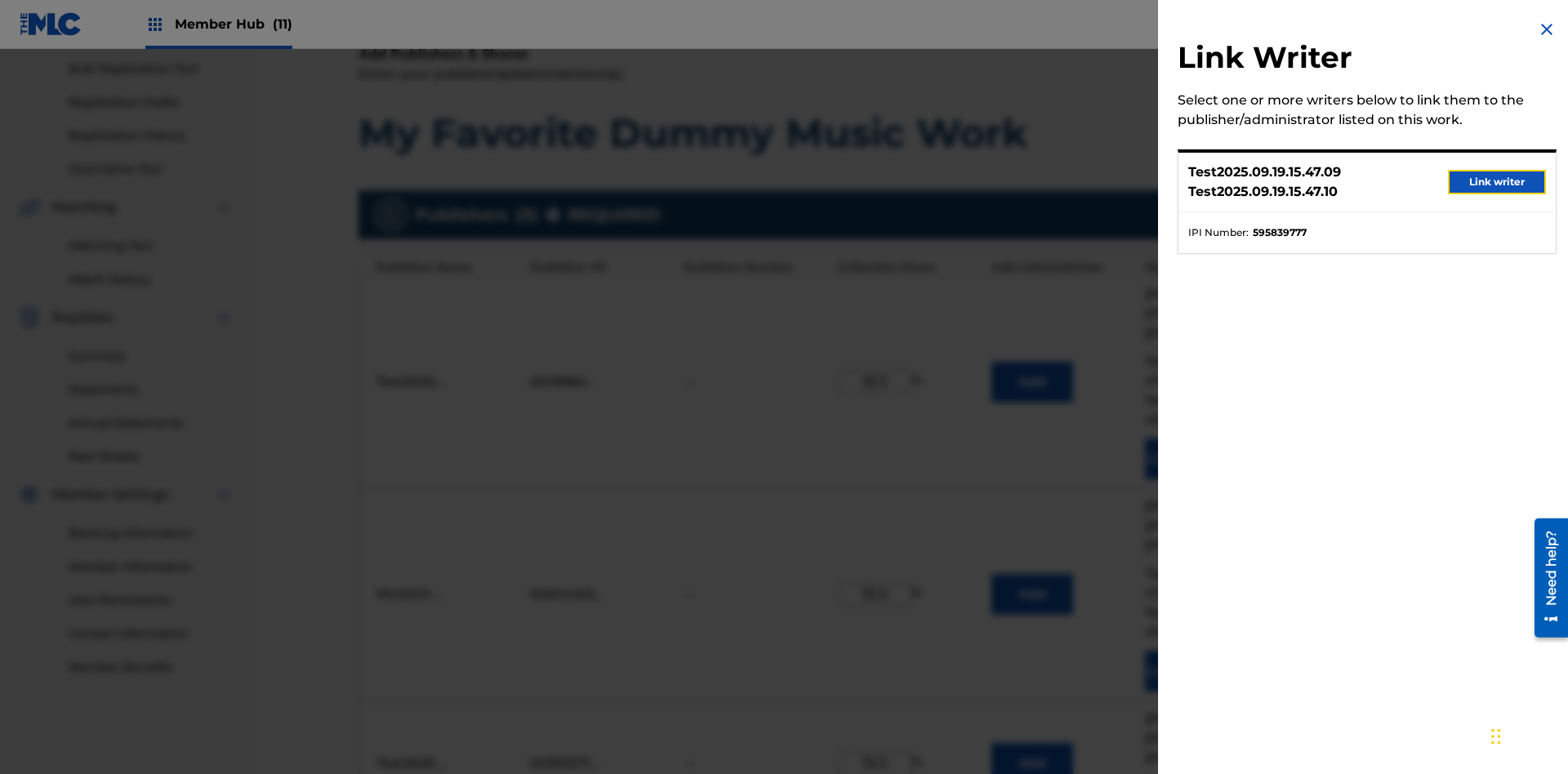
click at [1497, 182] on button "Link writer" at bounding box center [1497, 182] width 98 height 24
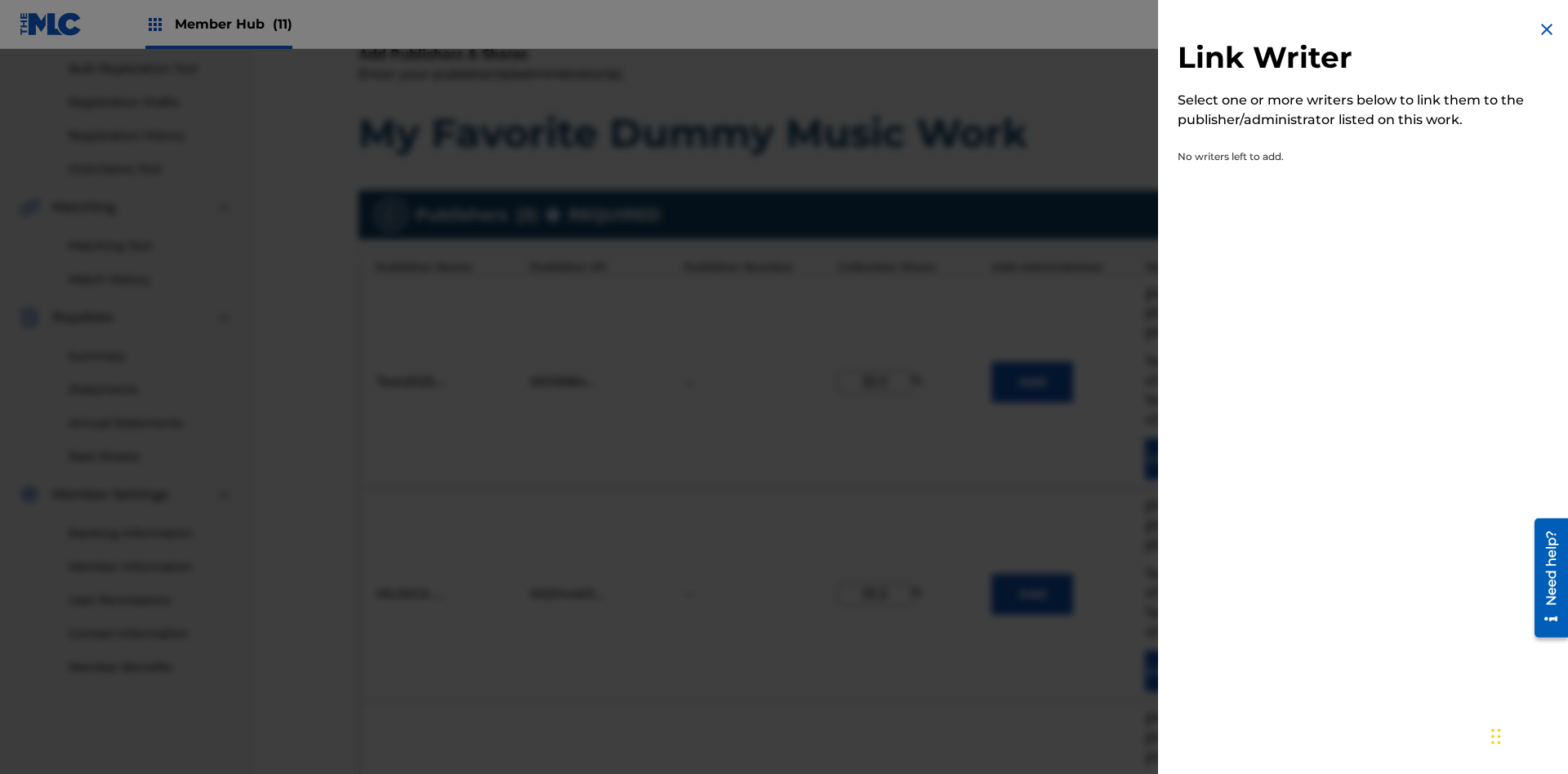
click at [1547, 29] on img at bounding box center [1546, 29] width 19 height 19
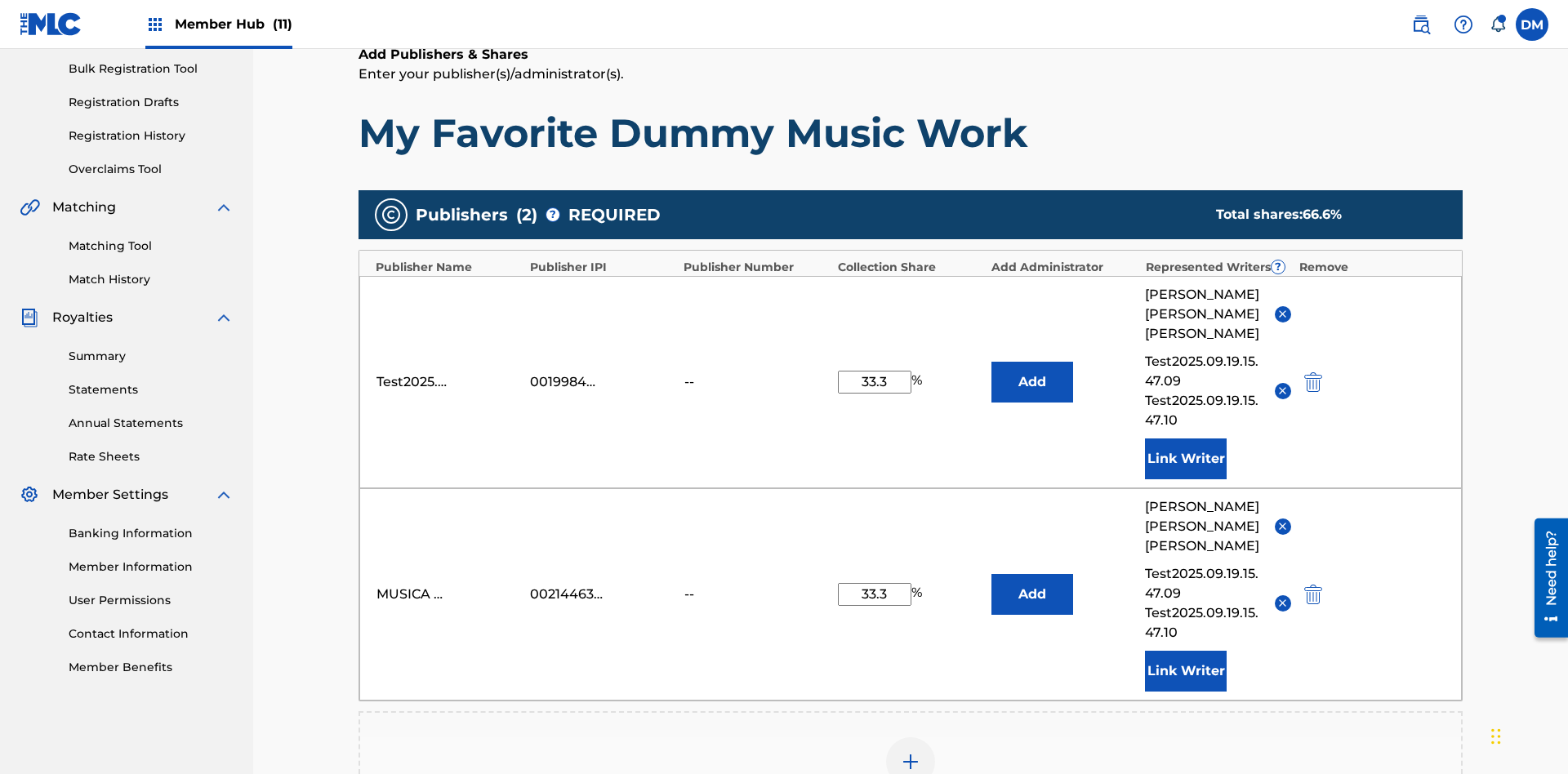
click at [911, 752] on img at bounding box center [910, 761] width 19 height 19
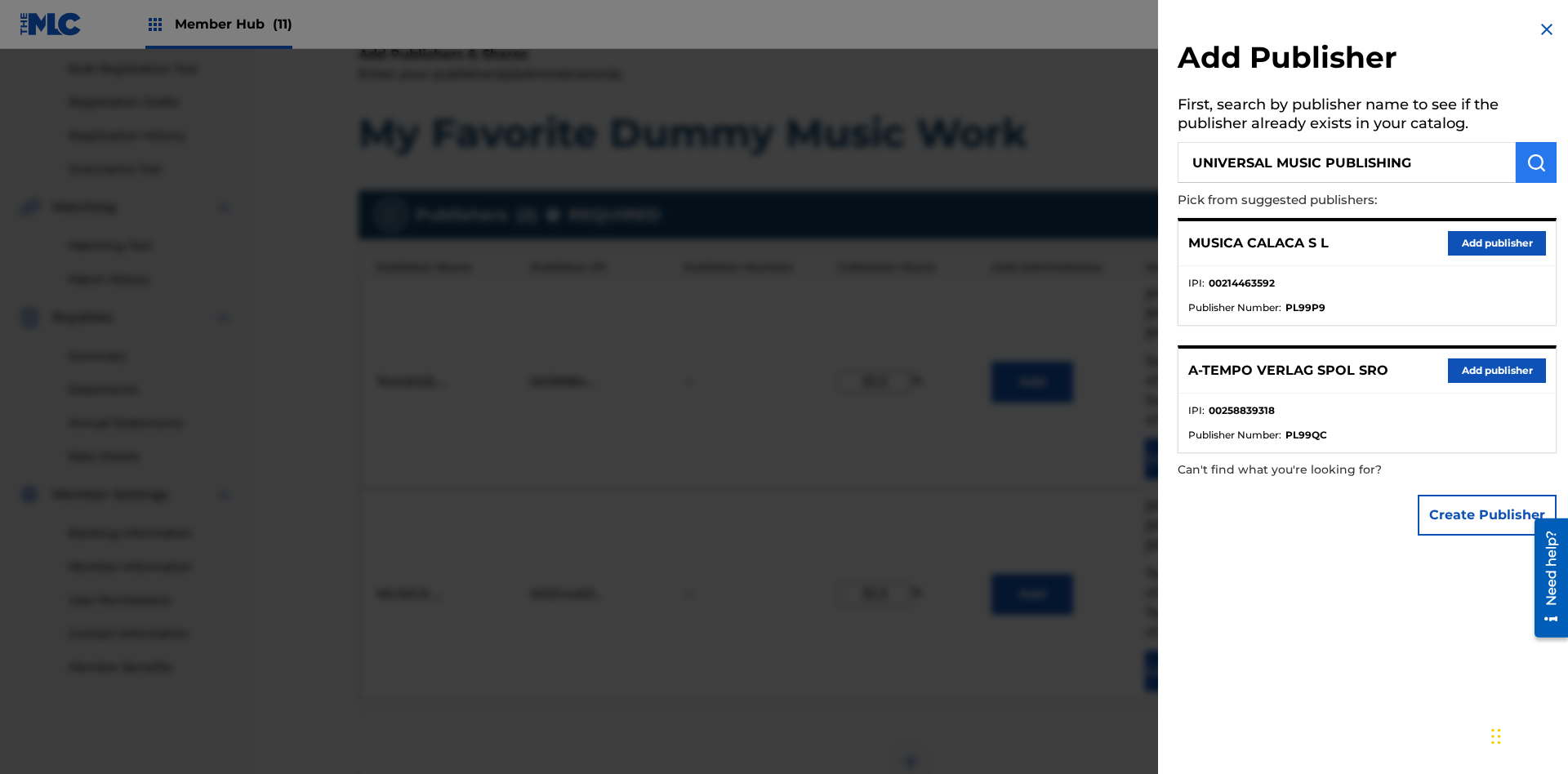
type input "UNIVERSAL MUSIC PUBLISHING"
click at [1536, 162] on img "submit" at bounding box center [1536, 162] width 19 height 19
click at [1497, 243] on button "Add publisher" at bounding box center [1497, 243] width 98 height 24
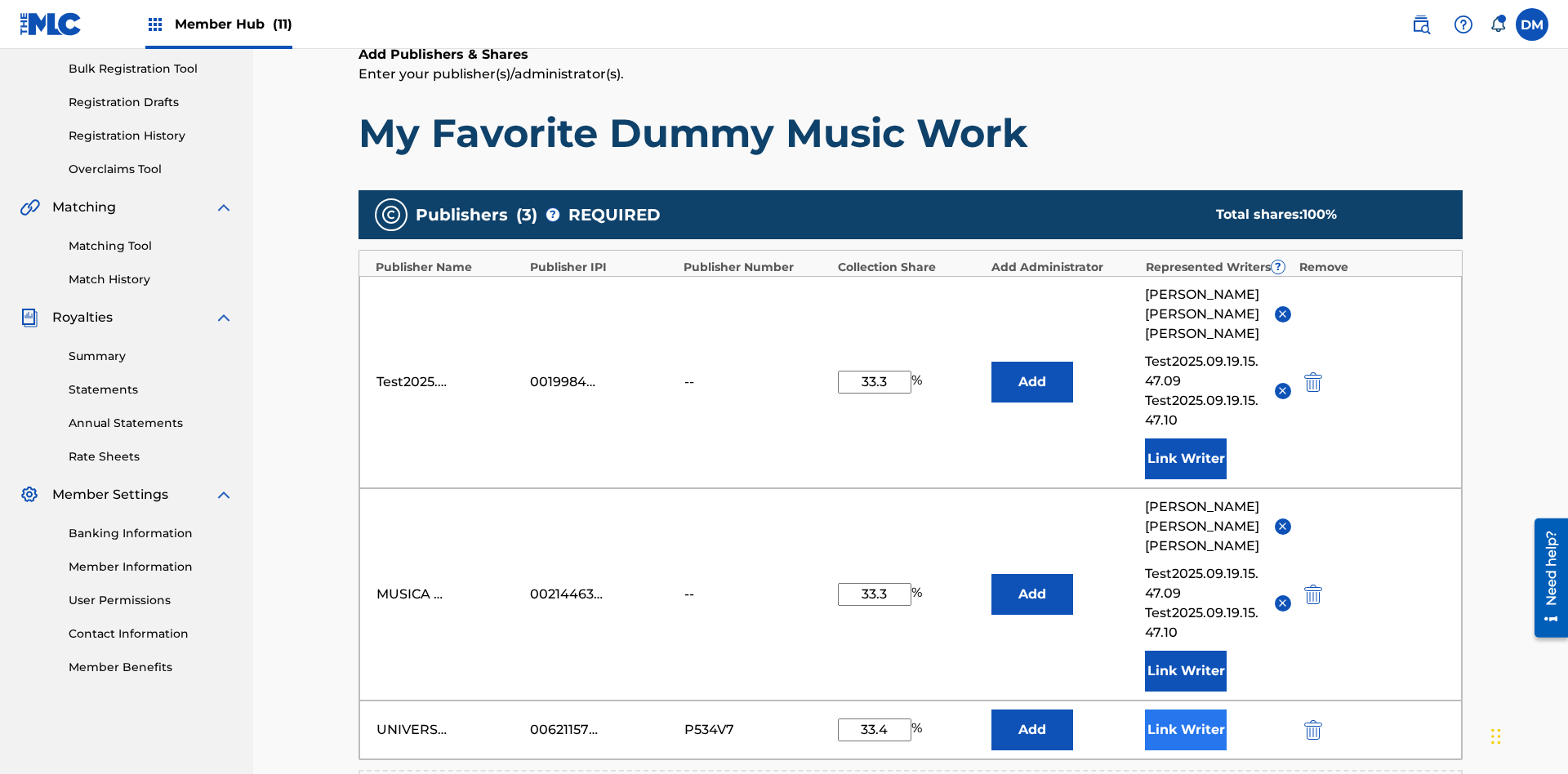
type input "33.4"
click at [1186, 710] on button "Link Writer" at bounding box center [1186, 730] width 82 height 41
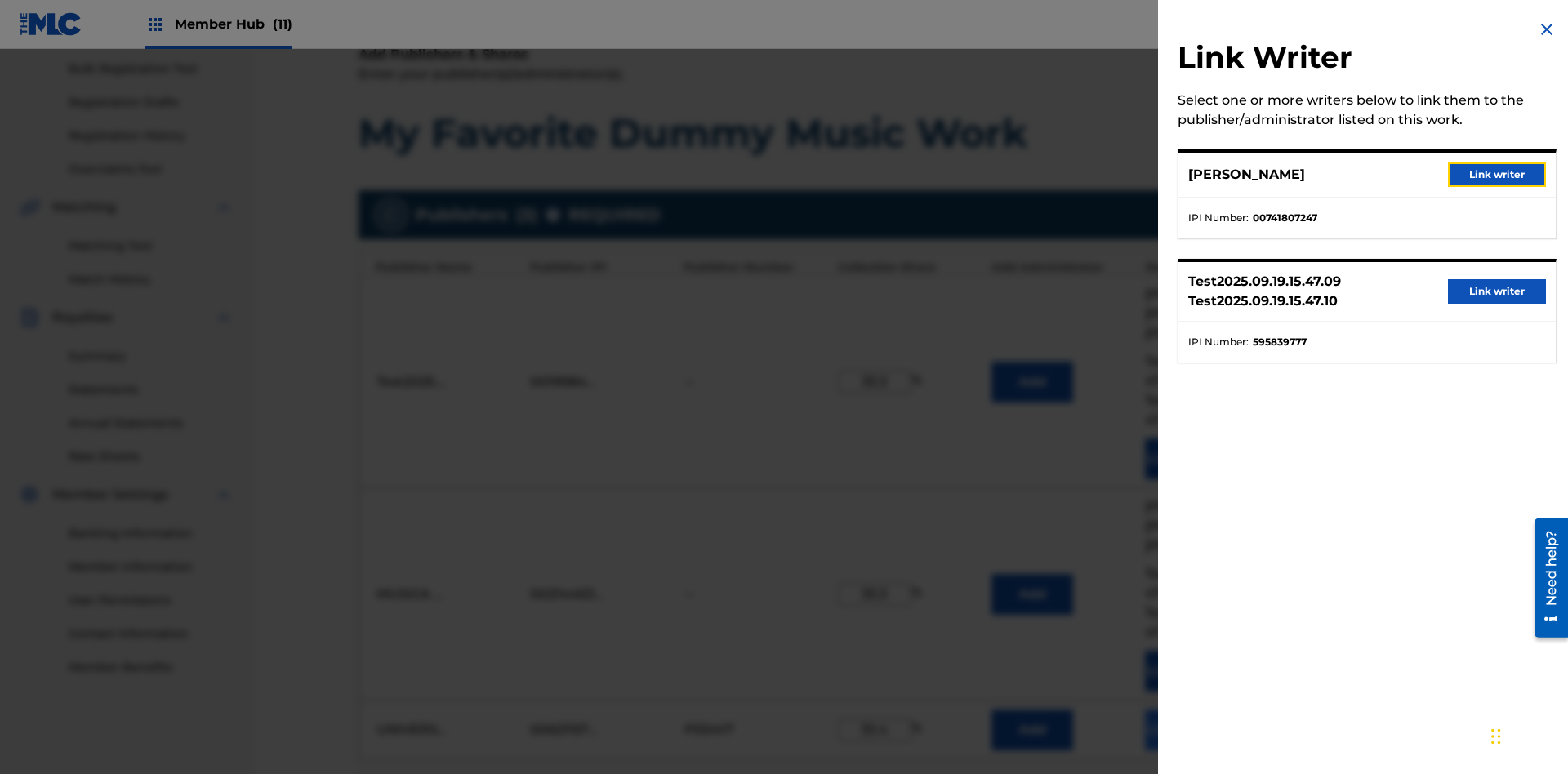
click at [1497, 175] on button "Link writer" at bounding box center [1497, 174] width 98 height 24
click at [1186, 710] on button "Link Writer" at bounding box center [1186, 730] width 82 height 41
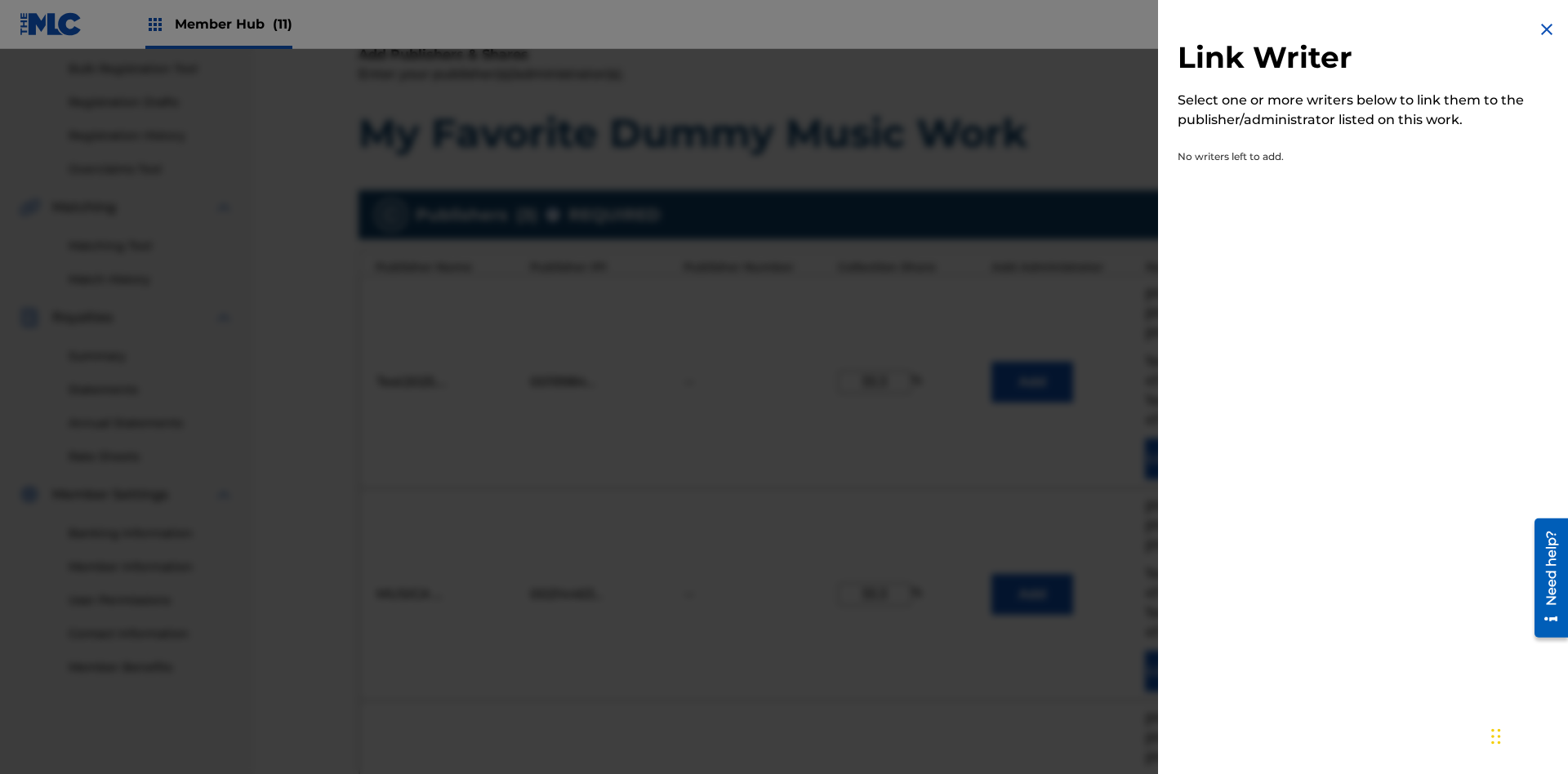
click at [1547, 29] on img at bounding box center [1546, 29] width 19 height 19
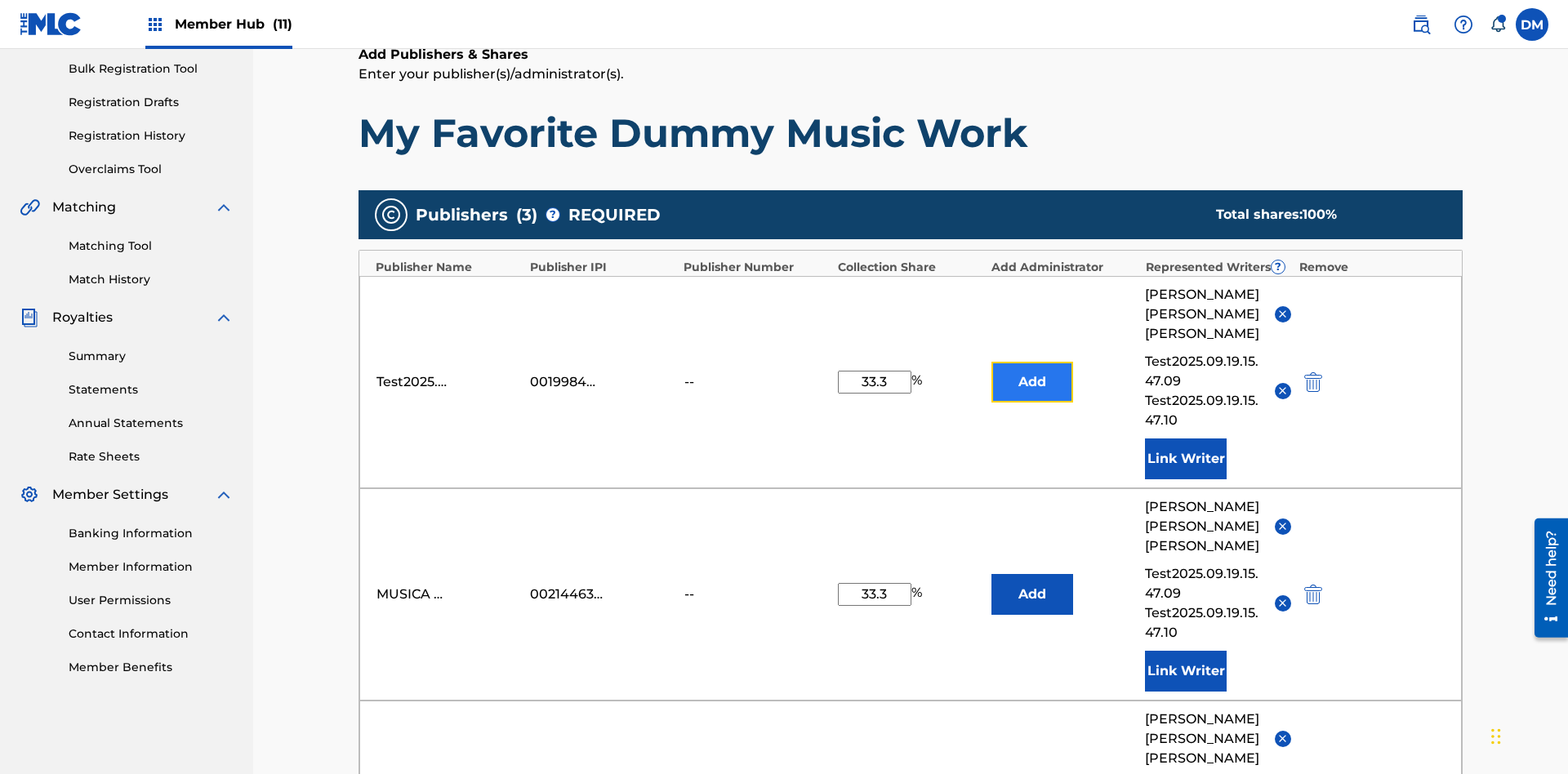
click at [1033, 362] on button "Add" at bounding box center [1032, 382] width 82 height 41
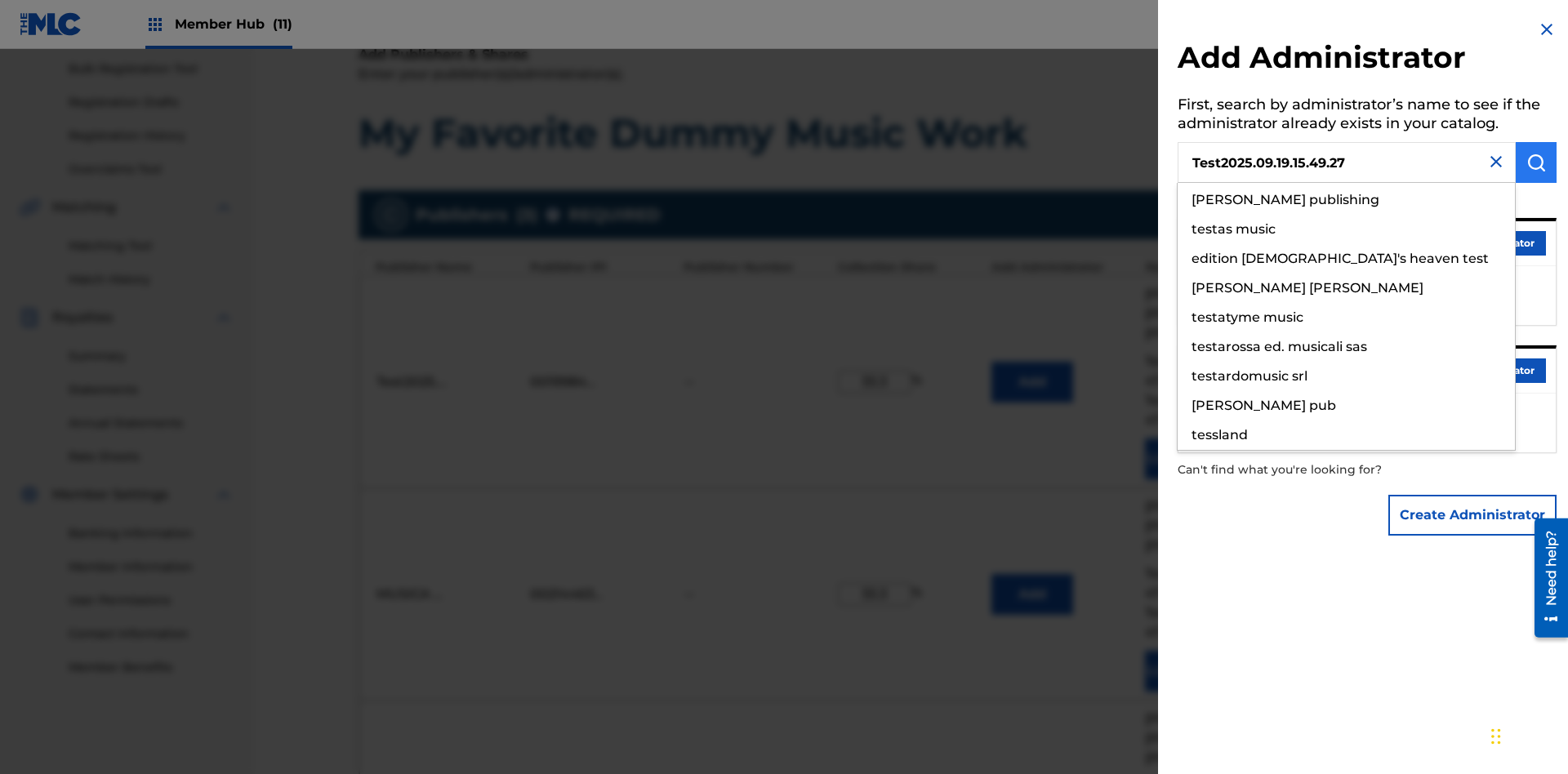
type input "Test2025.09.19.15.49.27"
click at [1536, 162] on img "submit" at bounding box center [1536, 162] width 19 height 19
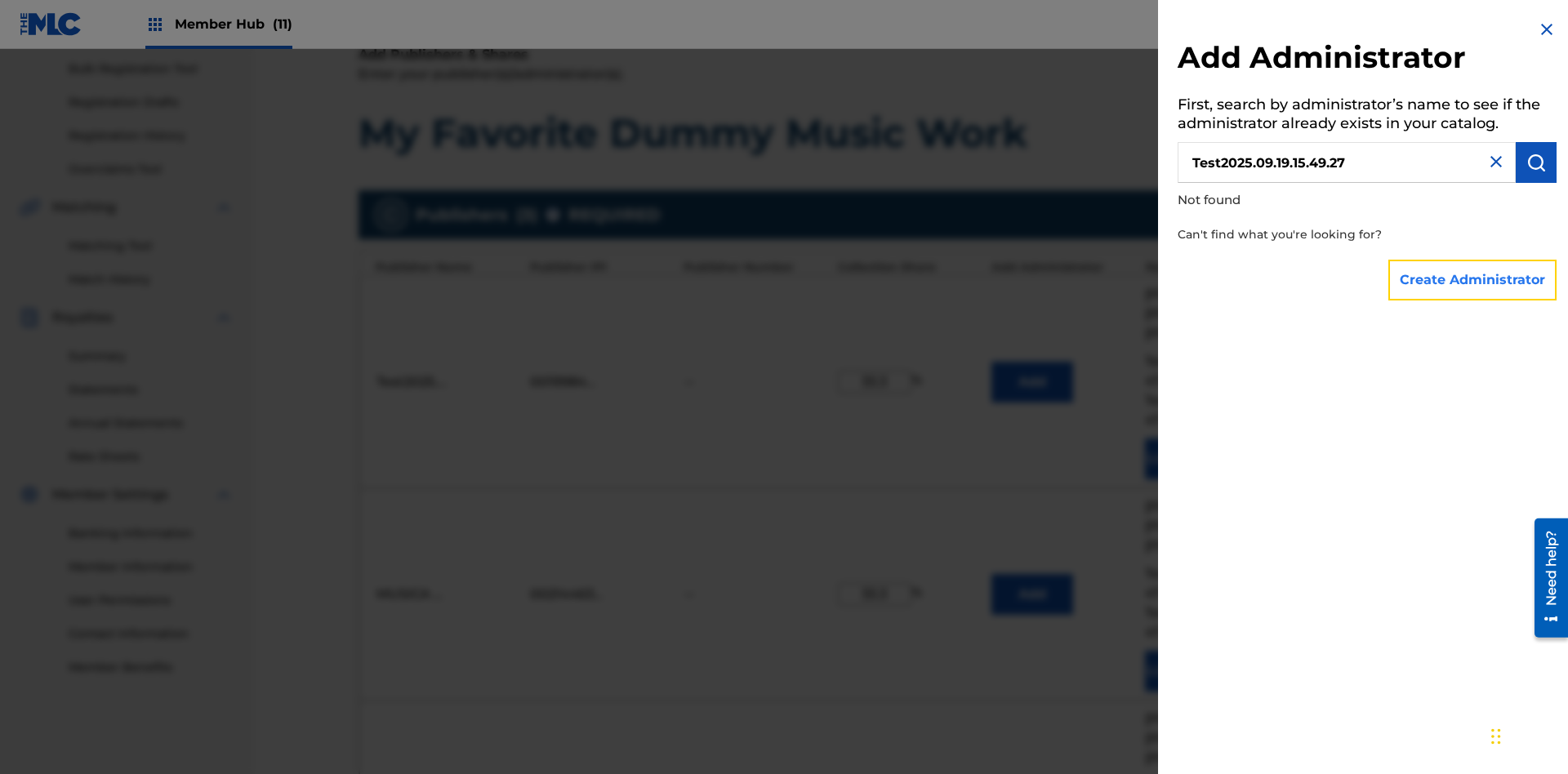
click at [1473, 279] on button "Create Administrator" at bounding box center [1472, 280] width 168 height 41
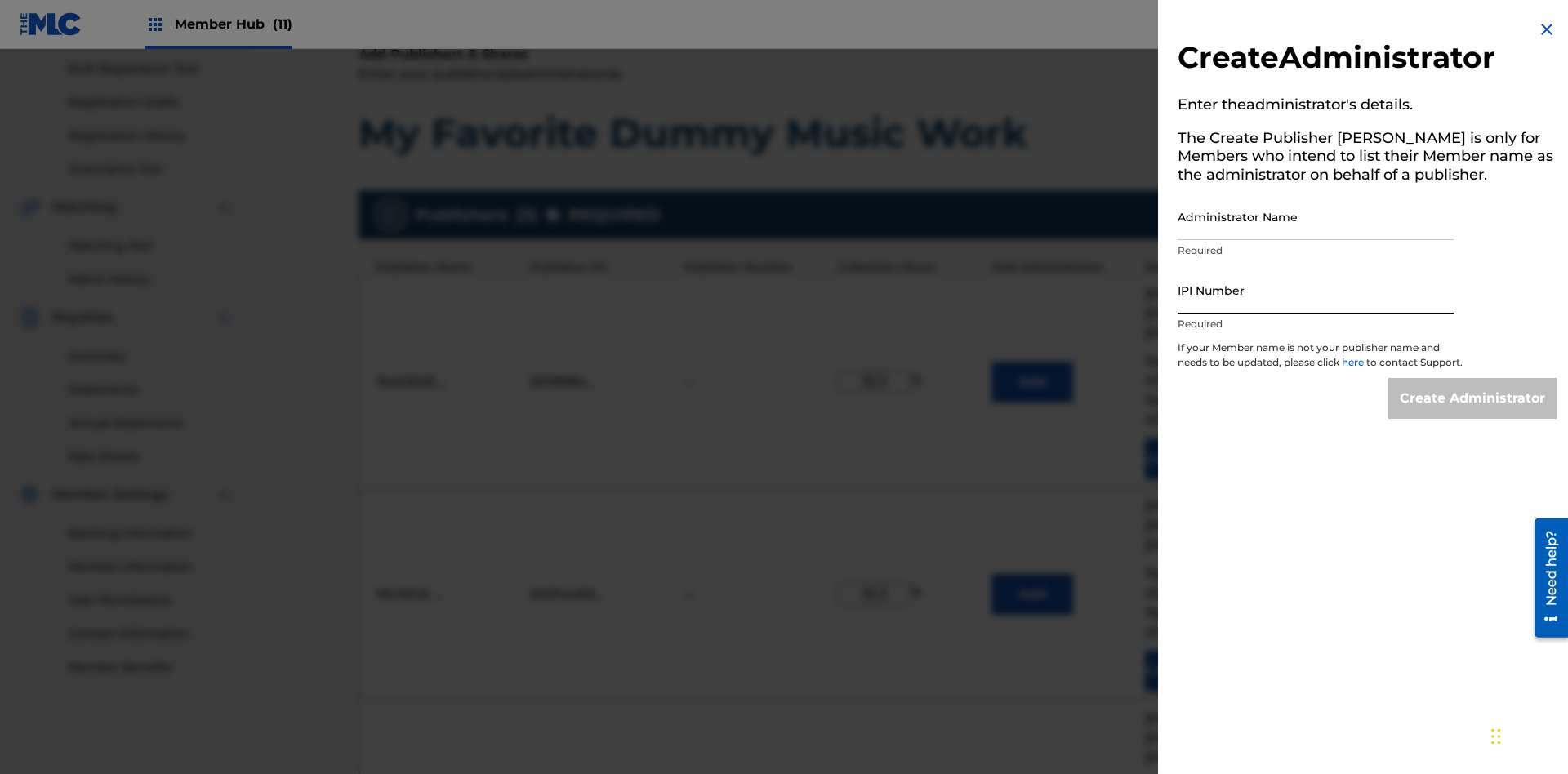
click at [1316, 217] on input "Administrator Name" at bounding box center [1316, 216] width 276 height 46
click at [1316, 290] on input "IPI Number" at bounding box center [1316, 290] width 276 height 46
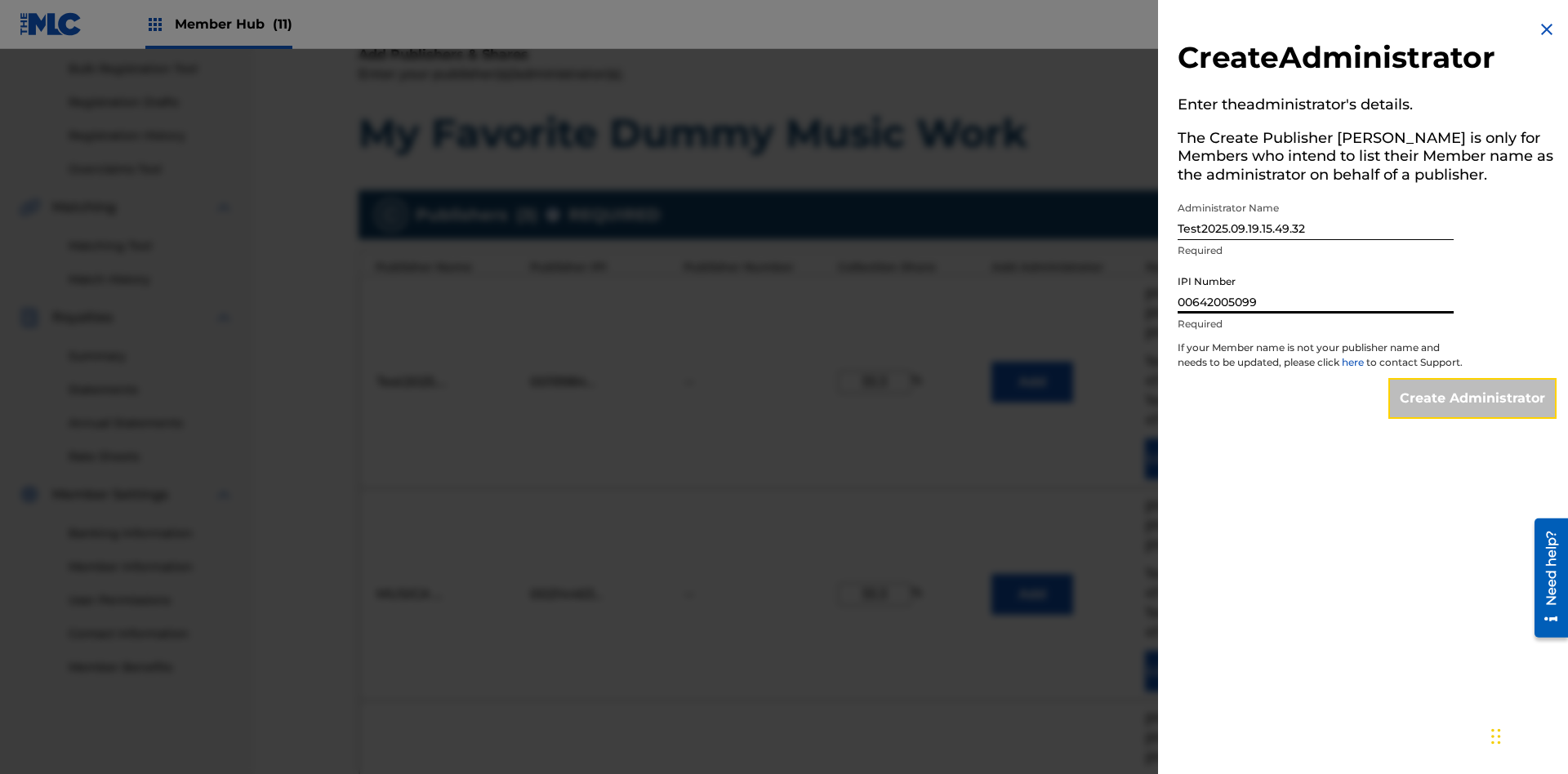
click at [1473, 413] on input "Create Administrator" at bounding box center [1472, 398] width 168 height 41
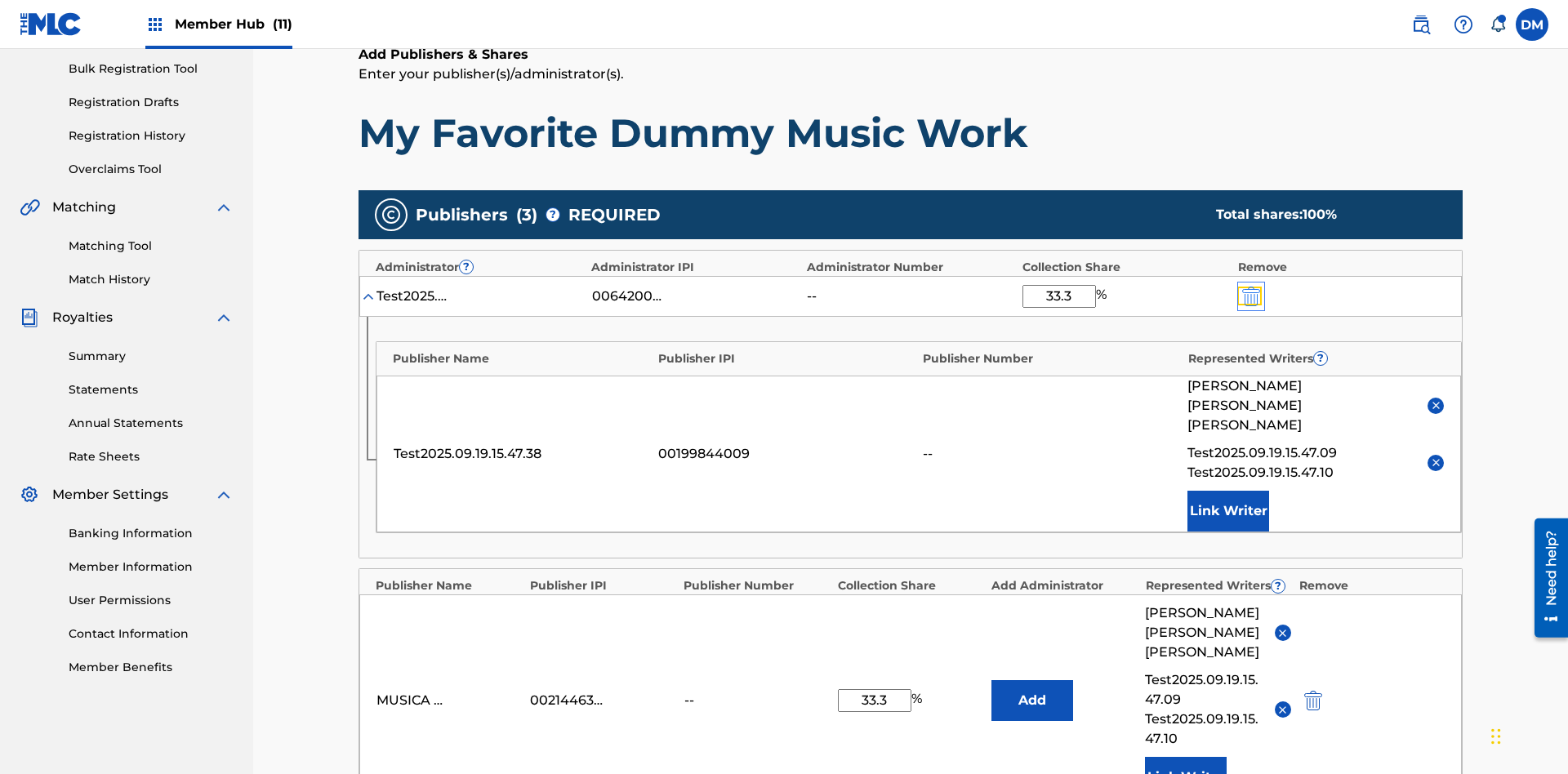
click at [1250, 287] on img "submit" at bounding box center [1250, 296] width 18 height 19
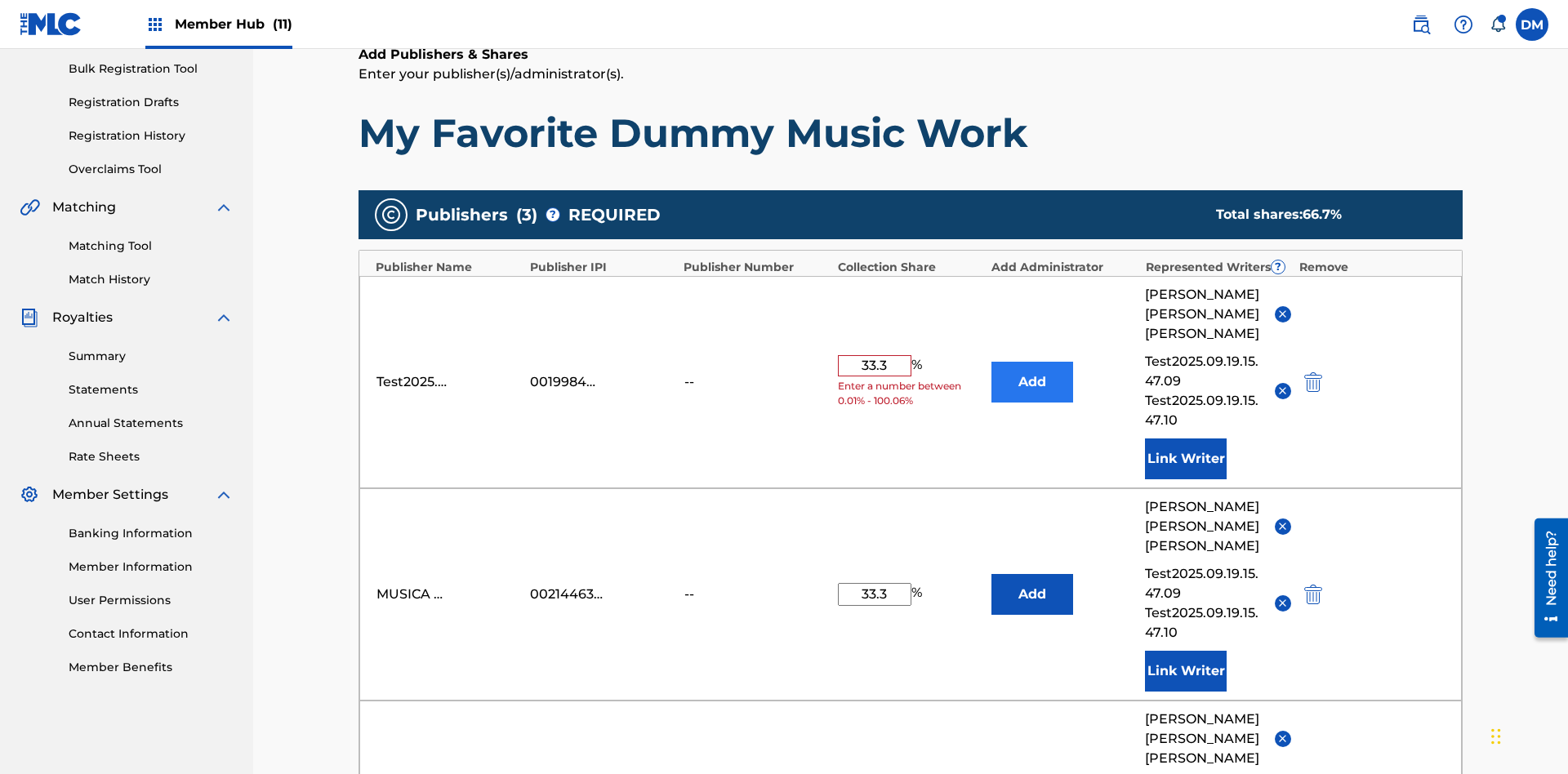
type input "33.3"
click at [1033, 362] on button "Add" at bounding box center [1032, 382] width 82 height 41
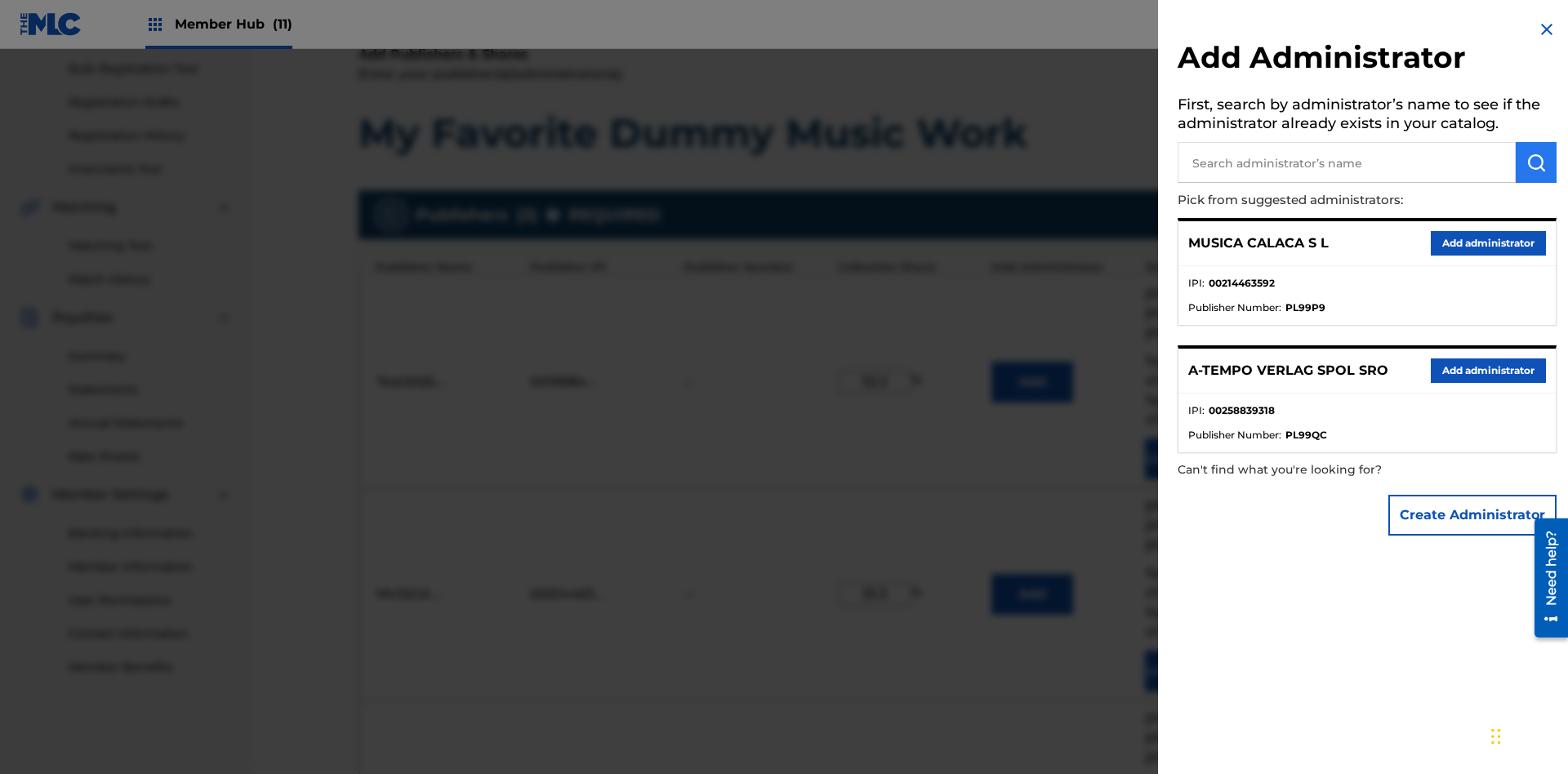
click at [1347, 162] on input "text" at bounding box center [1347, 162] width 338 height 41
type input "BMG MUSIC PUB. SOUTH EAST ASIA"
click at [1536, 162] on img "submit" at bounding box center [1536, 162] width 19 height 19
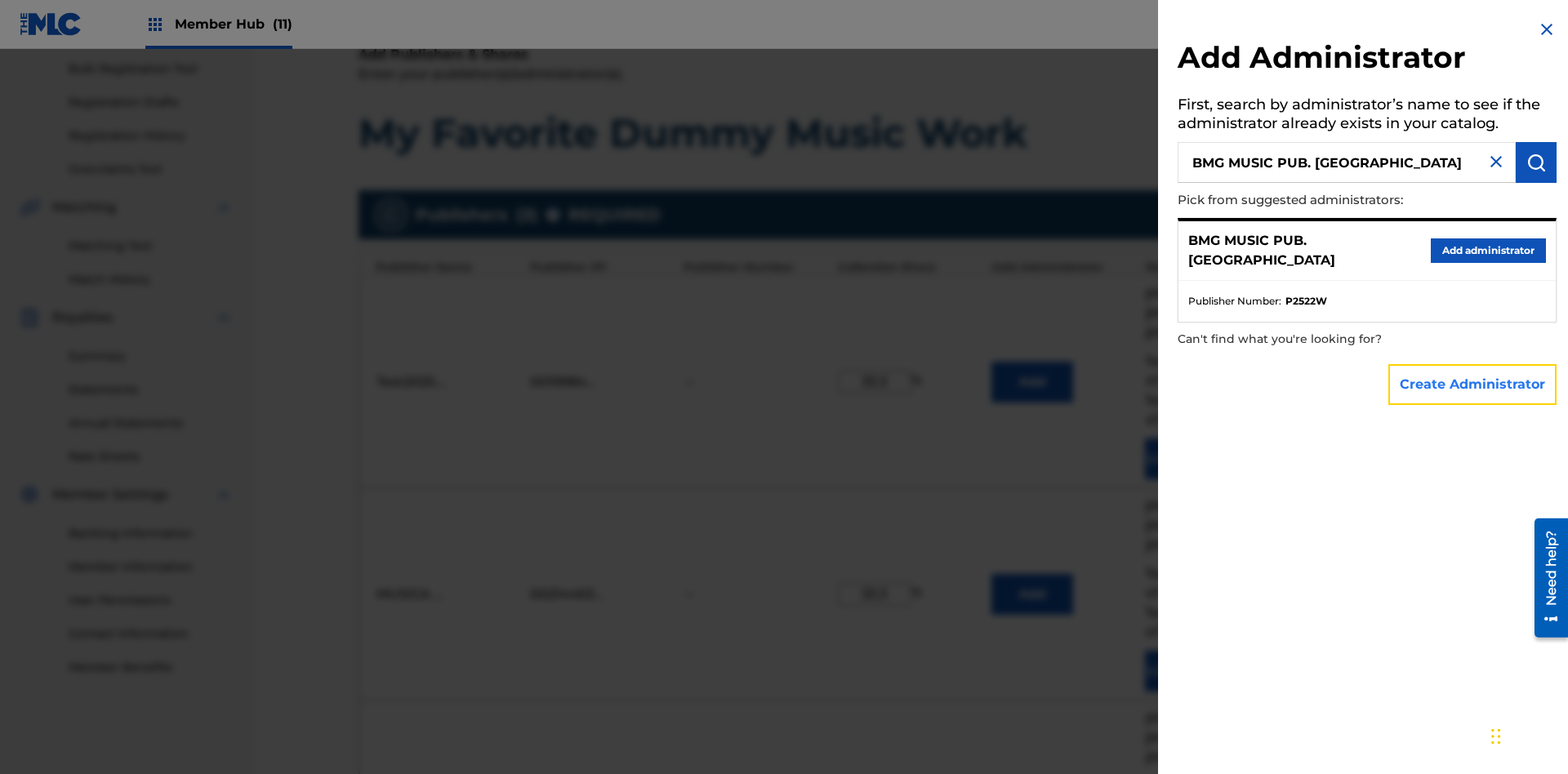
click at [1473, 384] on button "Create Administrator" at bounding box center [1472, 385] width 168 height 41
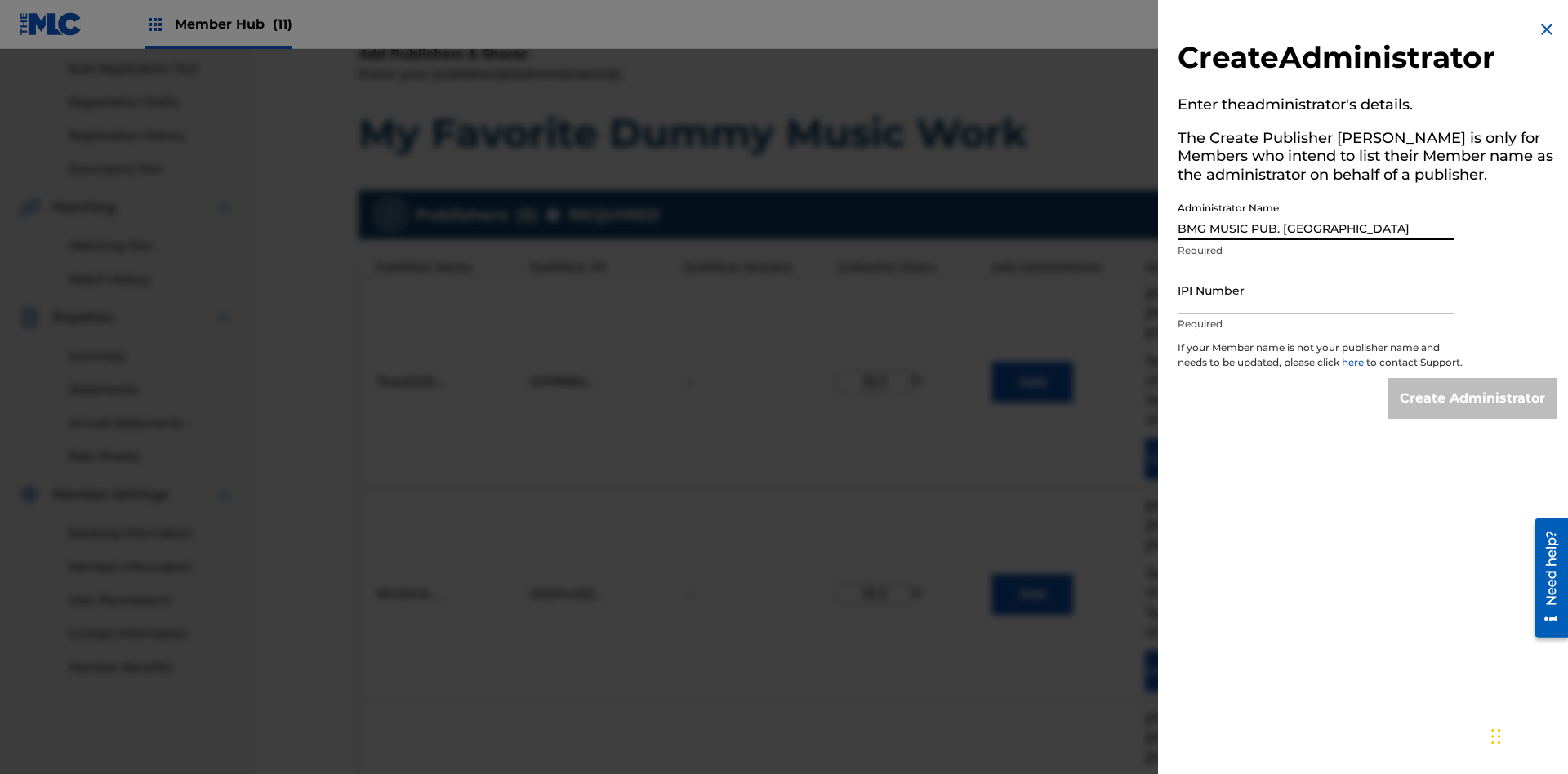
click at [1316, 290] on input "IPI Number" at bounding box center [1316, 290] width 276 height 46
click at [1473, 413] on input "Create Administrator" at bounding box center [1472, 398] width 168 height 41
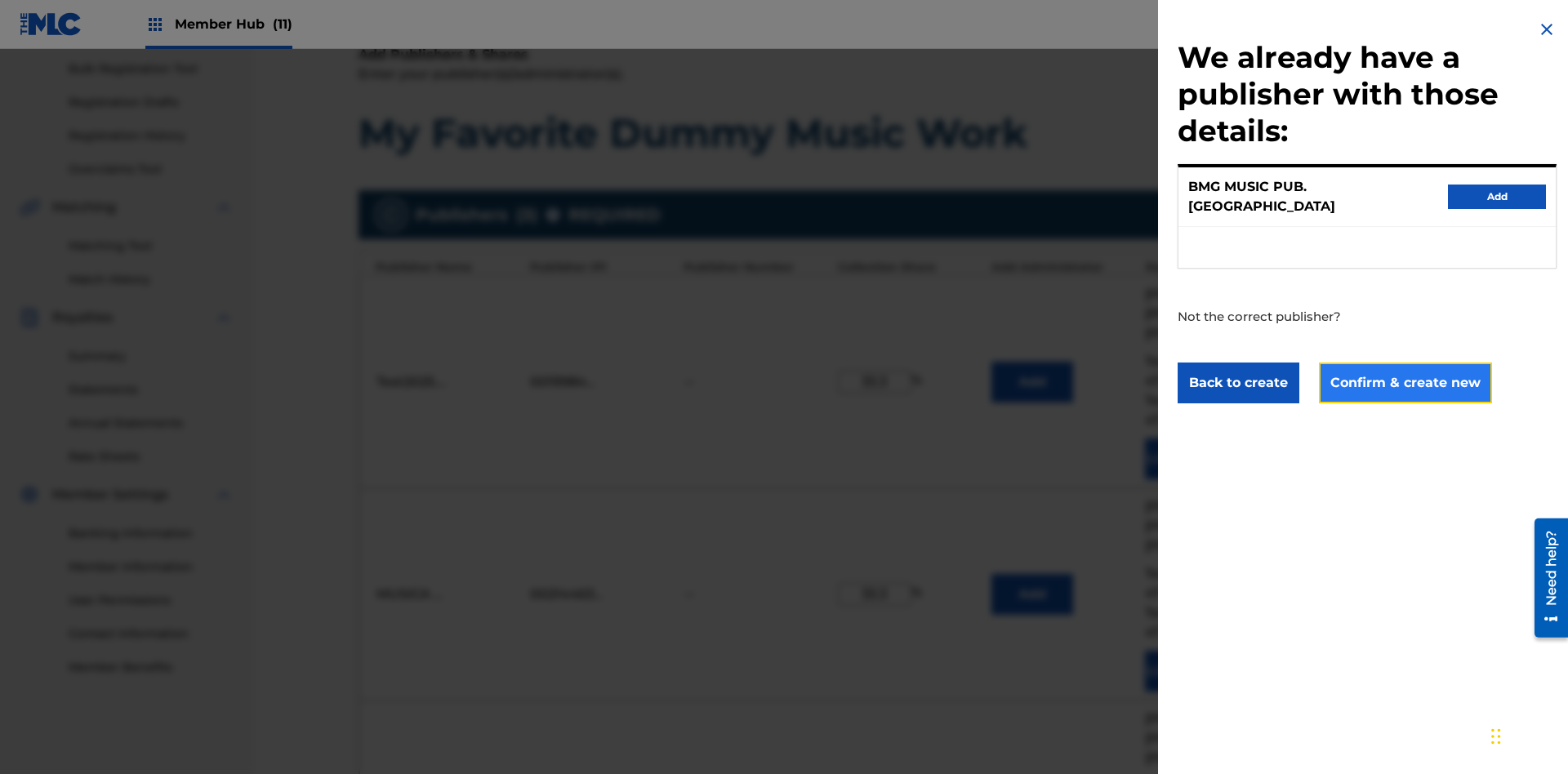
click at [1404, 367] on button "Confirm & create new" at bounding box center [1406, 383] width 173 height 41
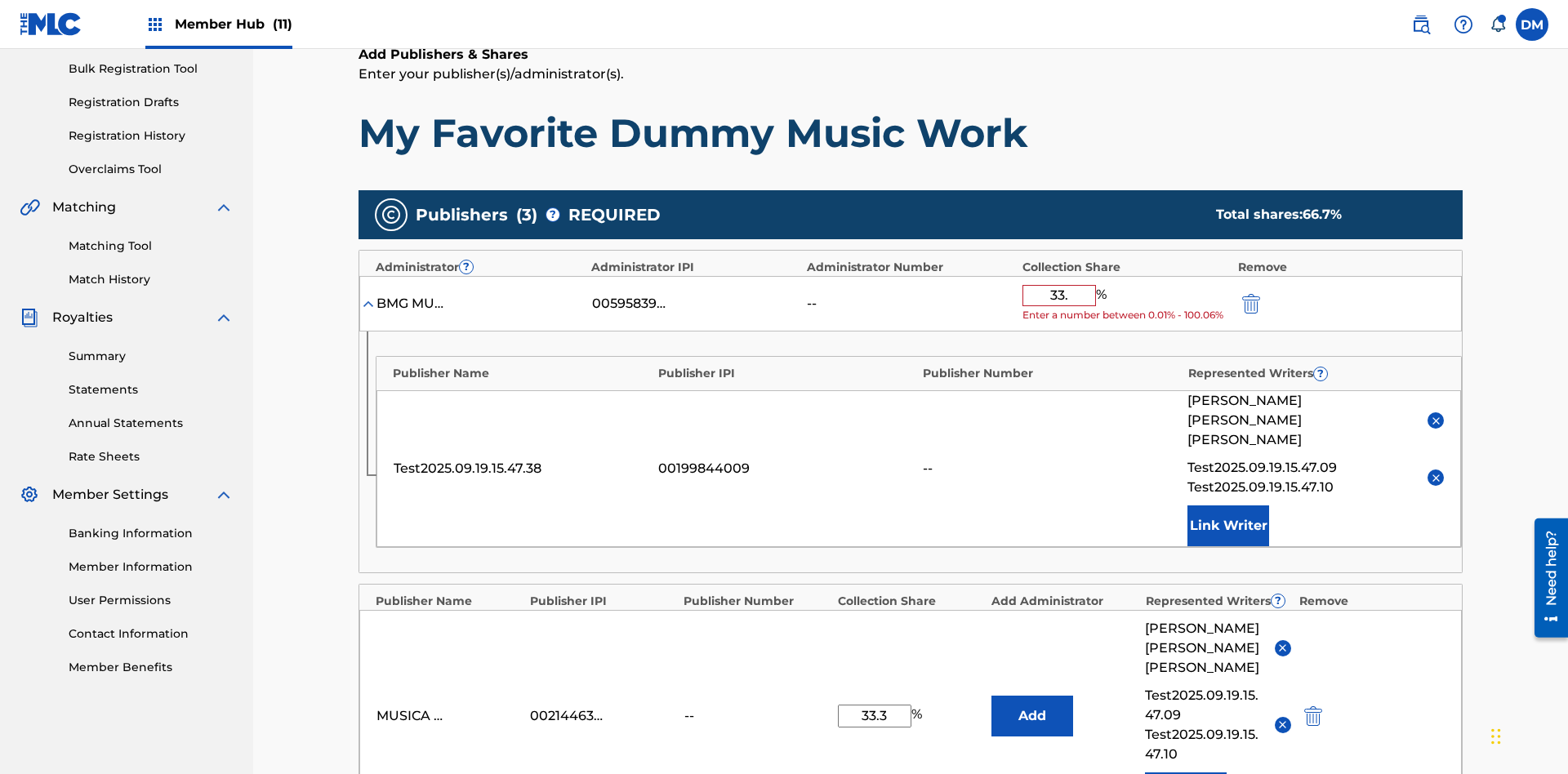
type input "33.3"
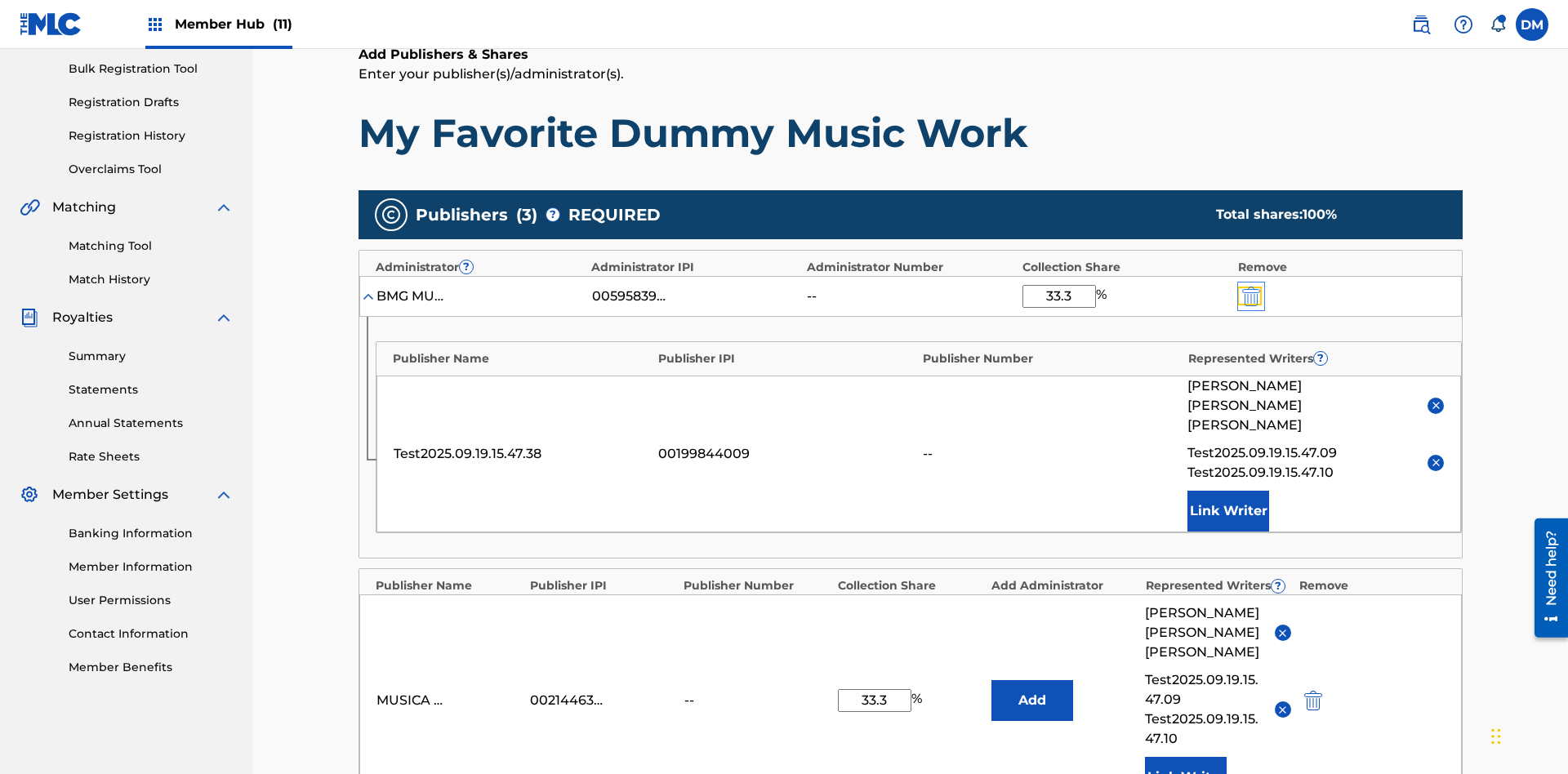
click at [1250, 287] on img "submit" at bounding box center [1250, 296] width 18 height 19
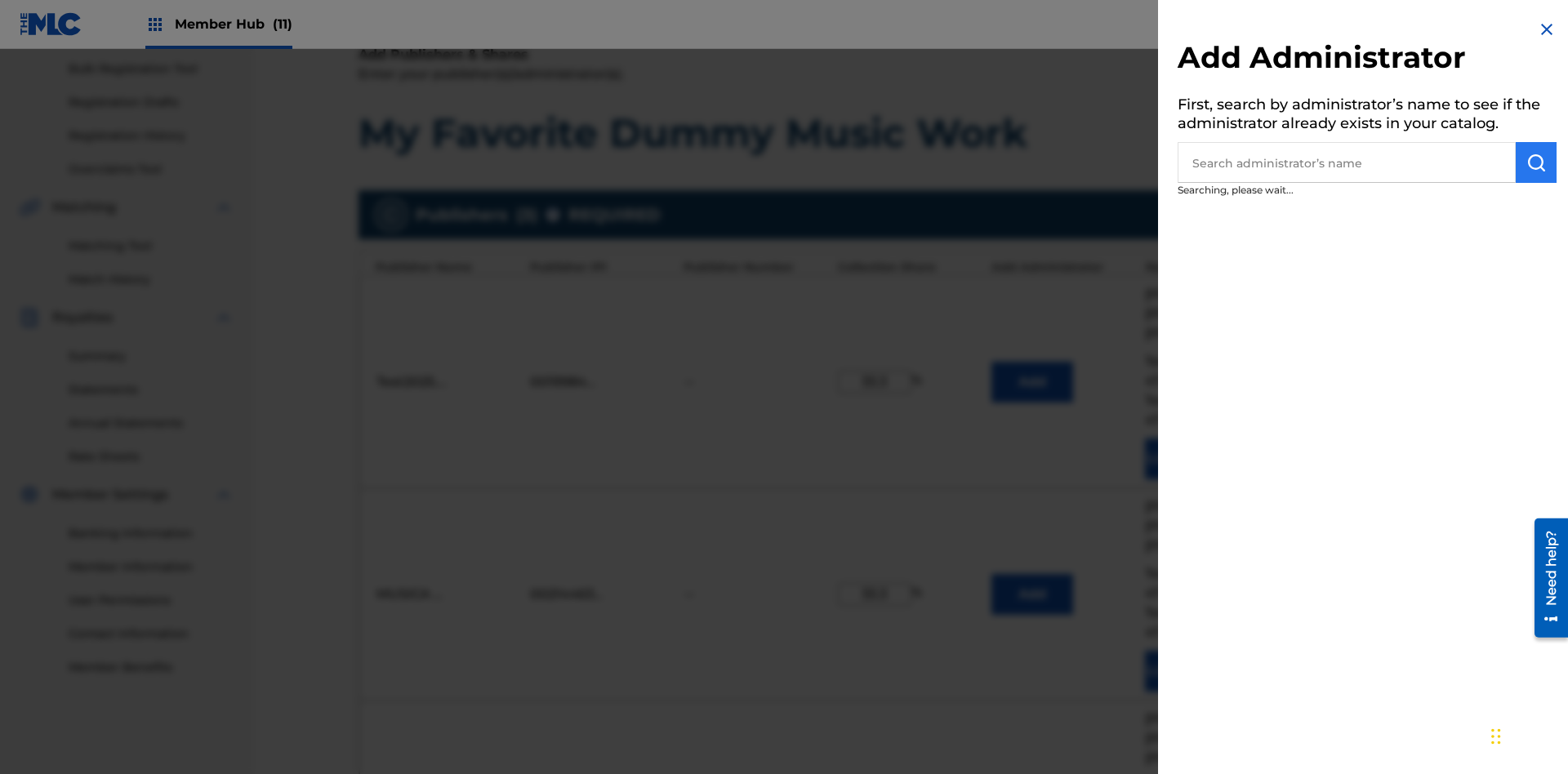
click at [1347, 162] on input "text" at bounding box center [1347, 162] width 338 height 41
click at [1536, 162] on img "submit" at bounding box center [1536, 162] width 19 height 19
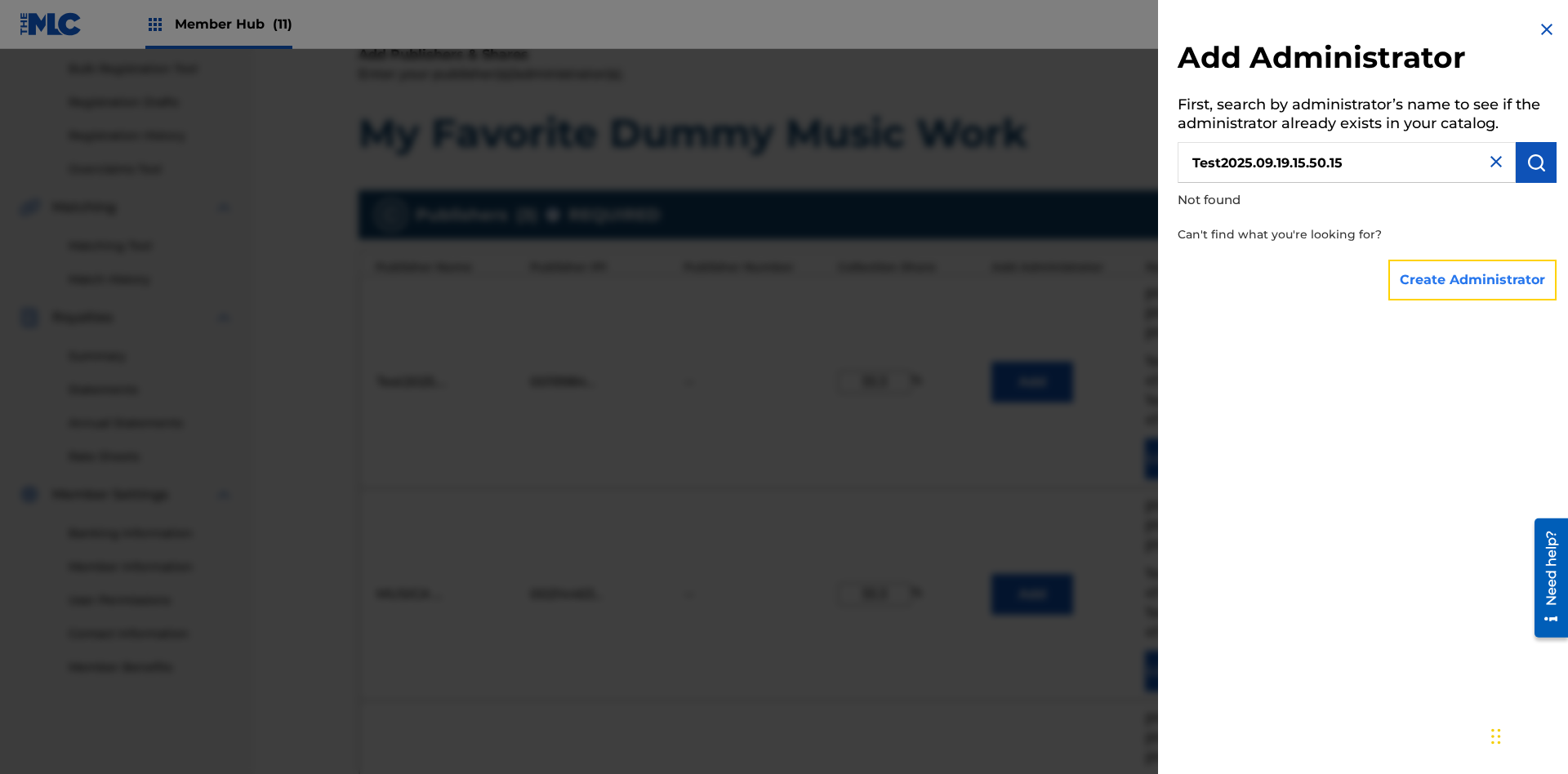
click at [1473, 279] on button "Create Administrator" at bounding box center [1472, 280] width 168 height 41
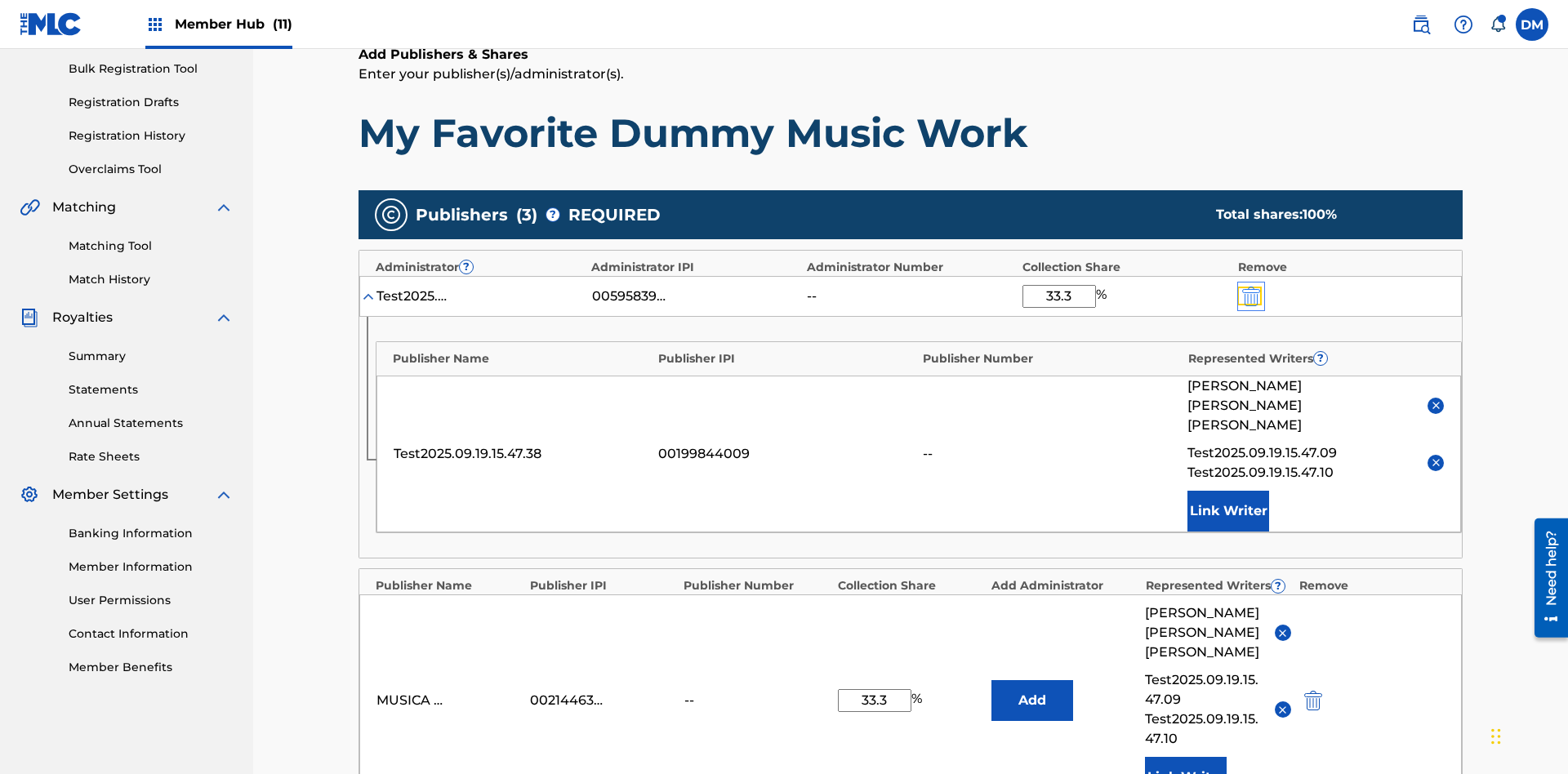
click at [1250, 287] on img "submit" at bounding box center [1250, 296] width 18 height 19
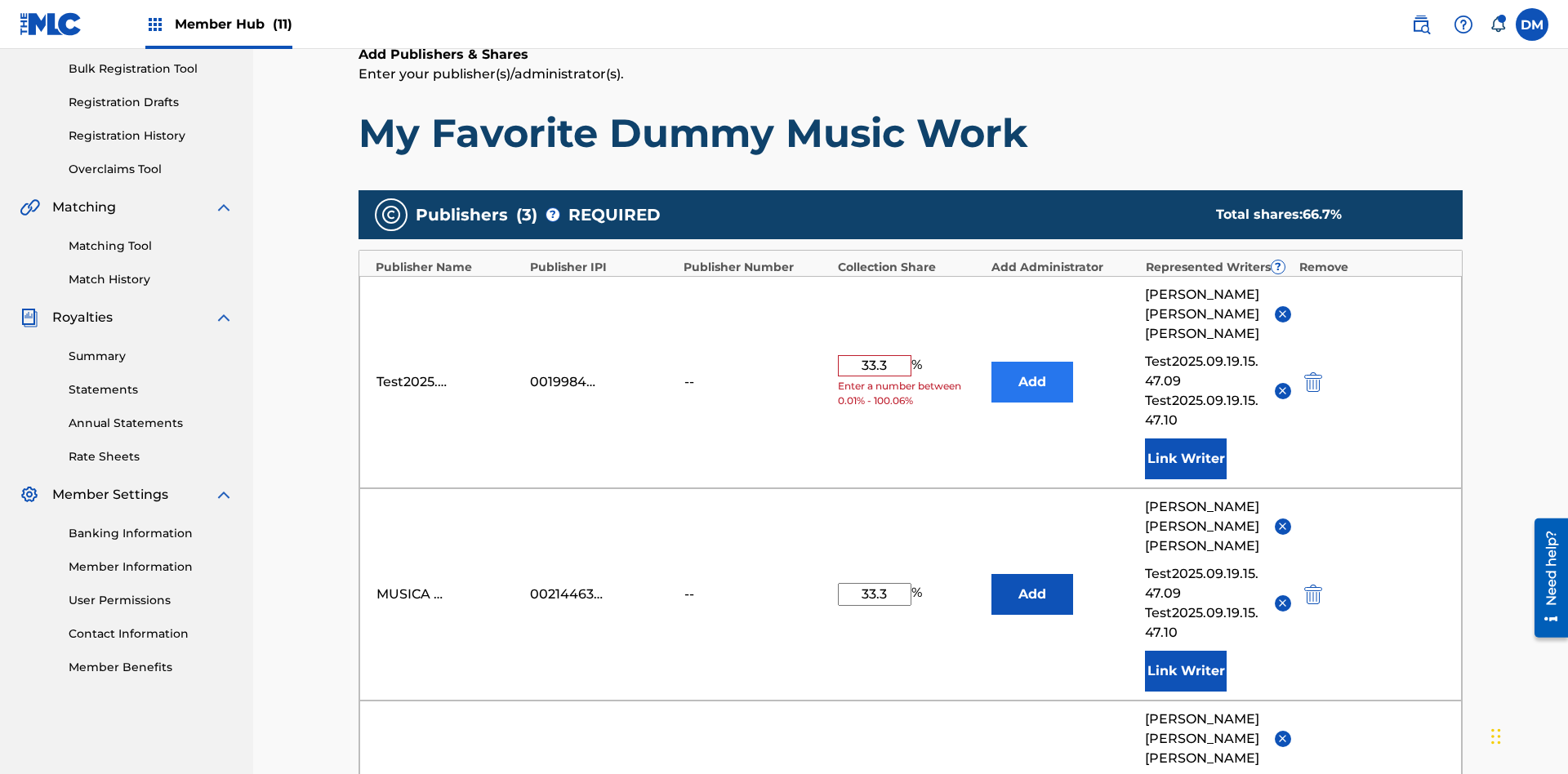
type input "33.3"
click at [1033, 362] on button "Add" at bounding box center [1032, 382] width 82 height 41
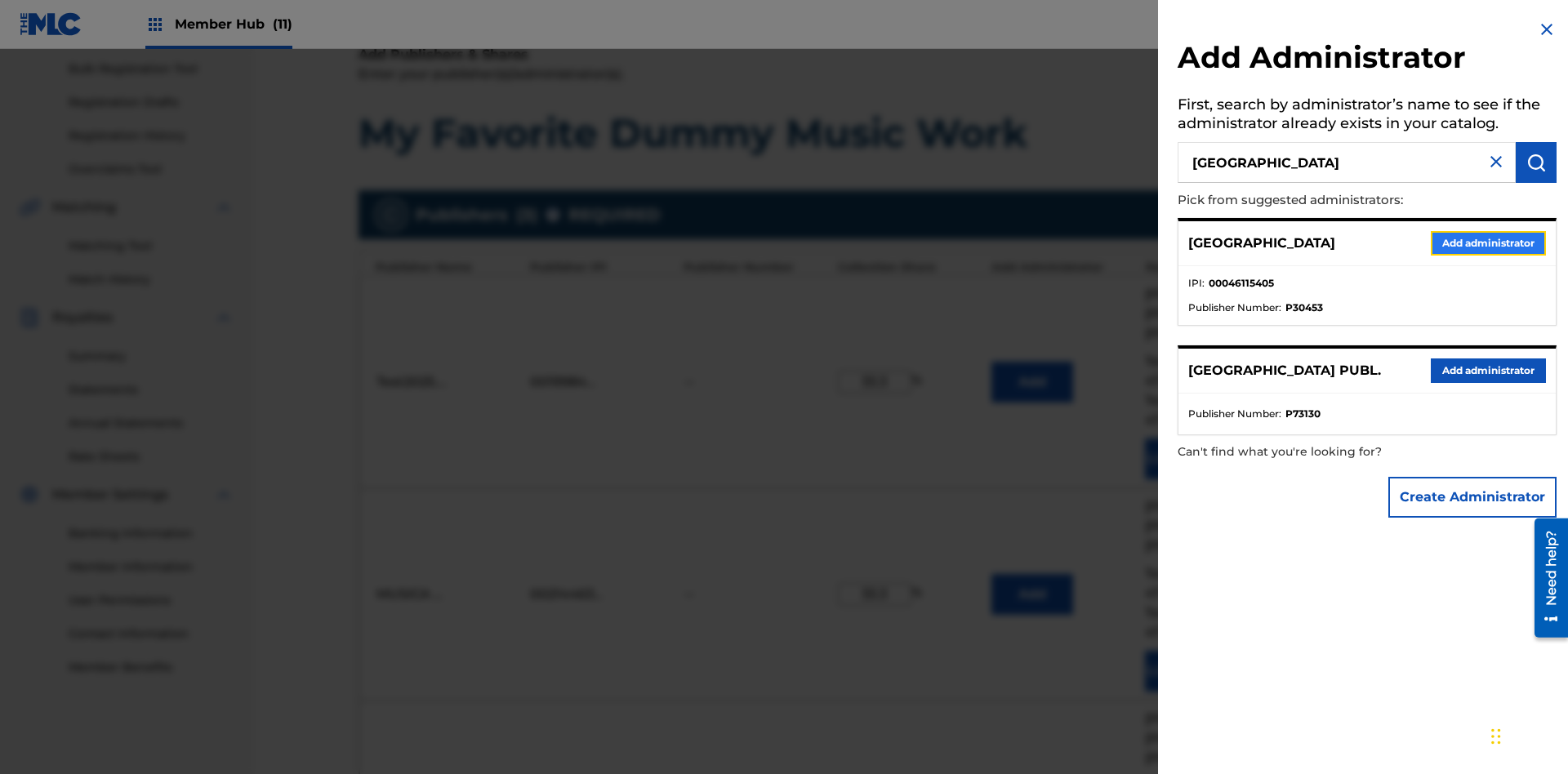
click at [1487, 243] on button "Add administrator" at bounding box center [1488, 243] width 115 height 24
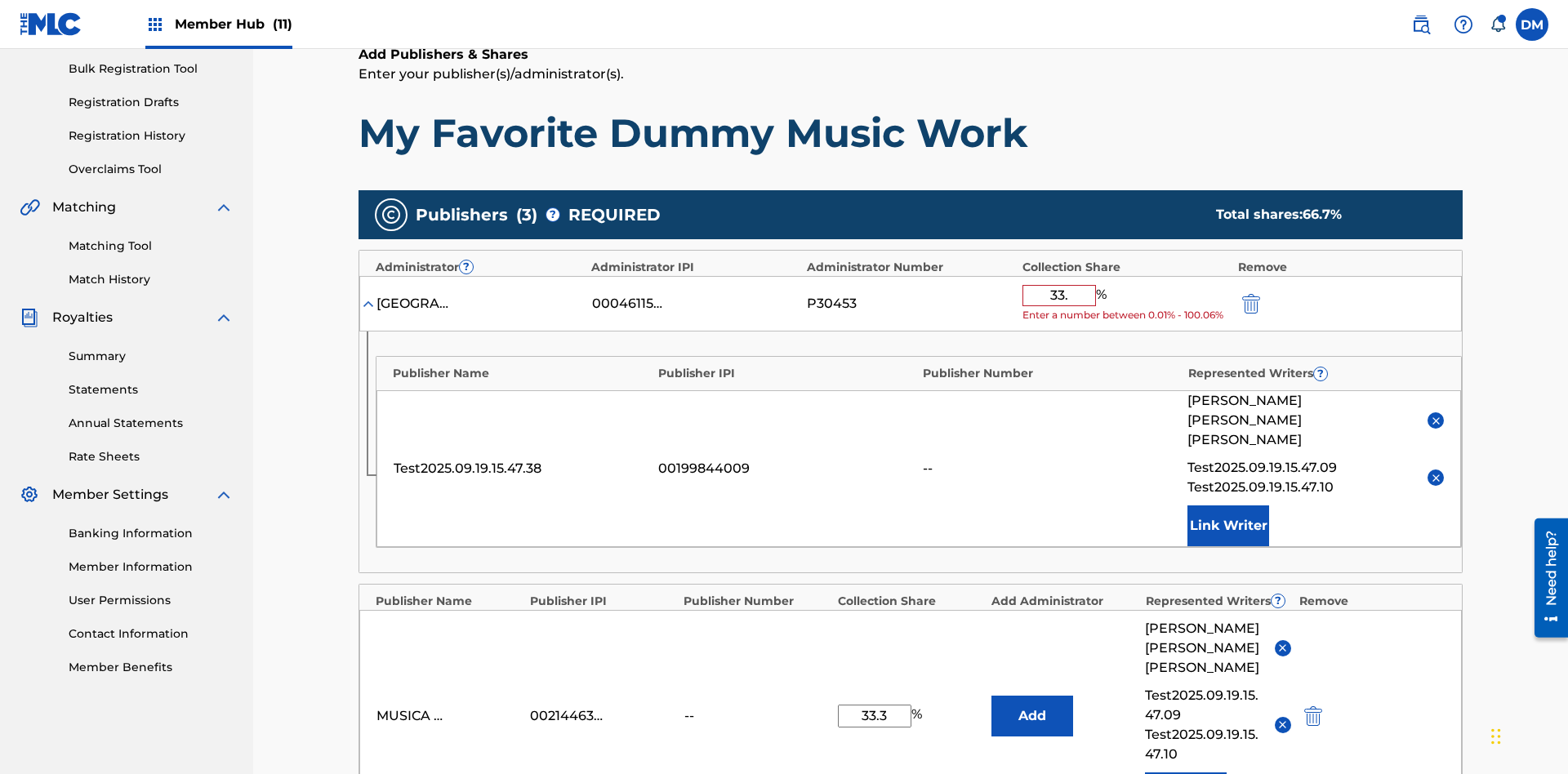
type input "33.3"
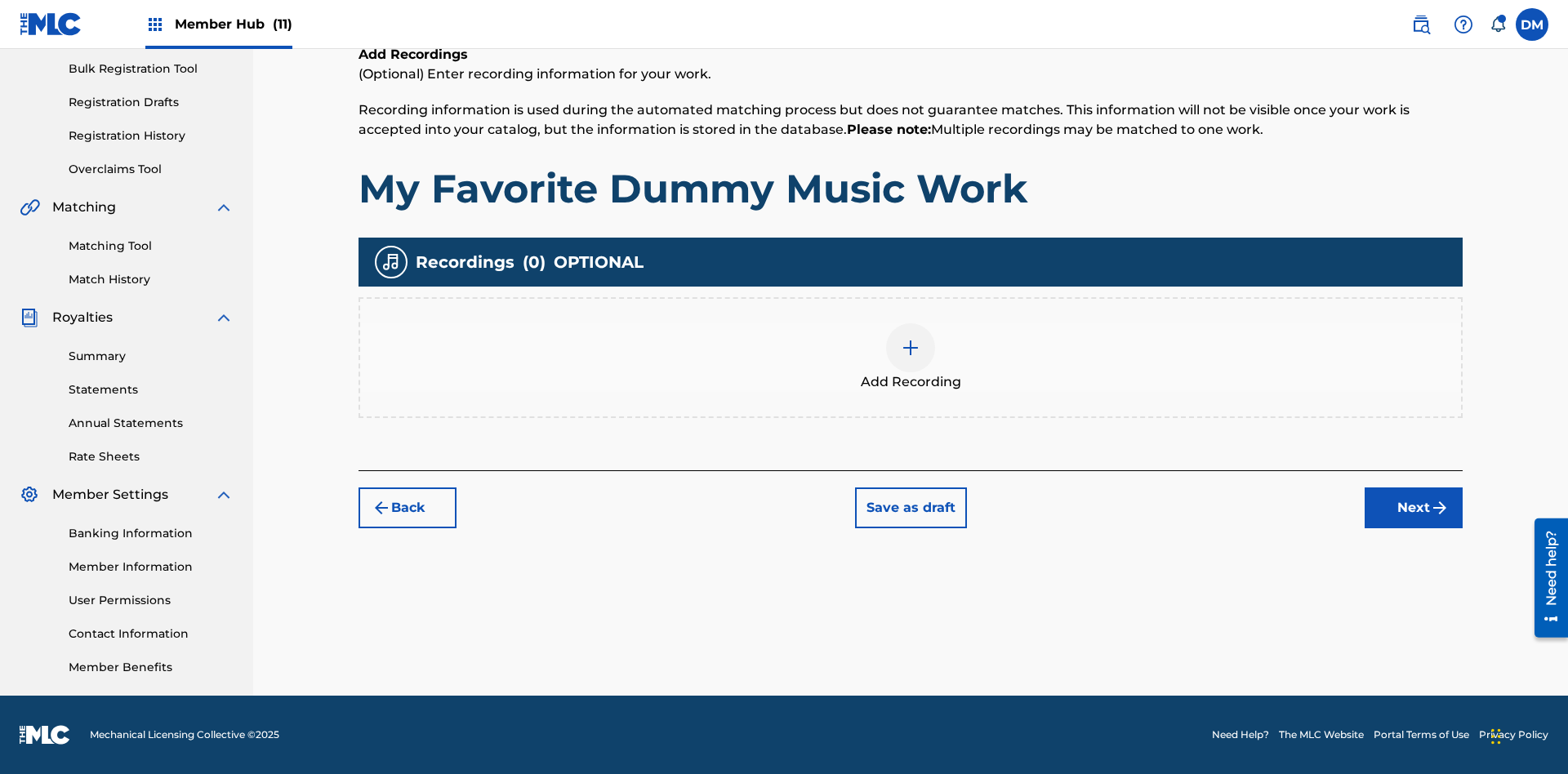
click at [911, 357] on img at bounding box center [910, 347] width 19 height 19
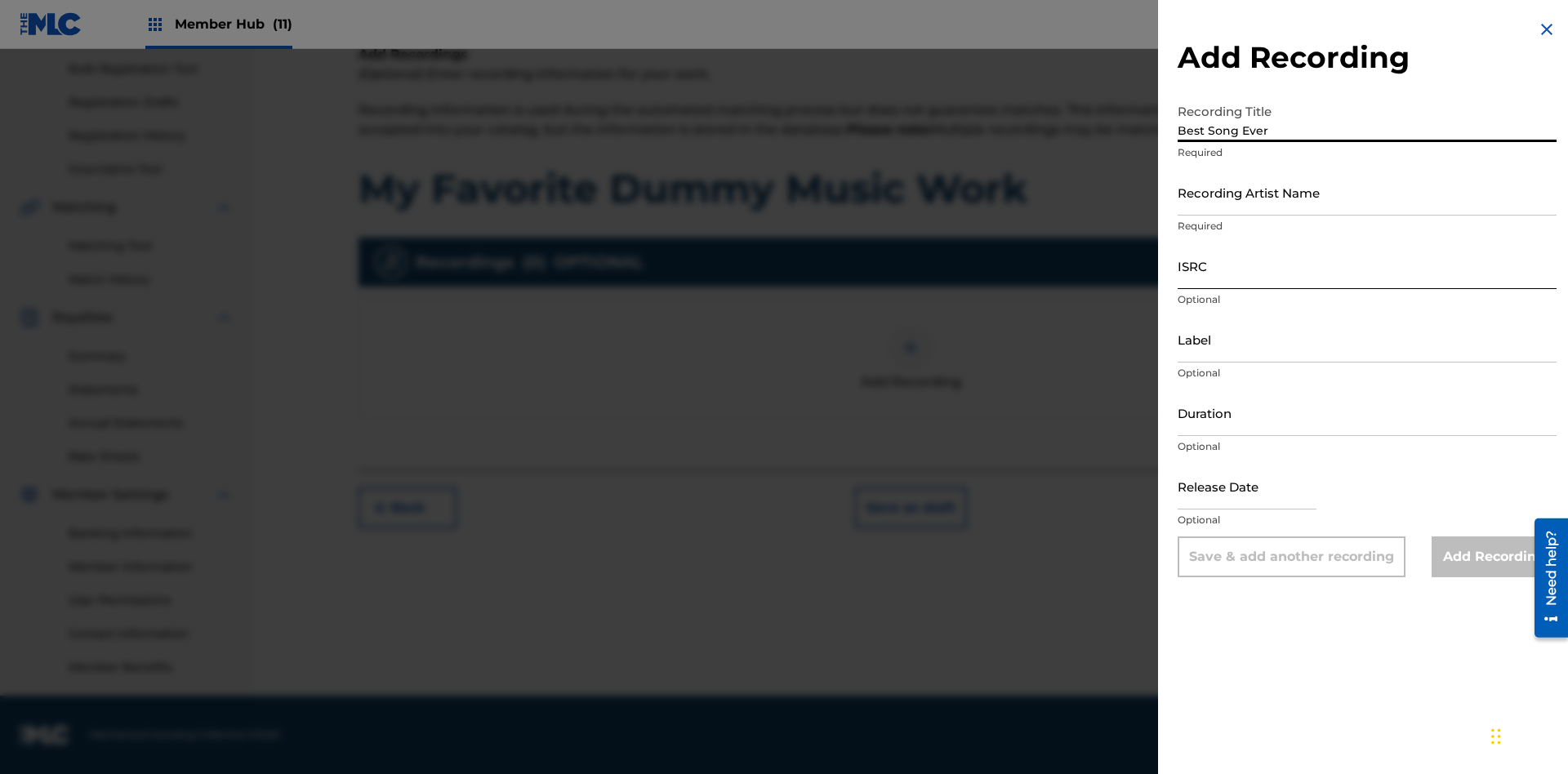
click at [1367, 192] on input "Recording Artist Name" at bounding box center [1367, 192] width 379 height 46
click at [1367, 266] on input "ISRC" at bounding box center [1367, 266] width 379 height 46
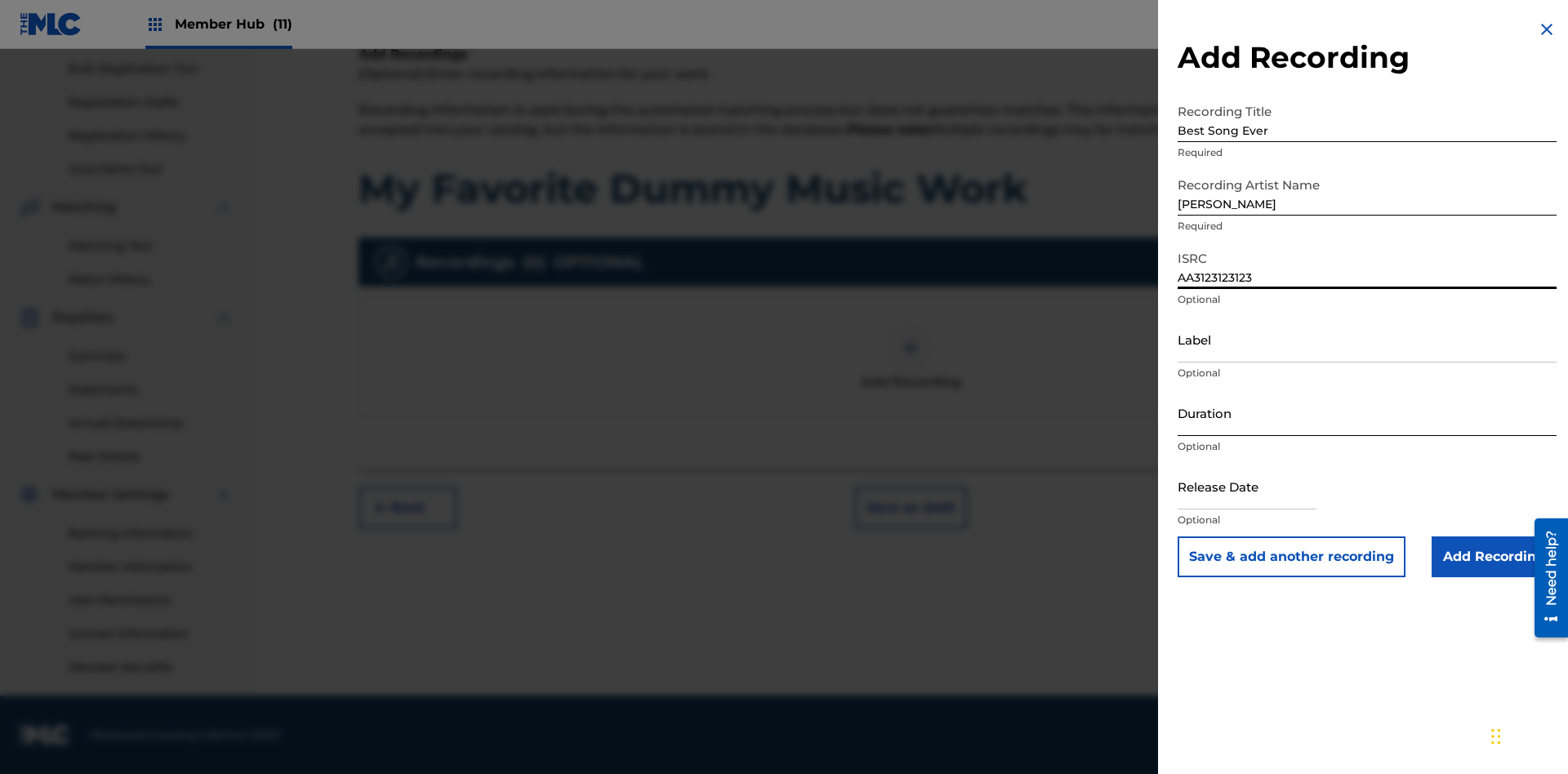
click at [1367, 339] on input "Label" at bounding box center [1367, 339] width 379 height 46
click at [1367, 413] on input "Duration" at bounding box center [1367, 413] width 379 height 46
click at [1367, 413] on input "1" at bounding box center [1367, 413] width 379 height 46
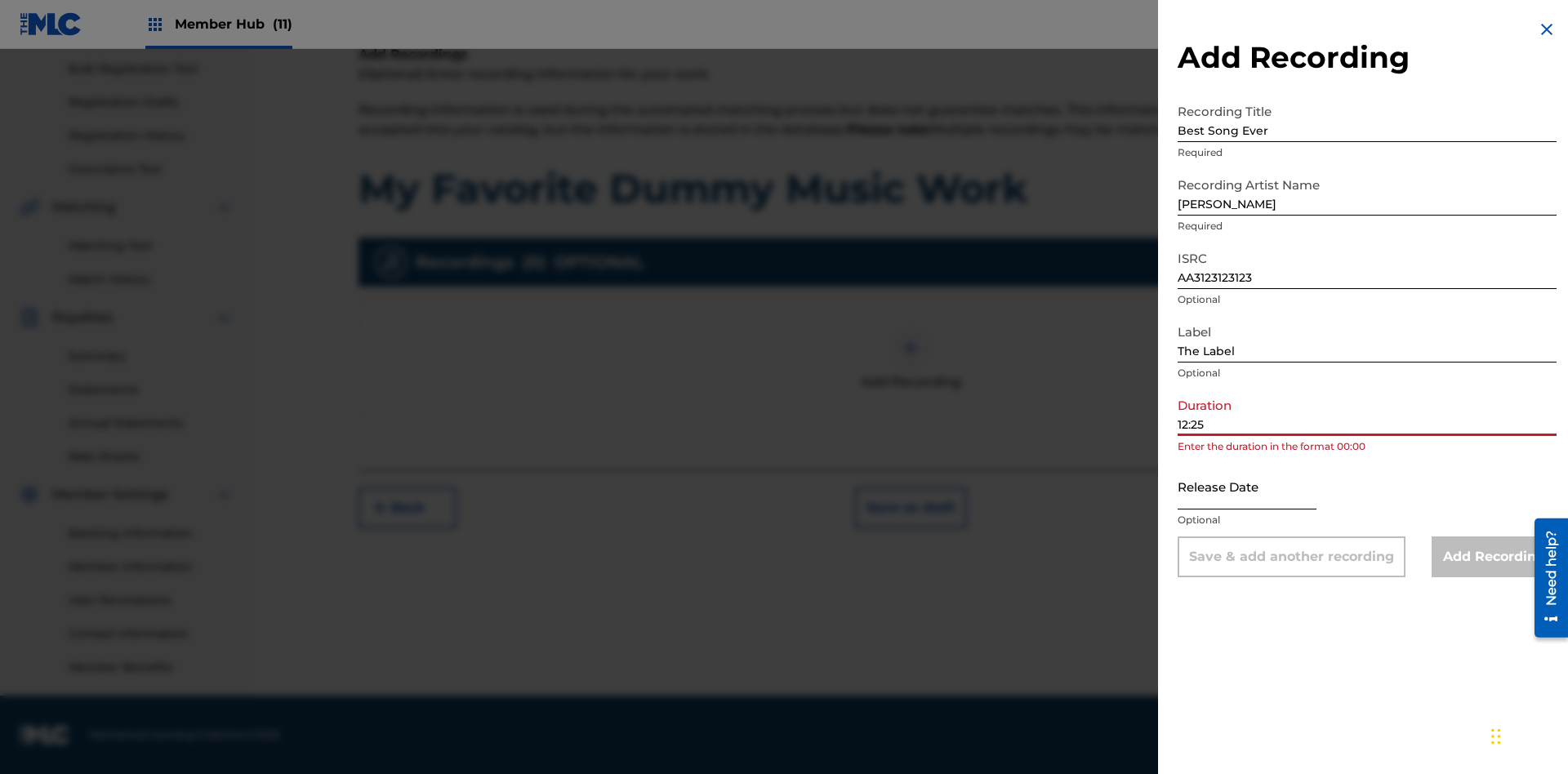
click at [1260, 487] on input "text" at bounding box center [1247, 486] width 139 height 46
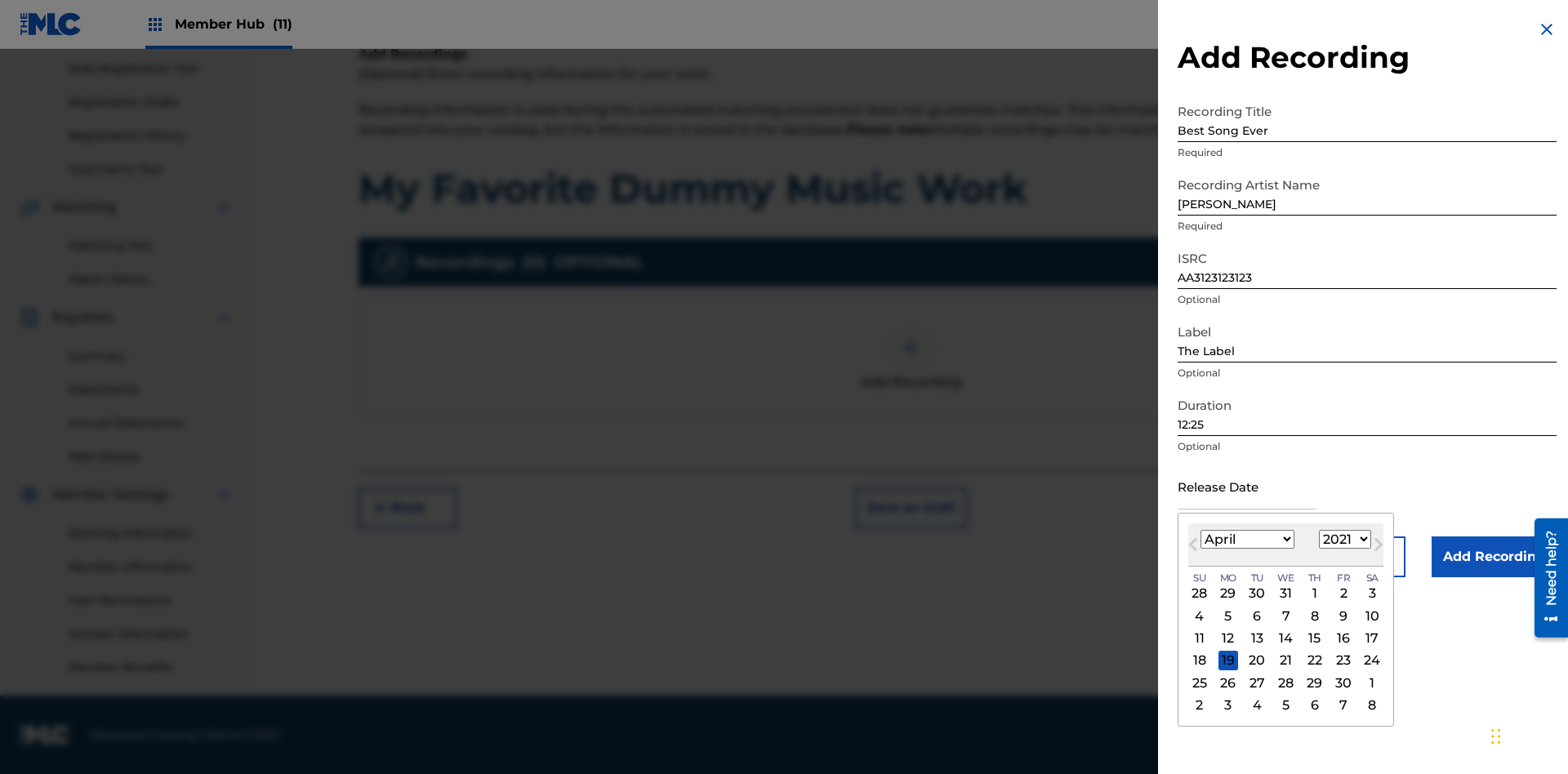
click at [1343, 540] on select "1900 1901 1902 1903 1904 1905 1906 1907 1908 1909 1910 1911 1912 1913 1914 1915…" at bounding box center [1345, 540] width 52 height 18
click at [1313, 594] on div "1" at bounding box center [1314, 593] width 19 height 19
click at [1494, 557] on input "Add Recording" at bounding box center [1494, 557] width 125 height 41
click at [911, 372] on div at bounding box center [911, 348] width 49 height 49
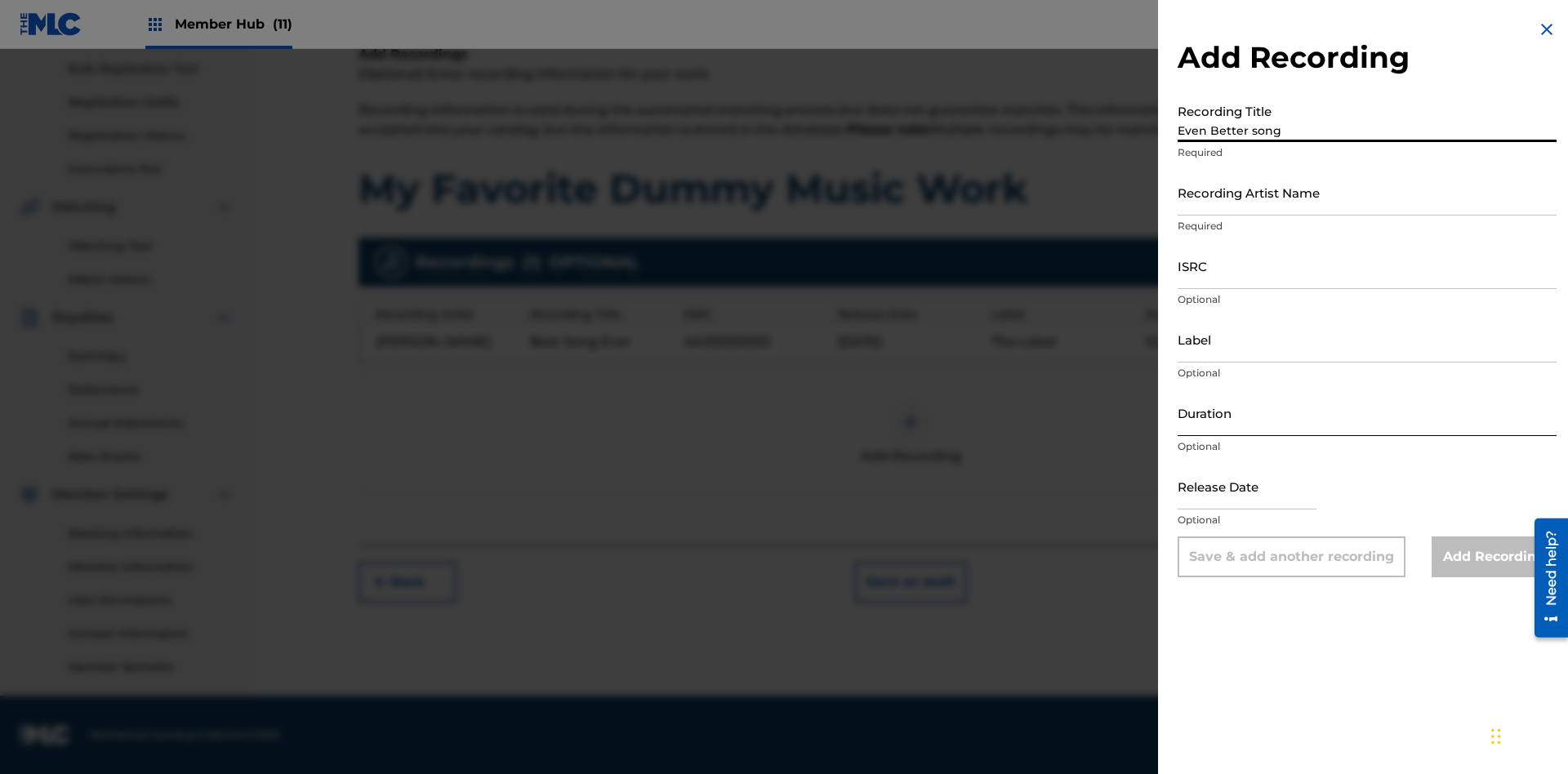
type input "Even Better song"
click at [1367, 192] on input "Recording Artist Name" at bounding box center [1367, 192] width 379 height 46
type input "John Smith"
click at [1367, 266] on input "ISRC" at bounding box center [1367, 266] width 379 height 46
type input "AA3123123123"
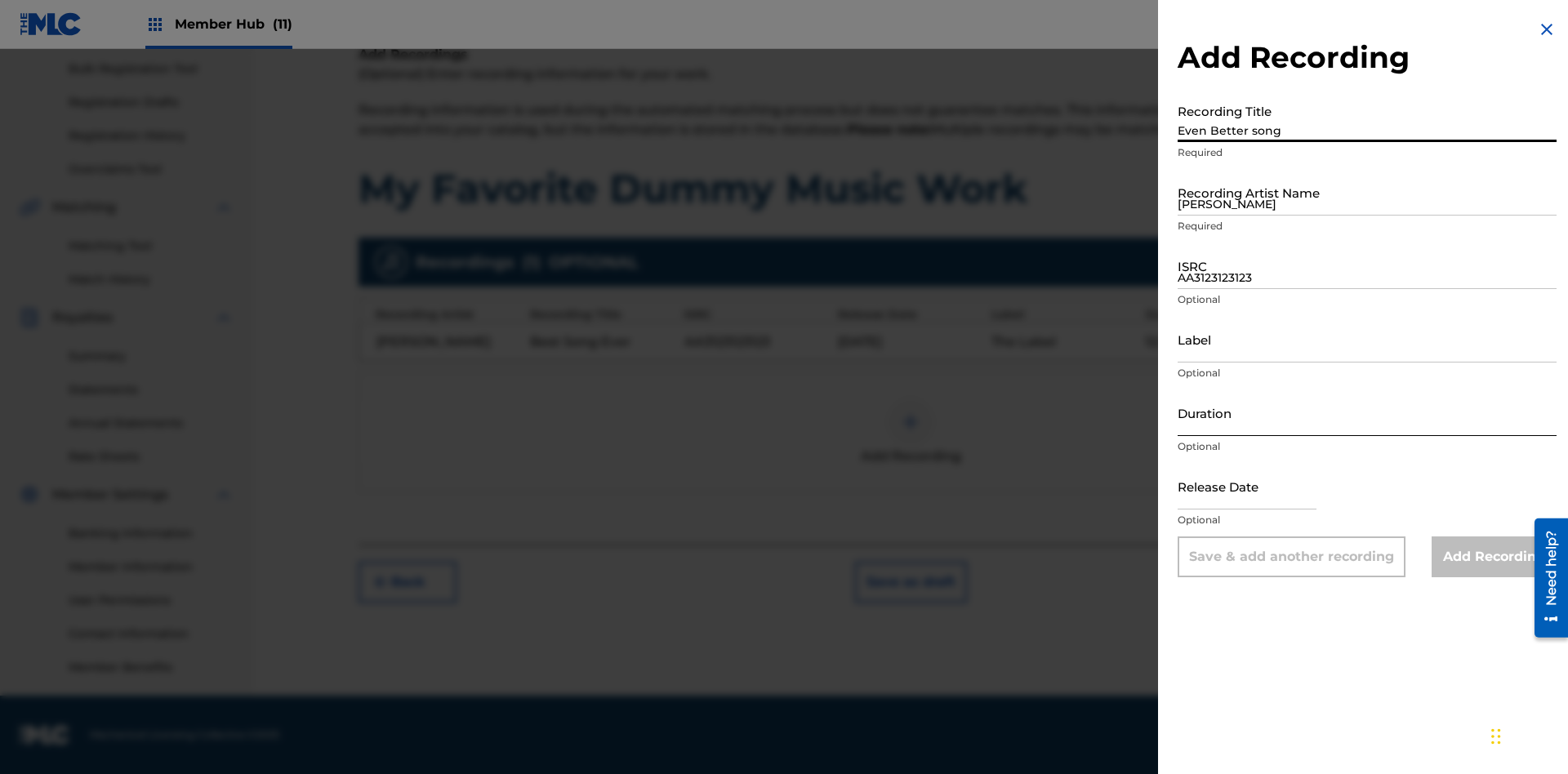
click at [1367, 339] on input "Label" at bounding box center [1367, 339] width 379 height 46
type input "New Label"
click at [1367, 413] on input "Duration" at bounding box center [1367, 413] width 379 height 46
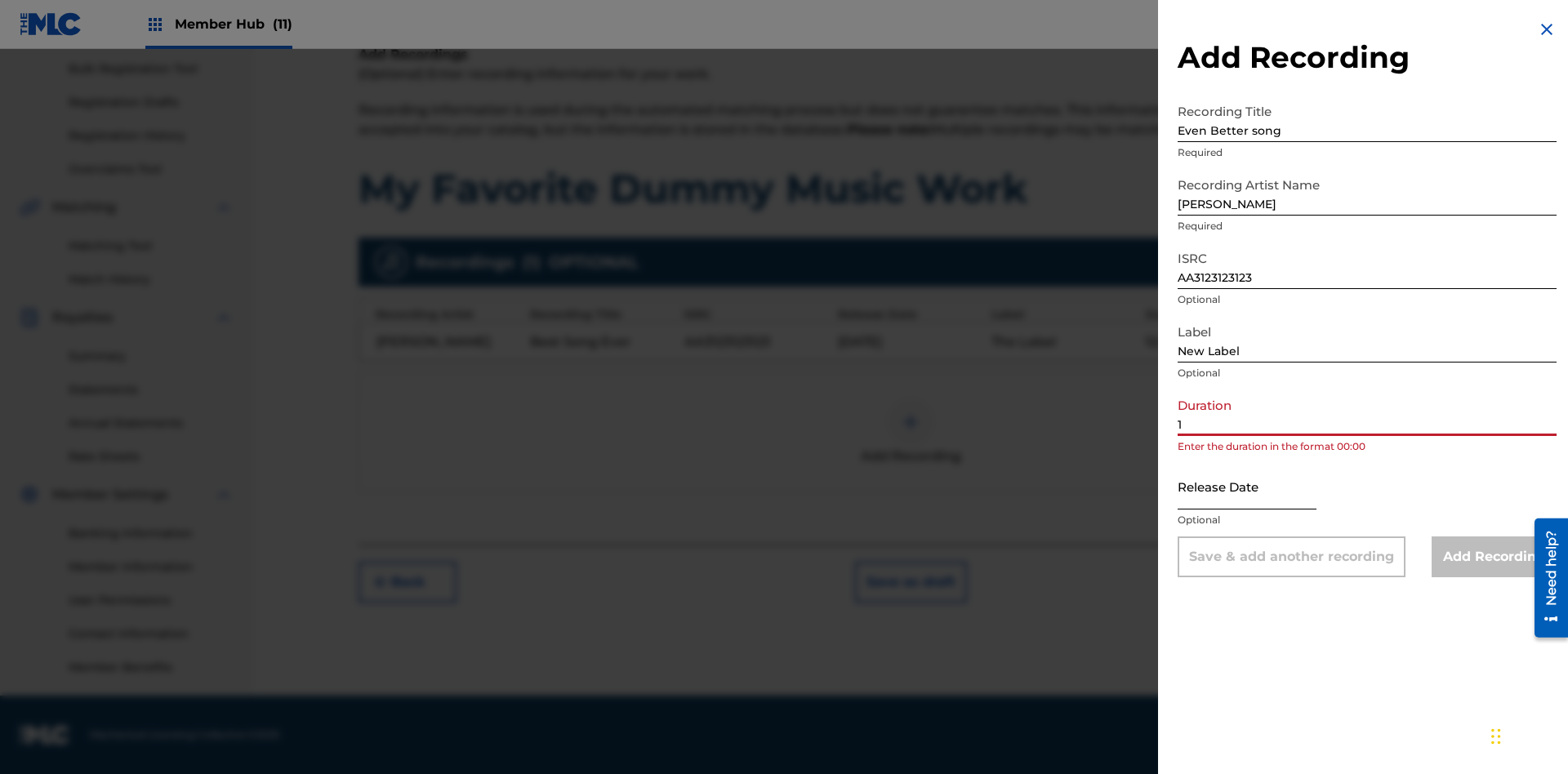
click at [1367, 413] on input "1" at bounding box center [1367, 413] width 379 height 46
type input "11:75"
click at [1260, 487] on input "text" at bounding box center [1247, 486] width 139 height 46
select select "8"
select select "2025"
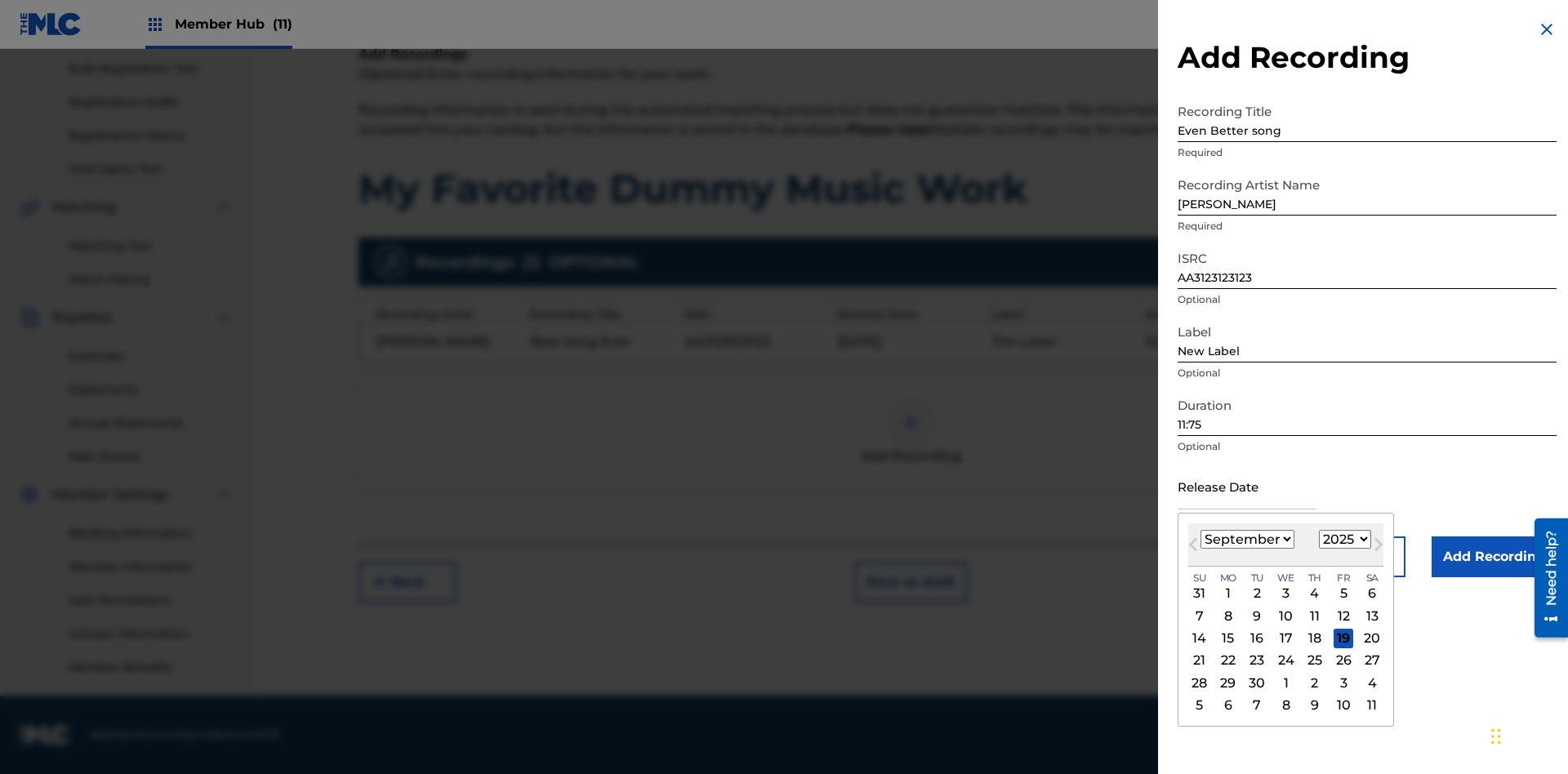
select select "3"
click at [1343, 540] on select "1900 1901 1902 1903 1904 1905 1906 1907 1908 1909 1910 1911 1912 1913 1914 1915…" at bounding box center [1345, 540] width 52 height 18
select select "2021"
click at [1343, 540] on select "1900 1901 1902 1903 1904 1905 1906 1907 1908 1909 1910 1911 1912 1913 1914 1915…" at bounding box center [1345, 540] width 52 height 18
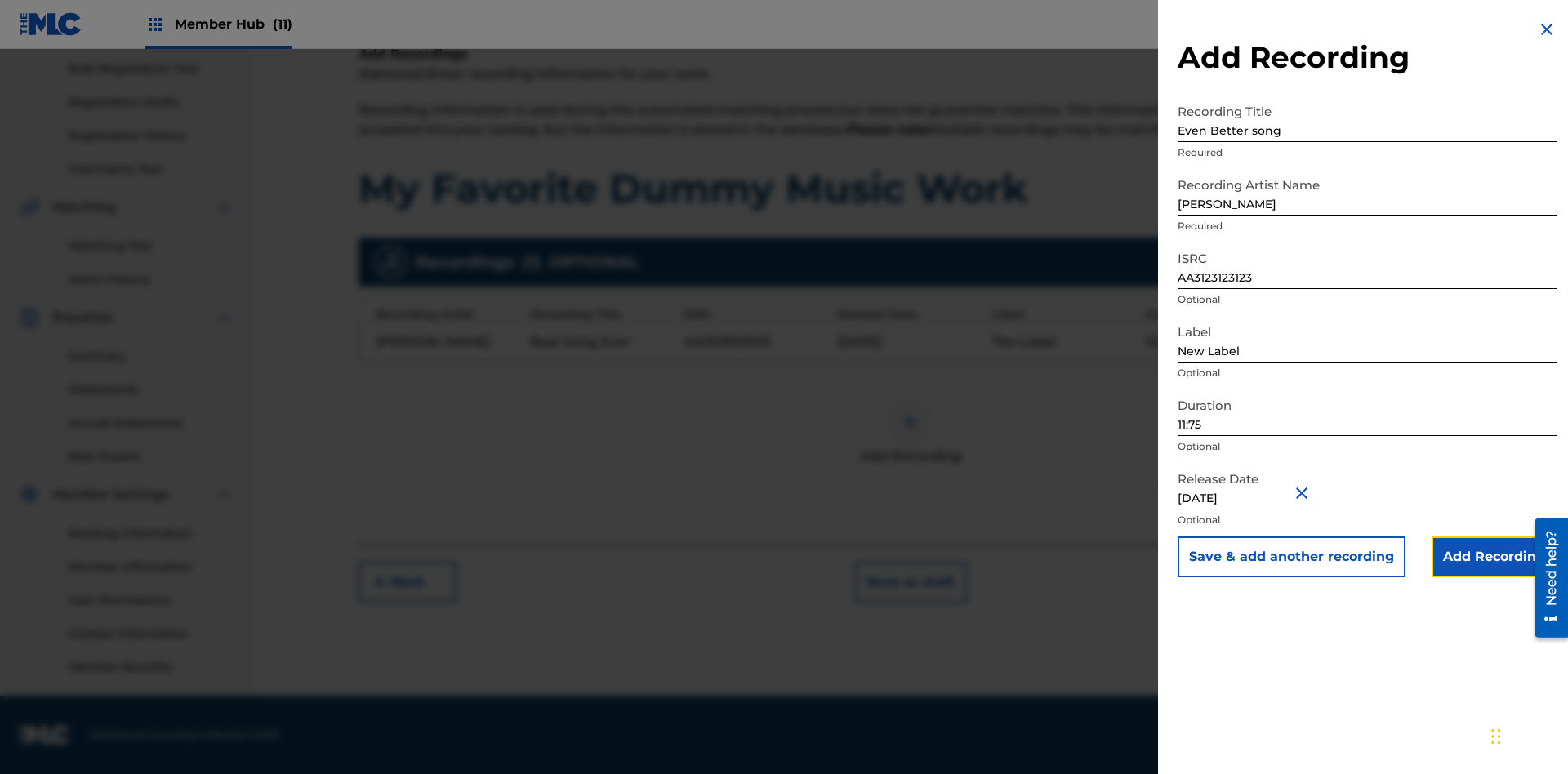
click at [1494, 557] on input "Add Recording" at bounding box center [1494, 557] width 125 height 41
click at [911, 432] on div at bounding box center [911, 422] width 49 height 49
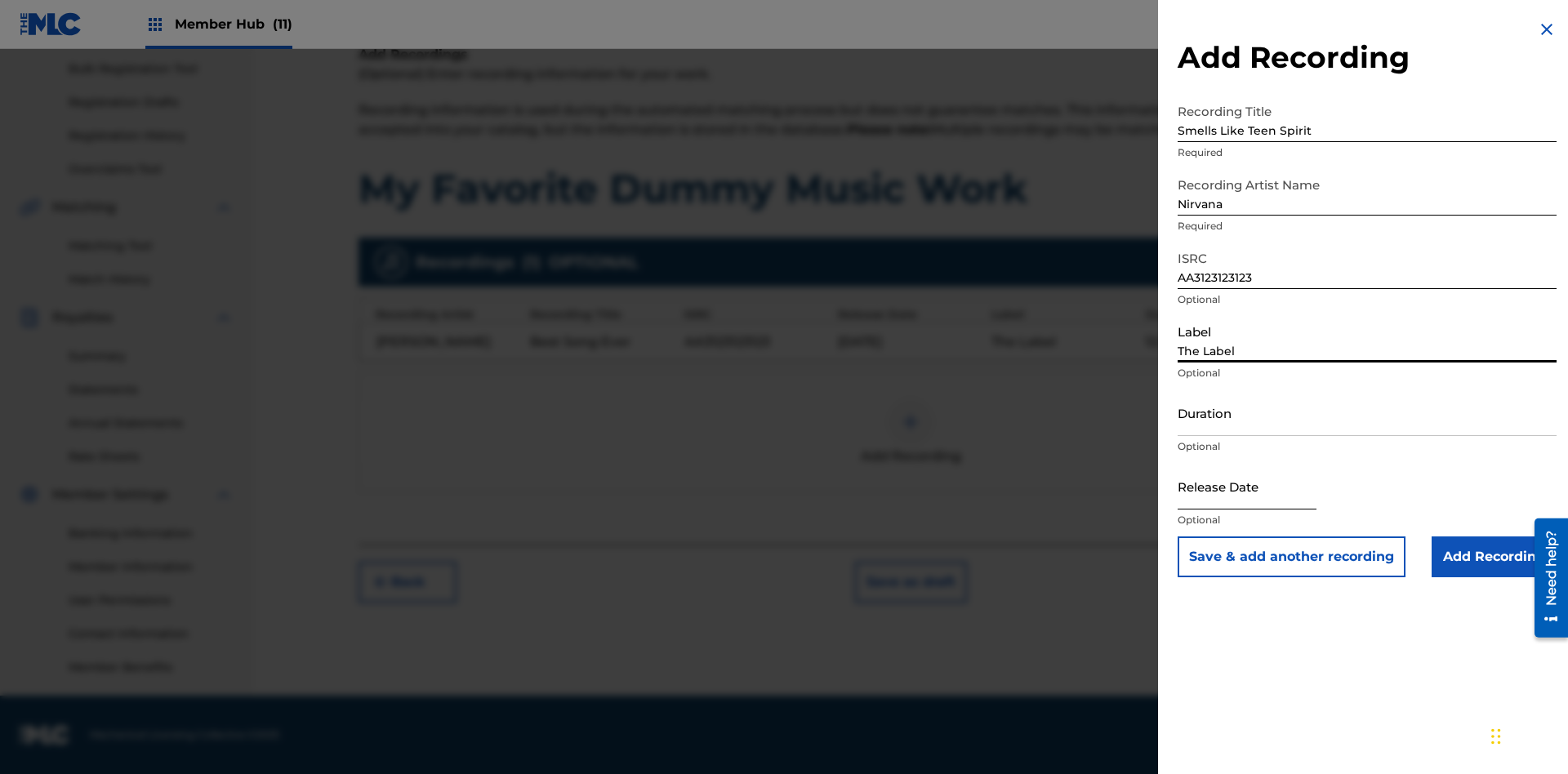
click at [1367, 413] on input "Duration" at bounding box center [1367, 413] width 379 height 46
click at [1367, 413] on input "1" at bounding box center [1367, 413] width 379 height 46
click at [1260, 487] on input "text" at bounding box center [1247, 486] width 139 height 46
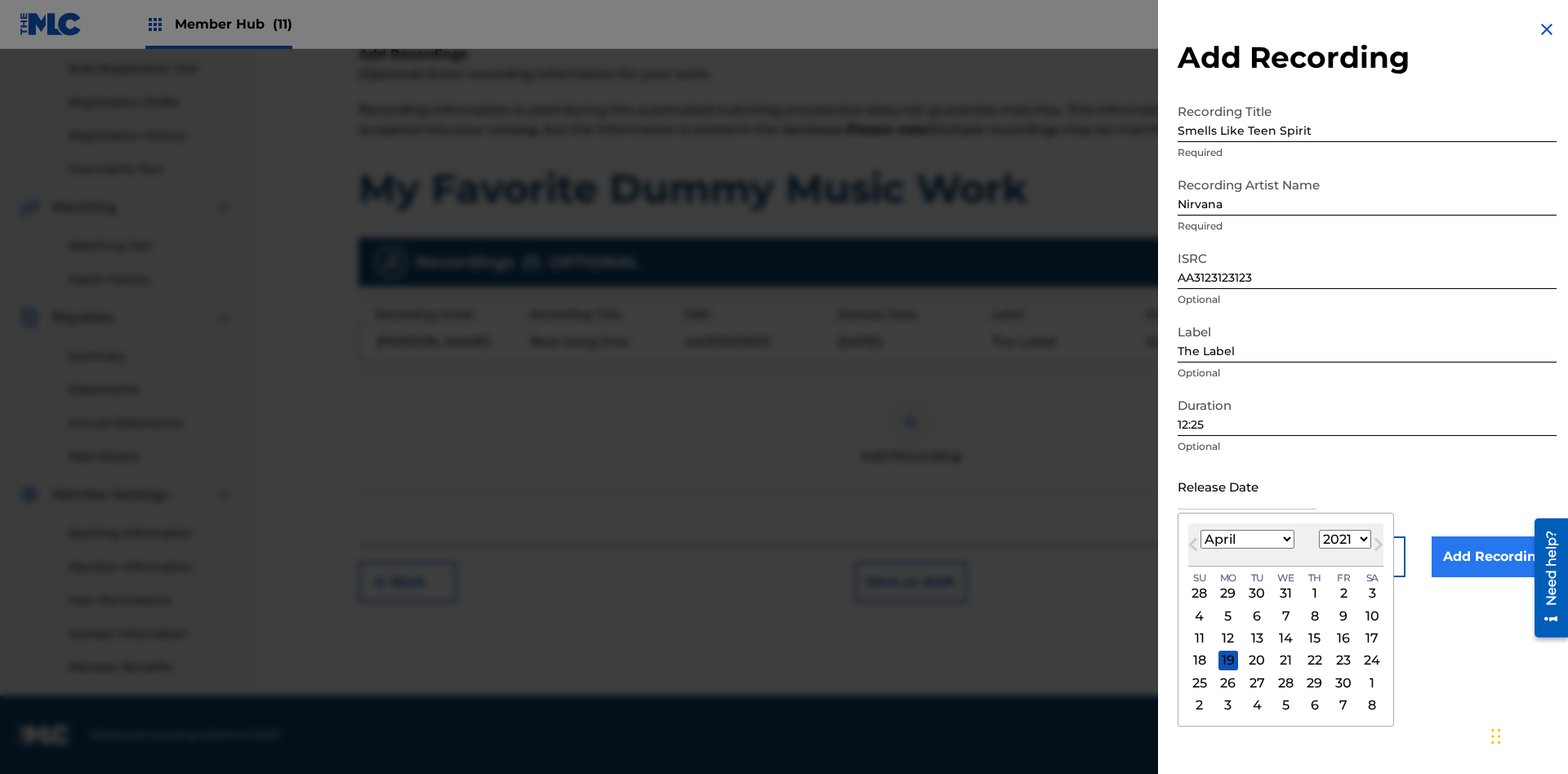
click at [1313, 594] on div "1" at bounding box center [1314, 593] width 19 height 19
click at [1494, 557] on input "Add Recording" at bounding box center [1494, 557] width 125 height 41
click at [1414, 603] on button "Next" at bounding box center [1413, 582] width 98 height 41
